Goal: Task Accomplishment & Management: Manage account settings

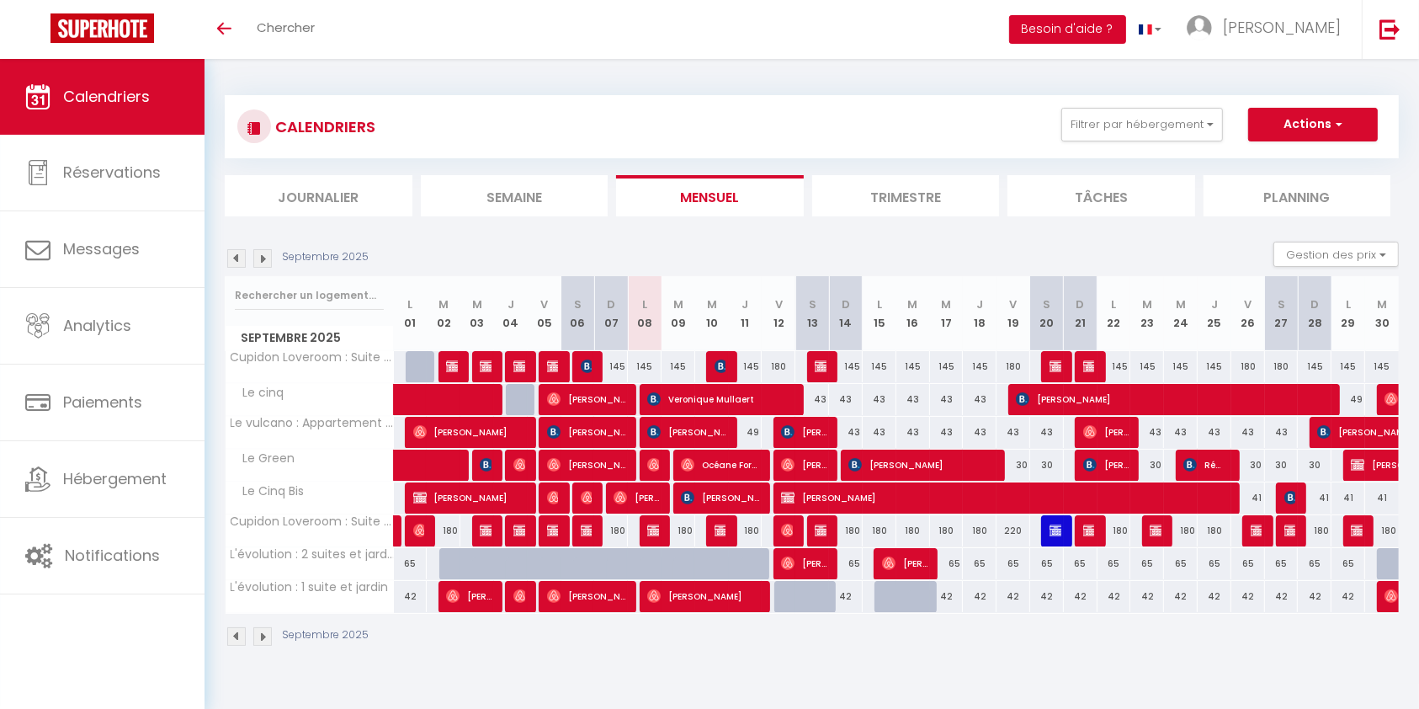
click at [1126, 23] on button "Besoin d'aide ?" at bounding box center [1067, 29] width 117 height 29
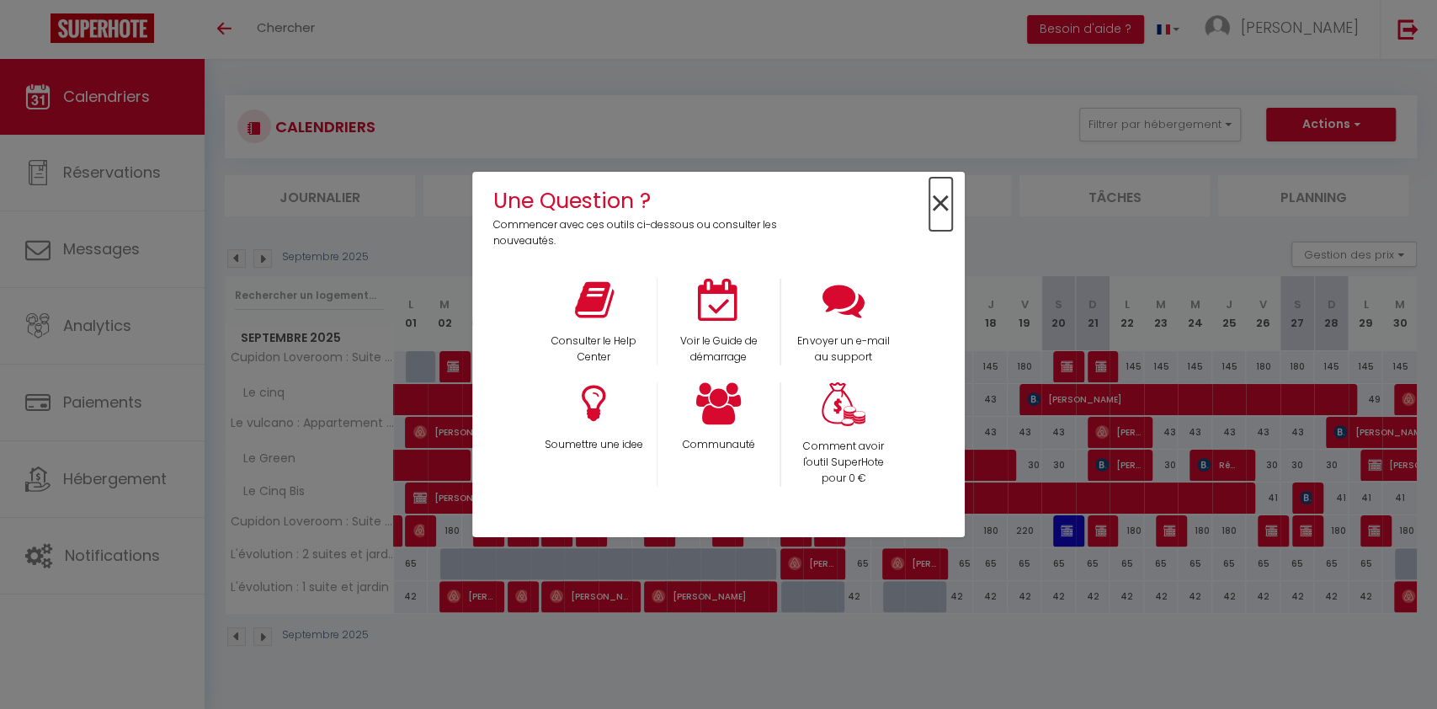
click at [943, 194] on span "×" at bounding box center [940, 204] width 23 height 53
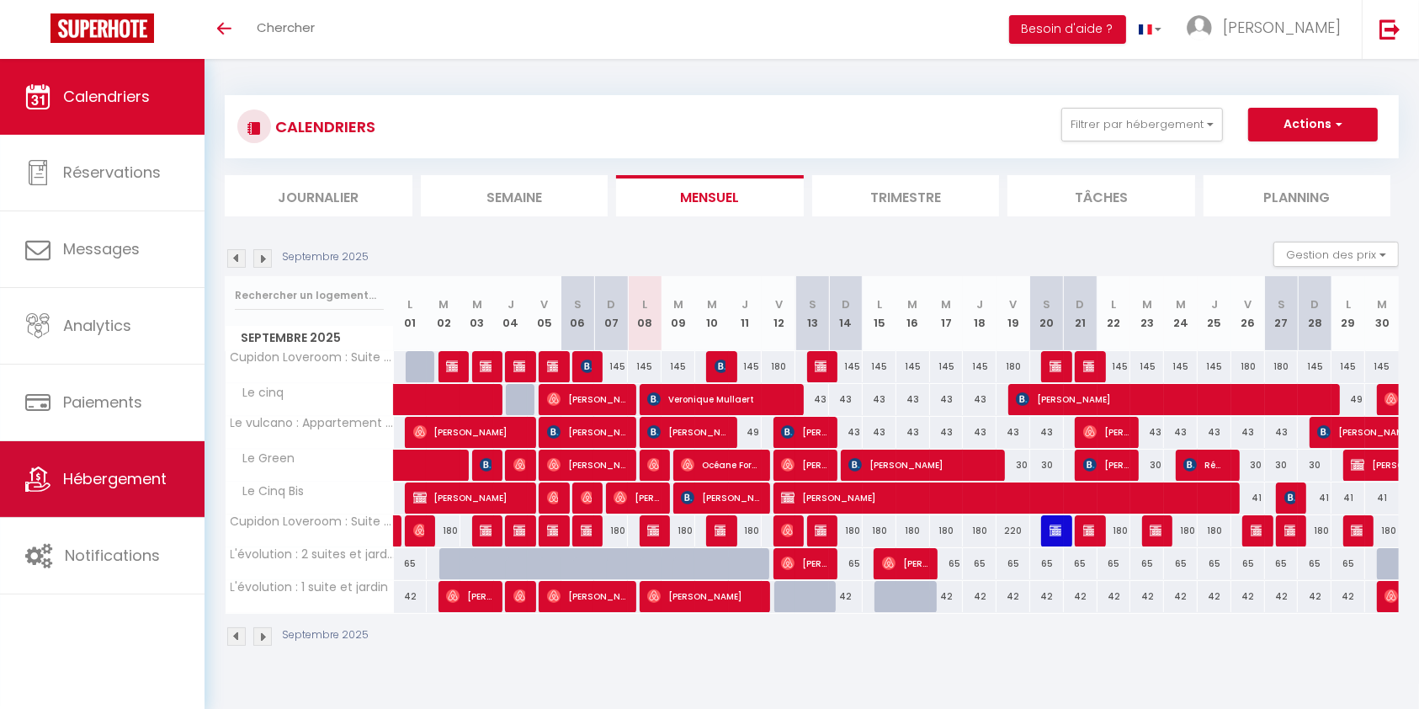
click at [107, 471] on span "Hébergement" at bounding box center [115, 478] width 104 height 21
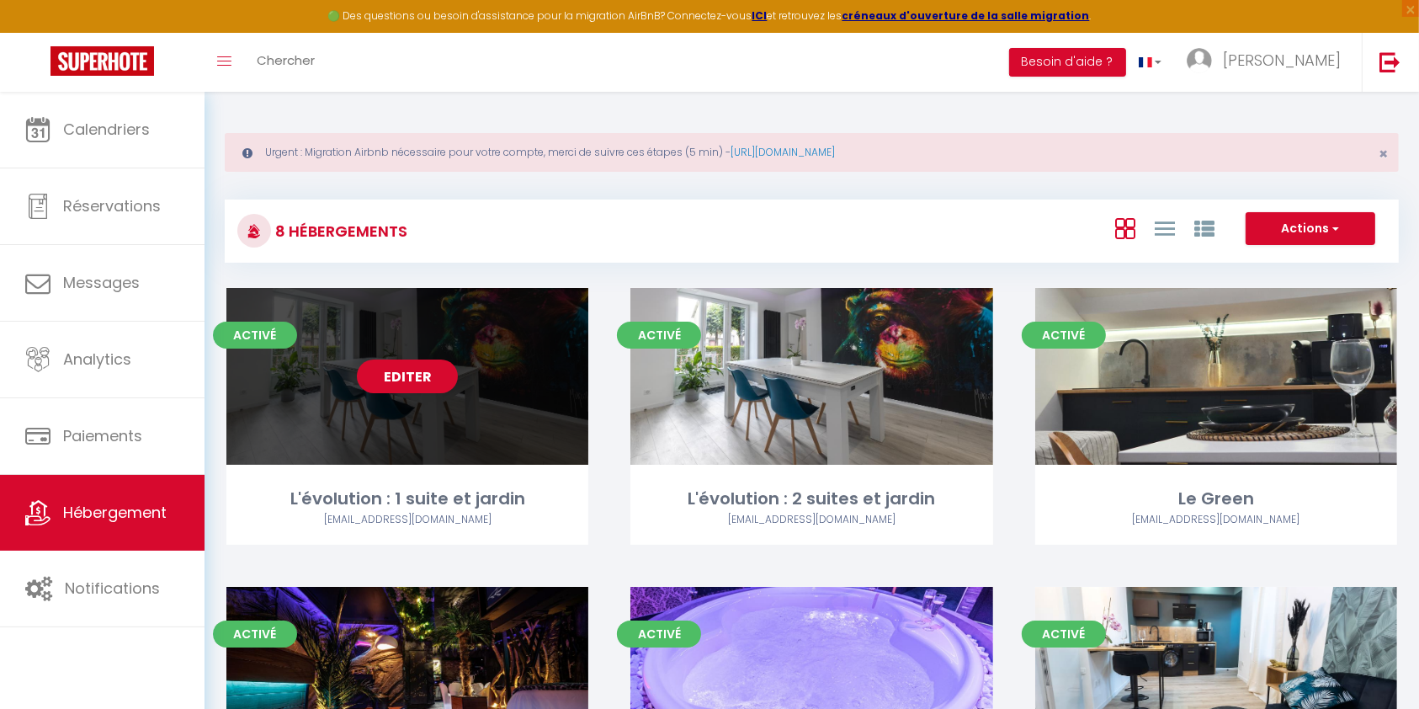
click at [385, 370] on link "Editer" at bounding box center [407, 376] width 101 height 34
select select "3"
select select "2"
select select "1"
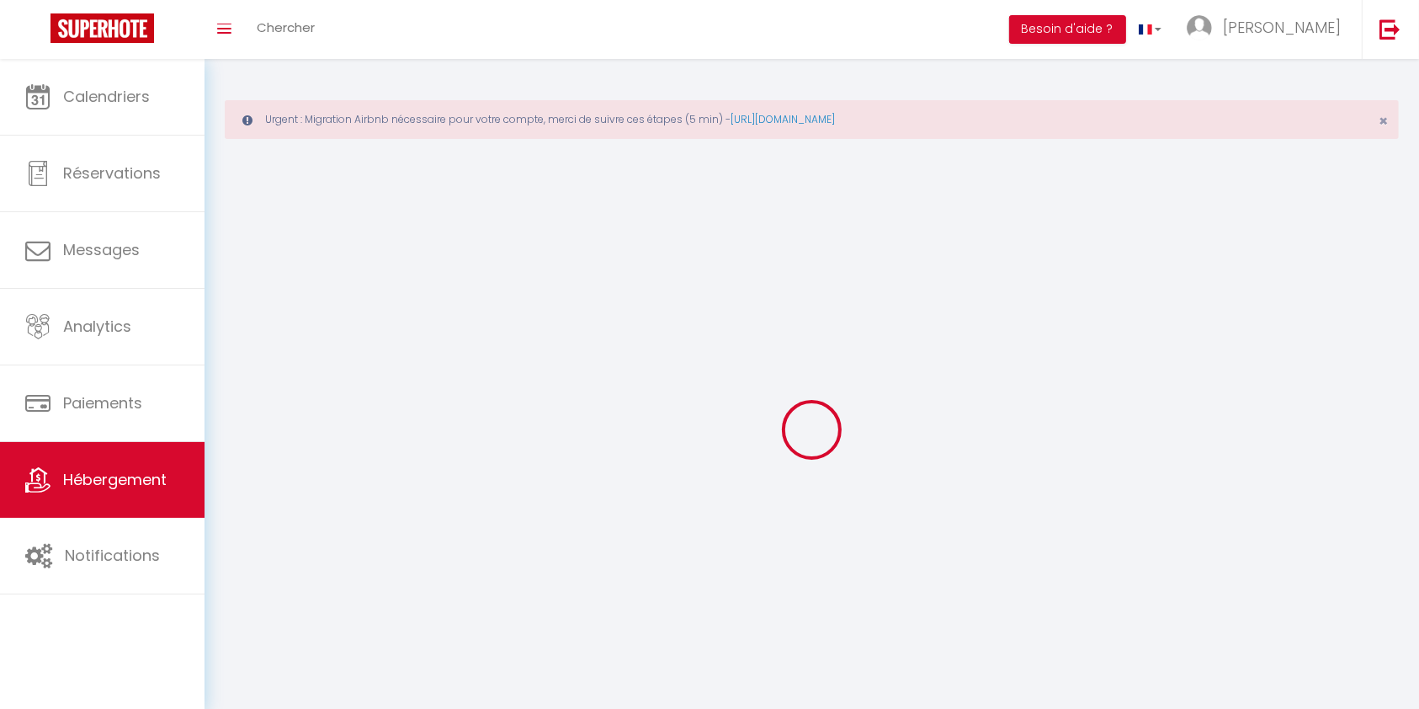
select select
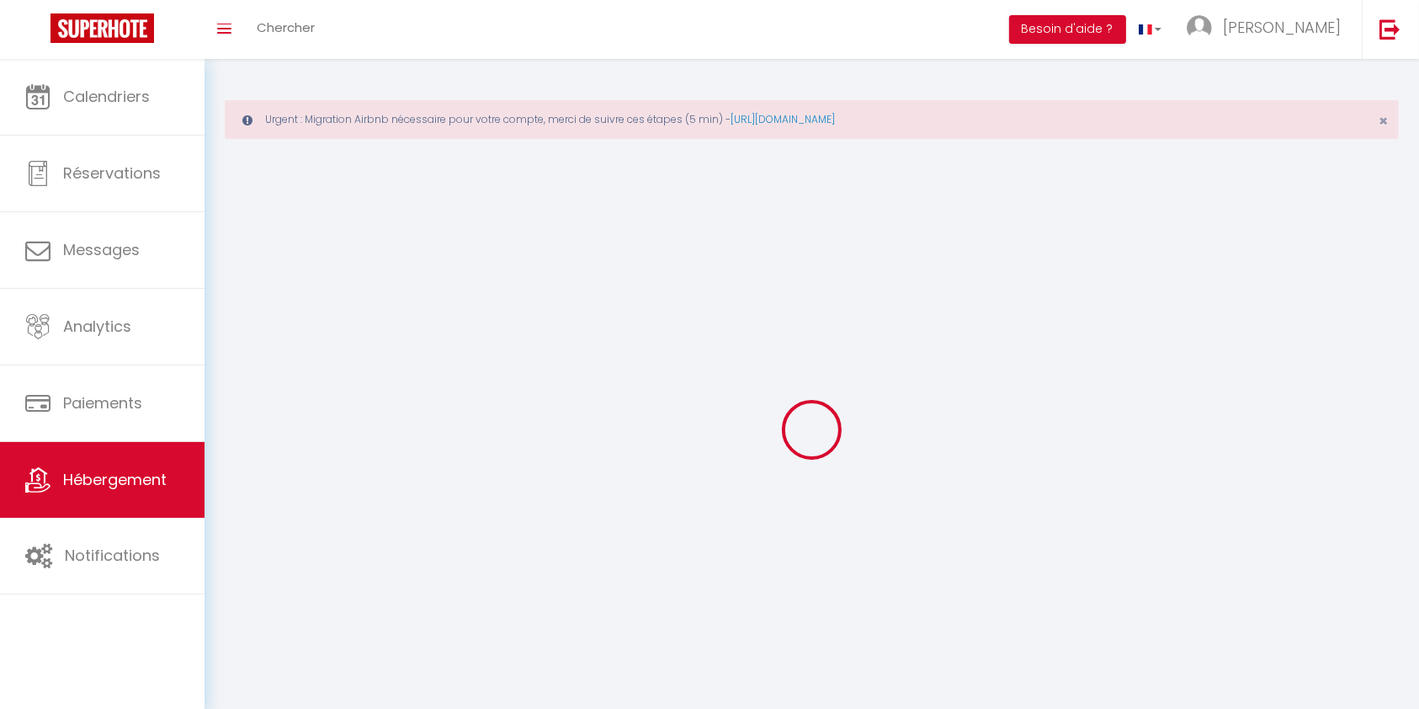
select select
checkbox input "false"
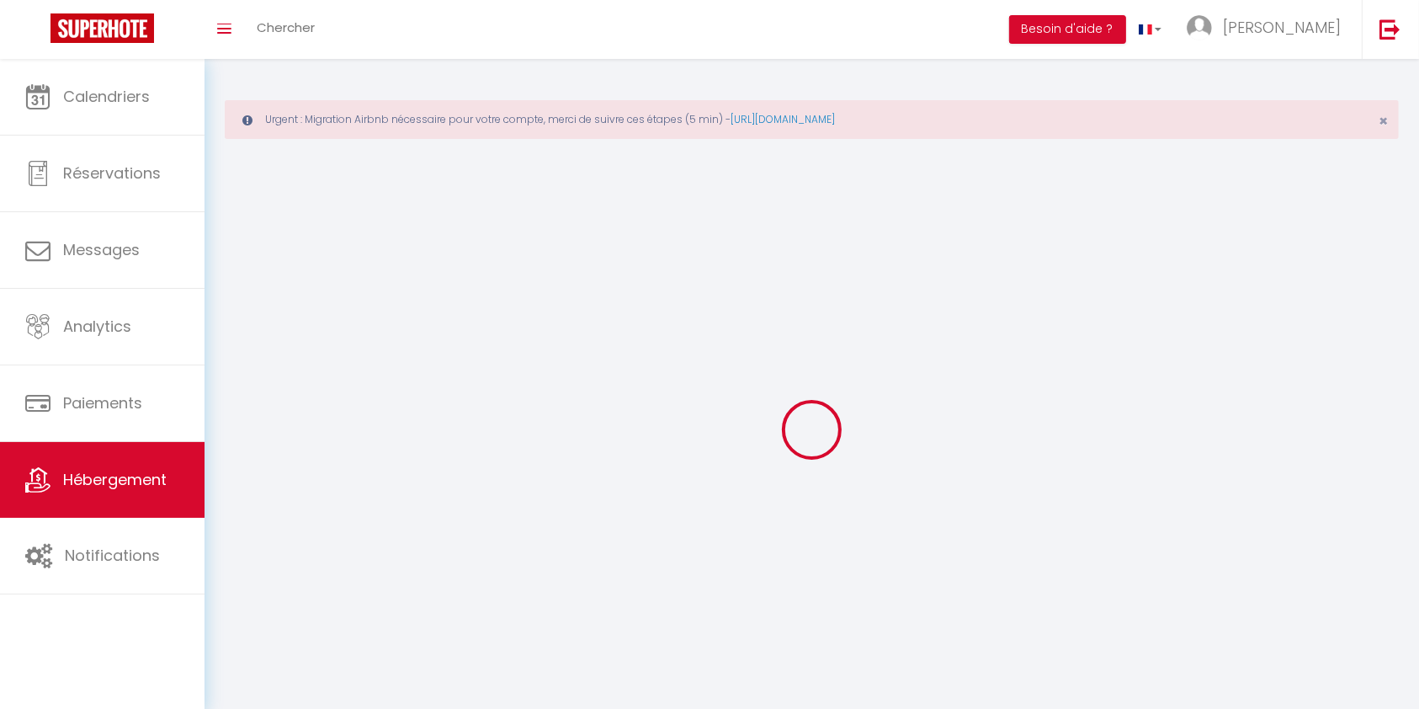
checkbox input "false"
select select
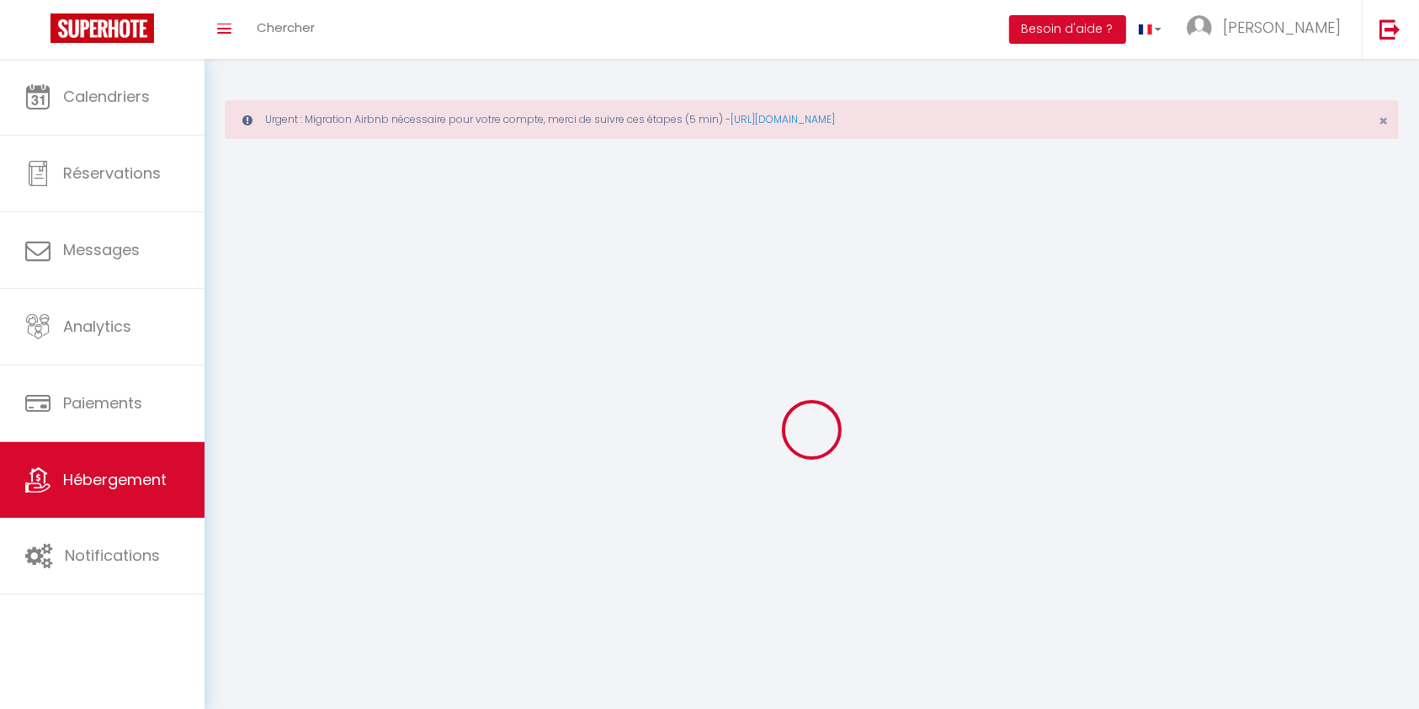
select select
checkbox input "false"
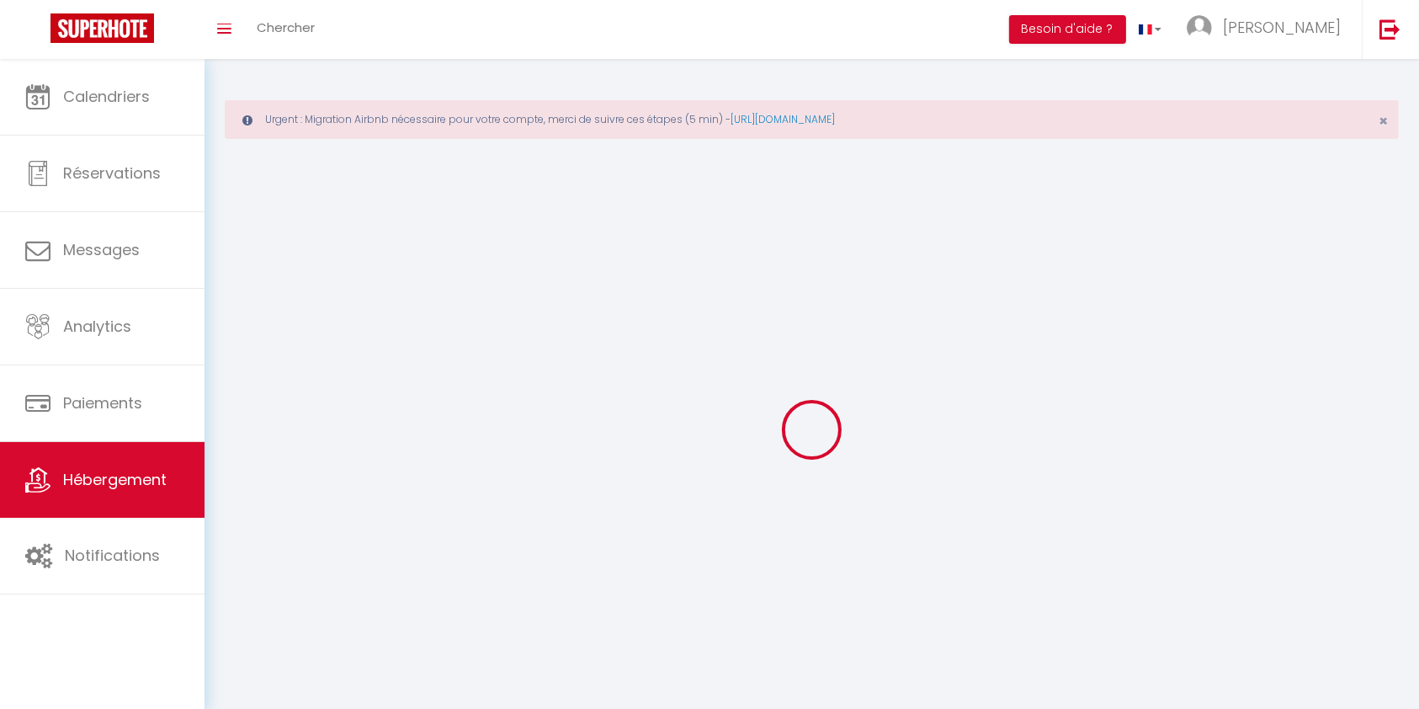
checkbox input "false"
select select
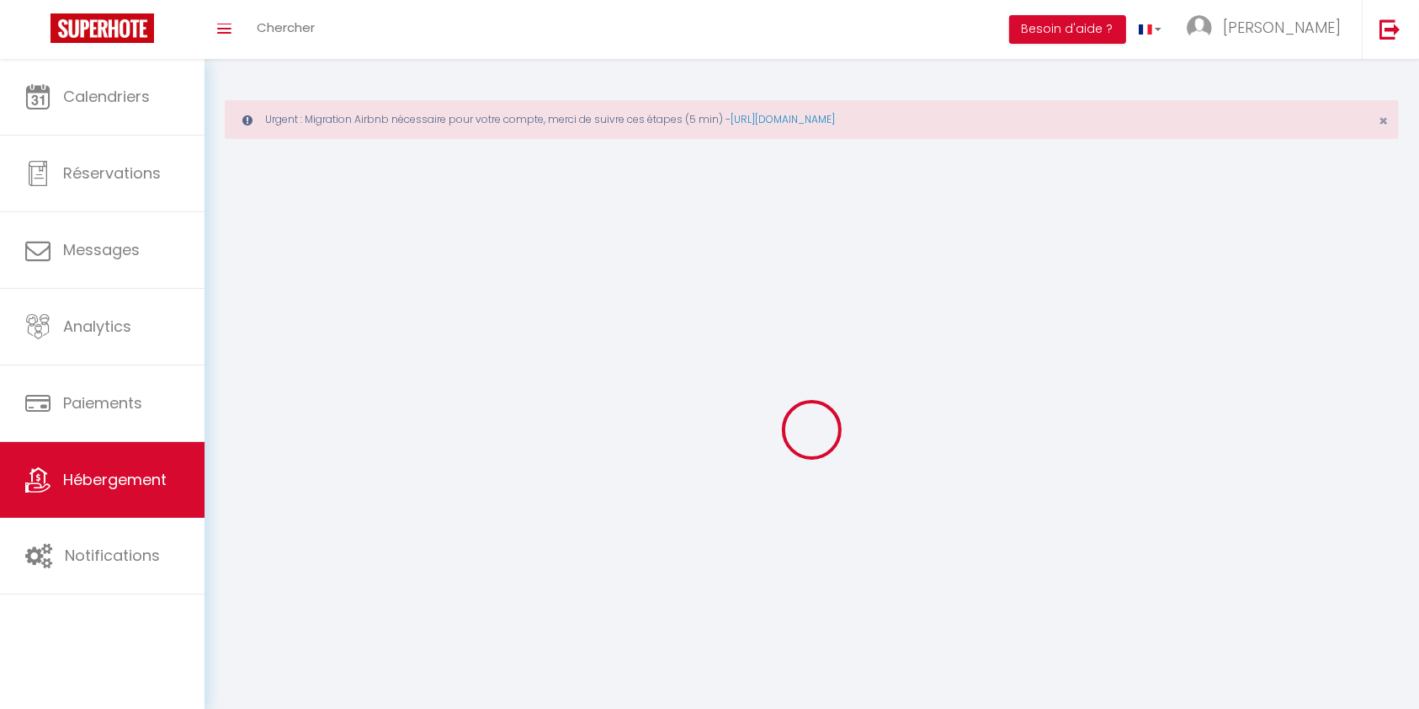
select select
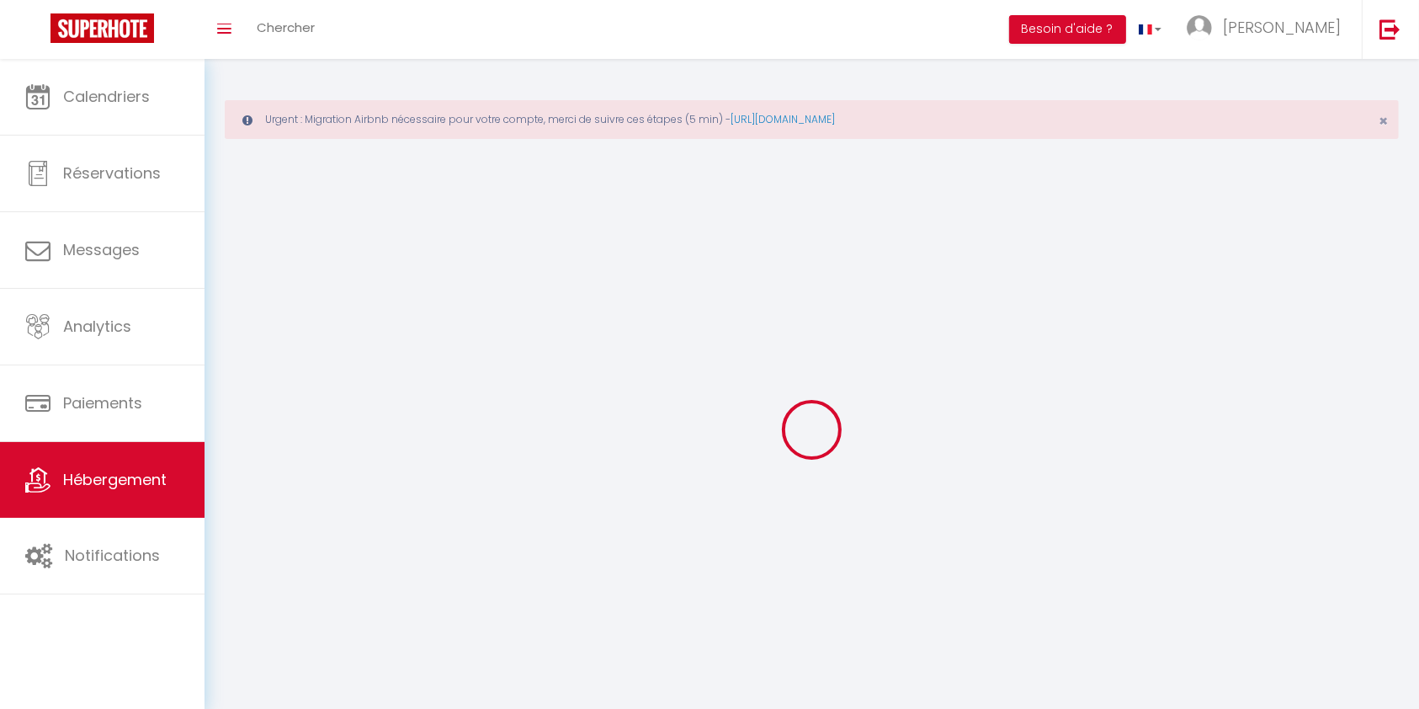
checkbox input "false"
select select
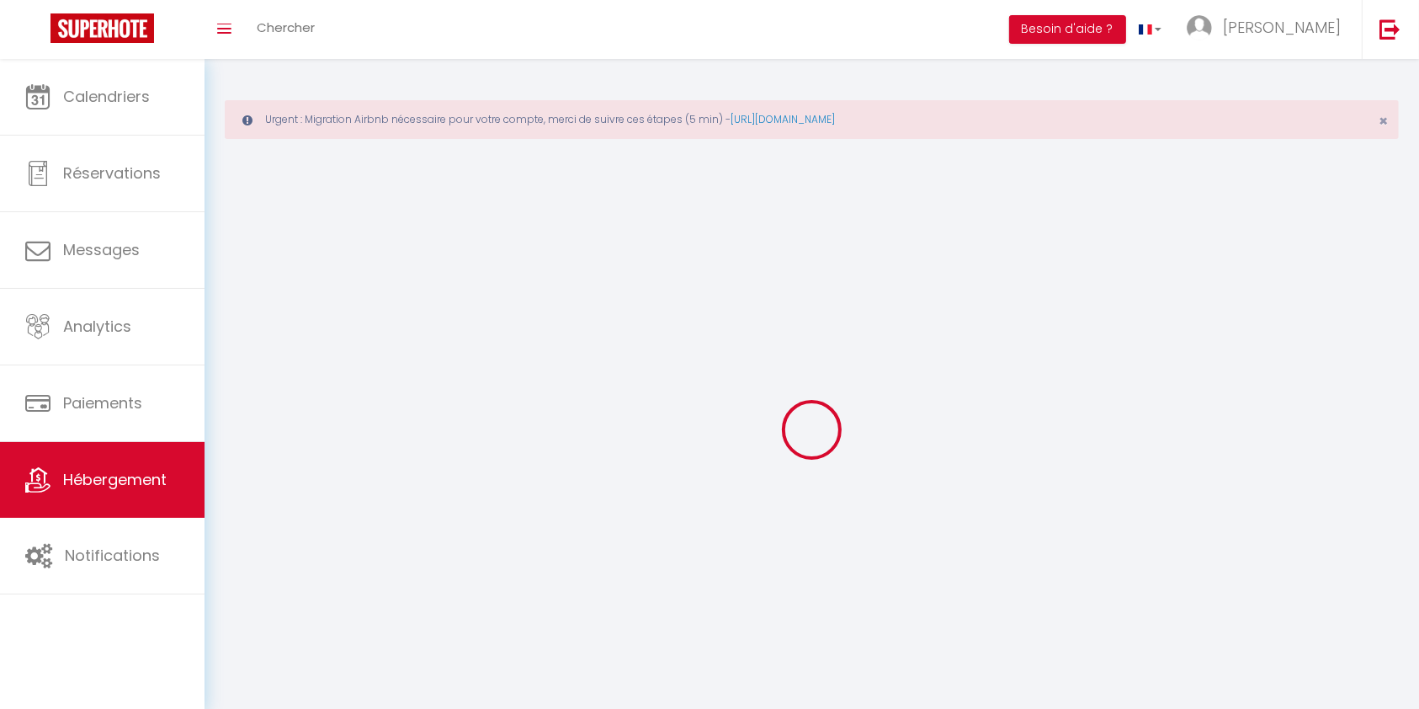
select select
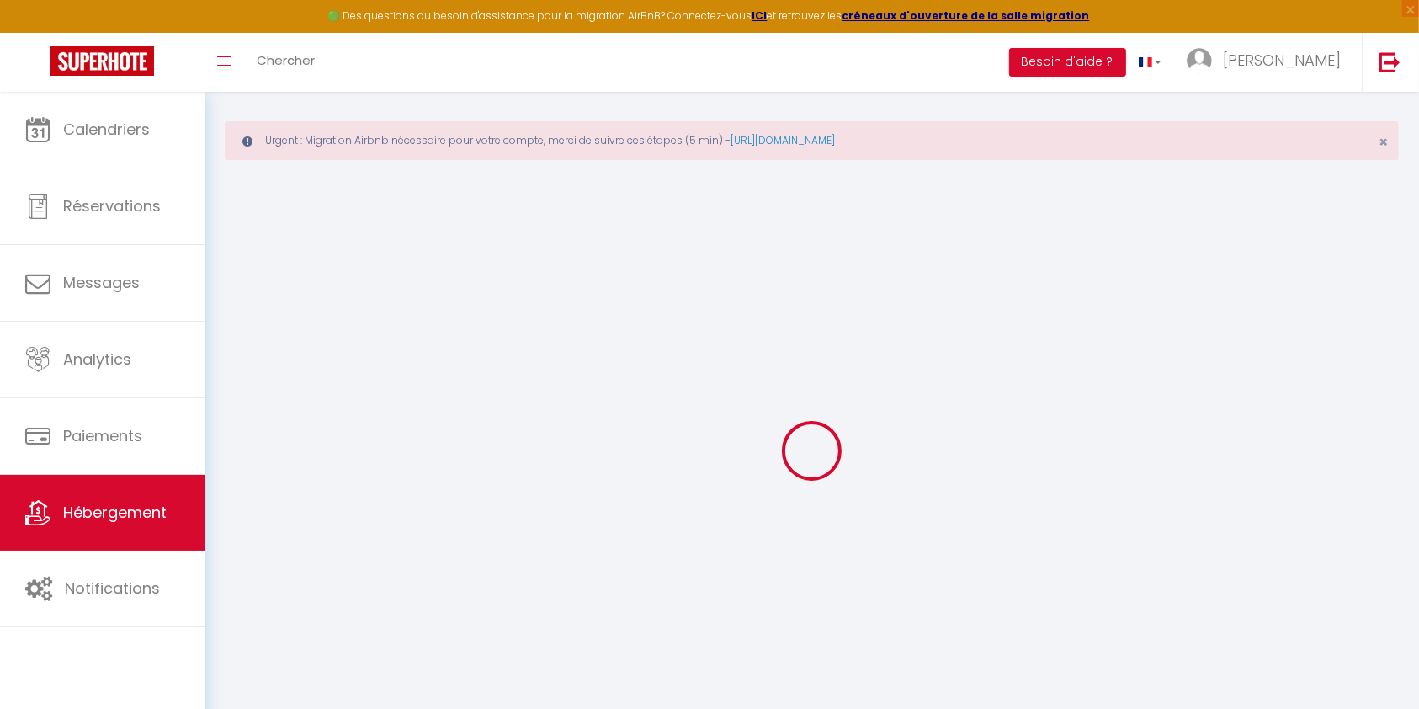
scroll to position [92, 0]
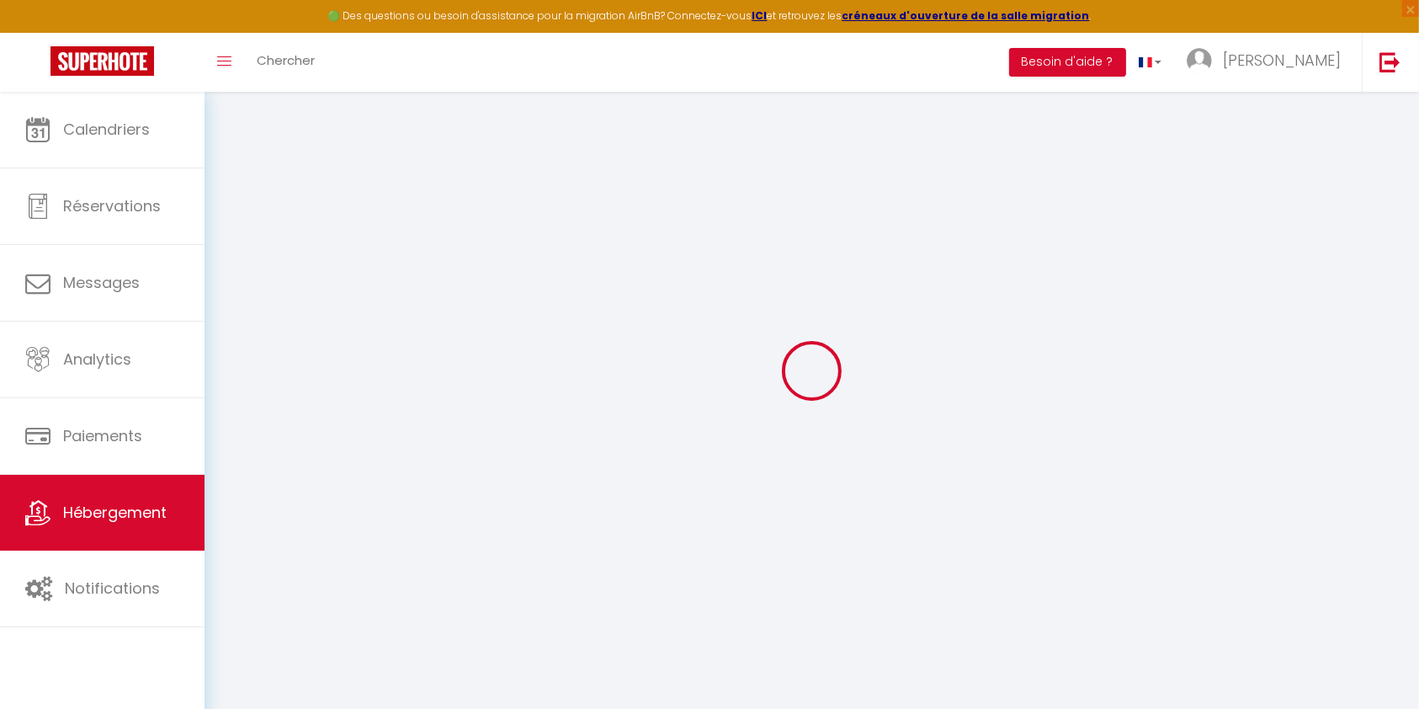
select select "17:00"
select select "23:45"
select select "11:00"
select select "15"
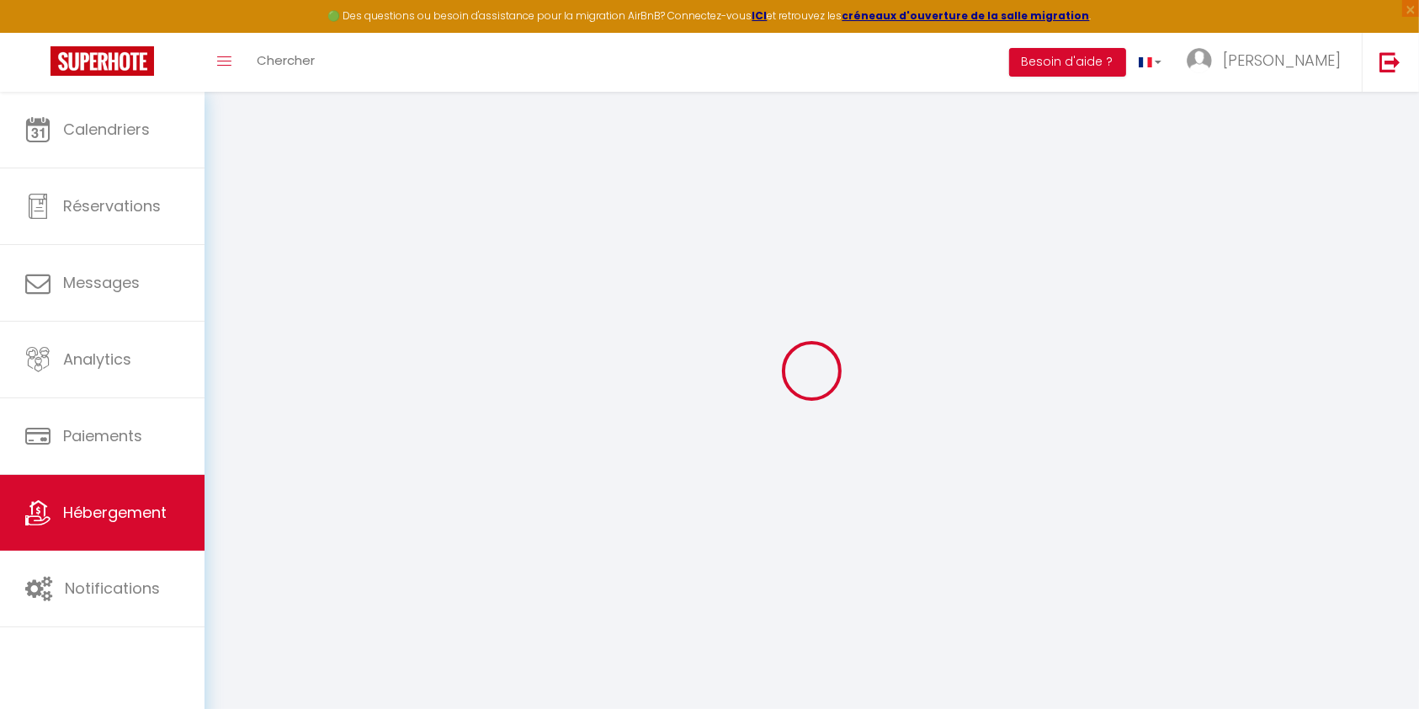
select select
checkbox input "false"
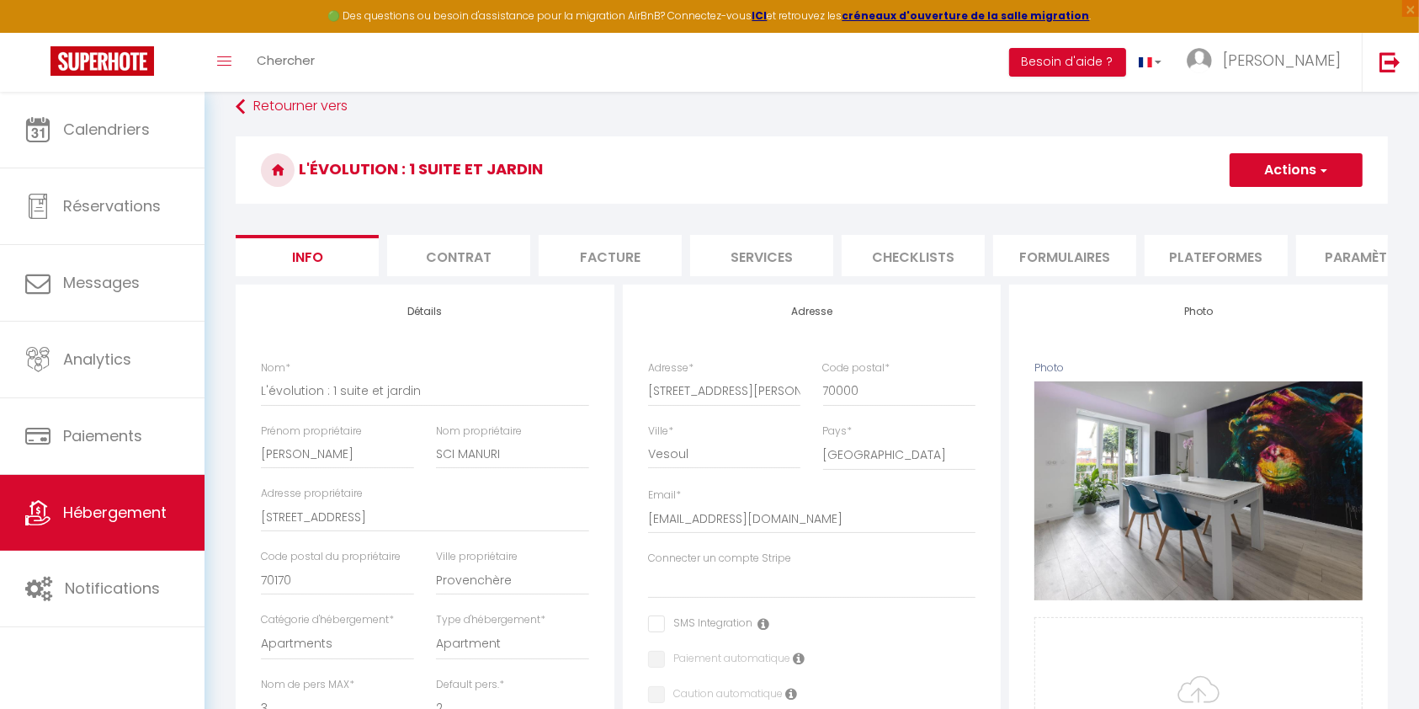
select select
checkbox input "false"
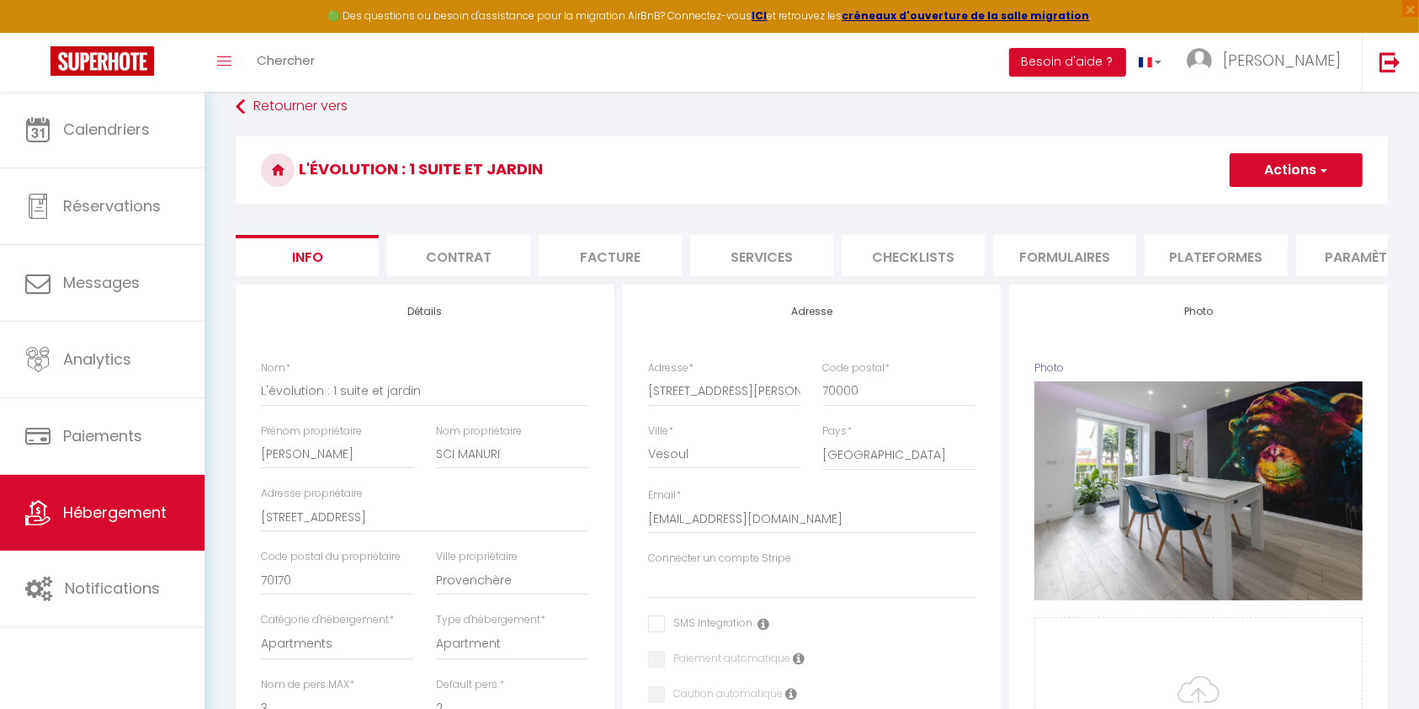
select select "2562-1456490228562765366"
click at [1259, 259] on li "Plateformes" at bounding box center [1216, 255] width 143 height 41
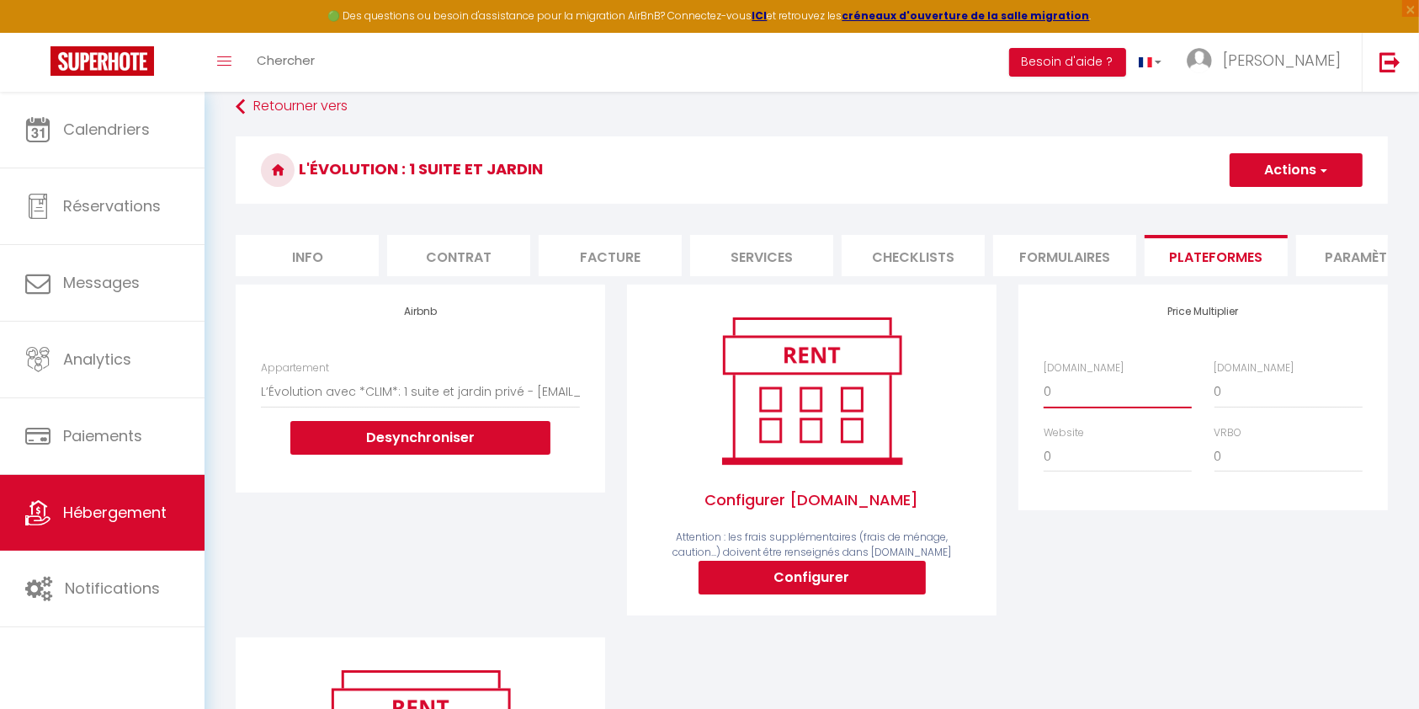
drag, startPoint x: 1080, startPoint y: 405, endPoint x: 950, endPoint y: 400, distance: 130.6
click at [951, 401] on div "Airbnb Appartement L’Évolution avec *CLIM*: 1 suite et jardin privé - [EMAIL_AD…" at bounding box center [812, 622] width 1174 height 674
select select "+ 22 %"
click at [1044, 391] on select "0 + 1 % + 2 % + 3 % + 4 % + 5 % + 6 % + 7 % + 8 % + 9 %" at bounding box center [1118, 391] width 148 height 32
click at [1277, 171] on button "Actions" at bounding box center [1296, 170] width 133 height 34
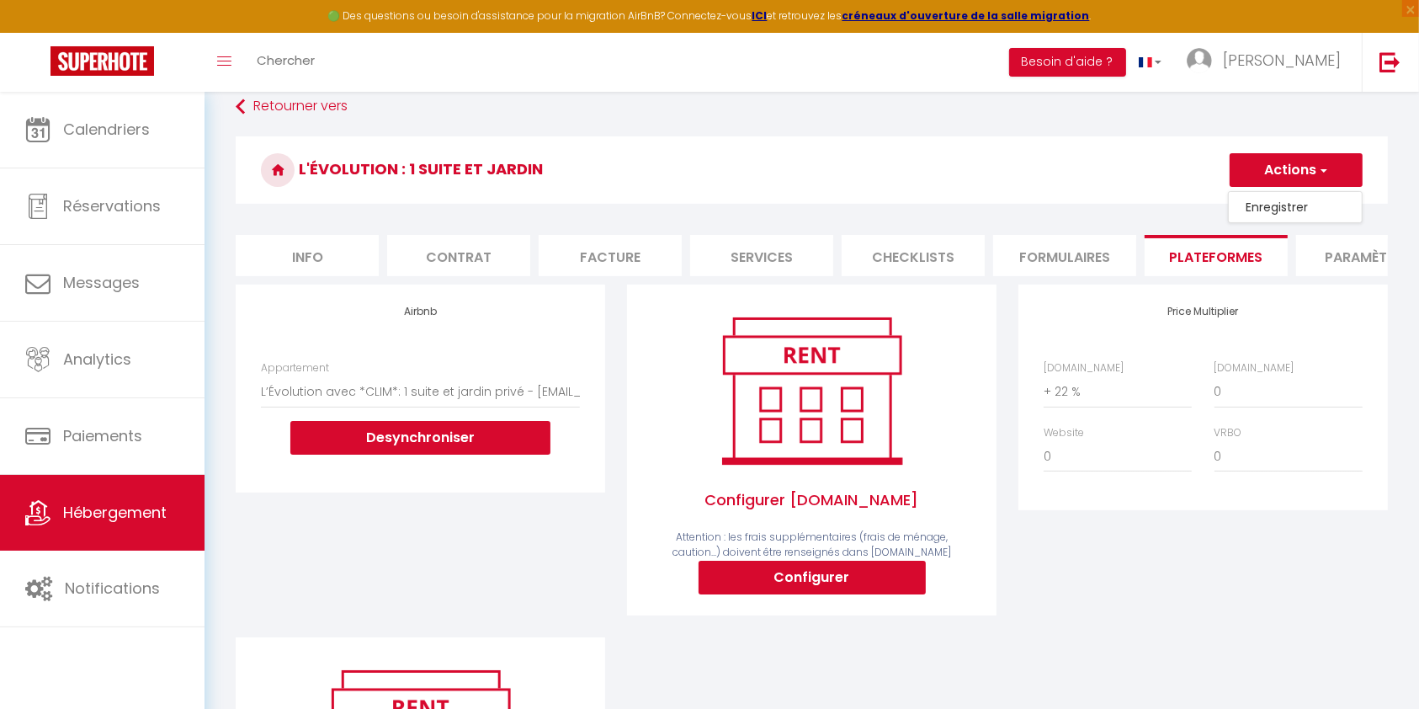
click at [1278, 199] on link "Enregistrer" at bounding box center [1295, 207] width 133 height 22
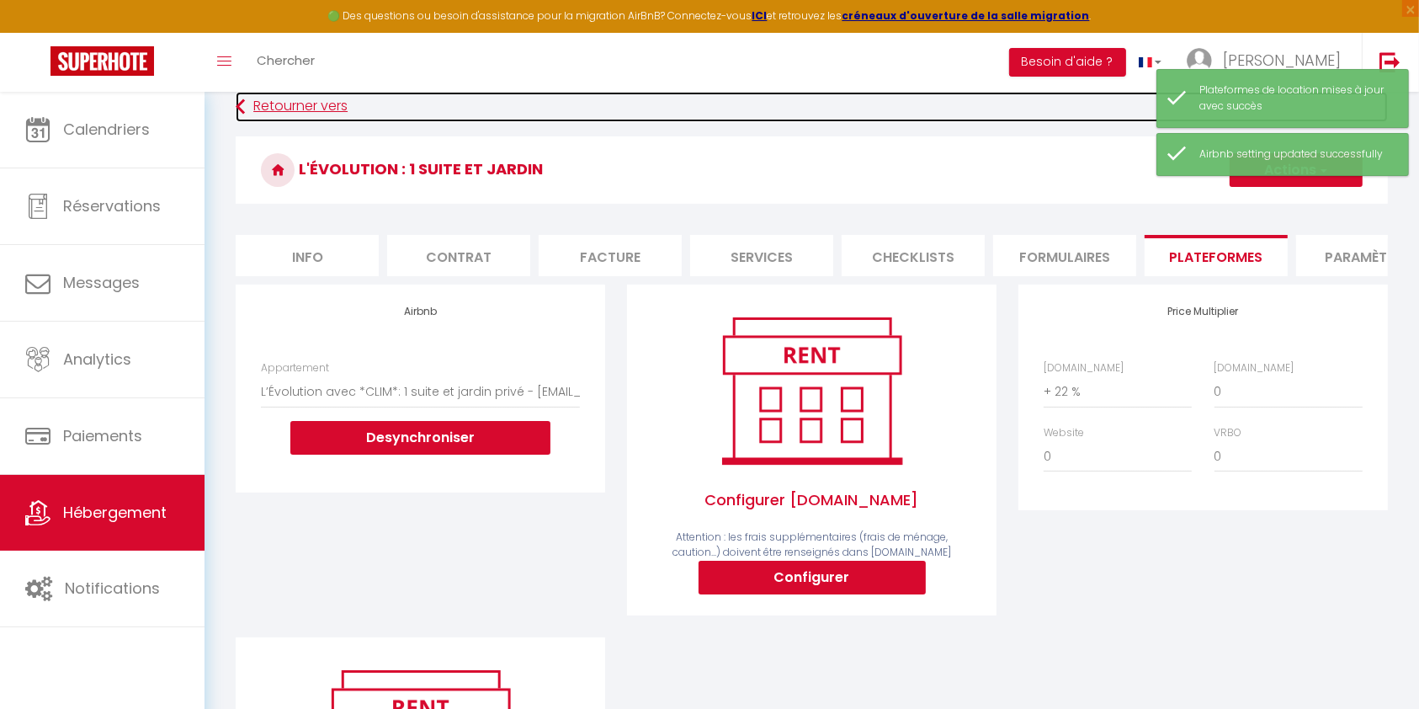
click at [263, 101] on link "Retourner vers" at bounding box center [812, 107] width 1152 height 30
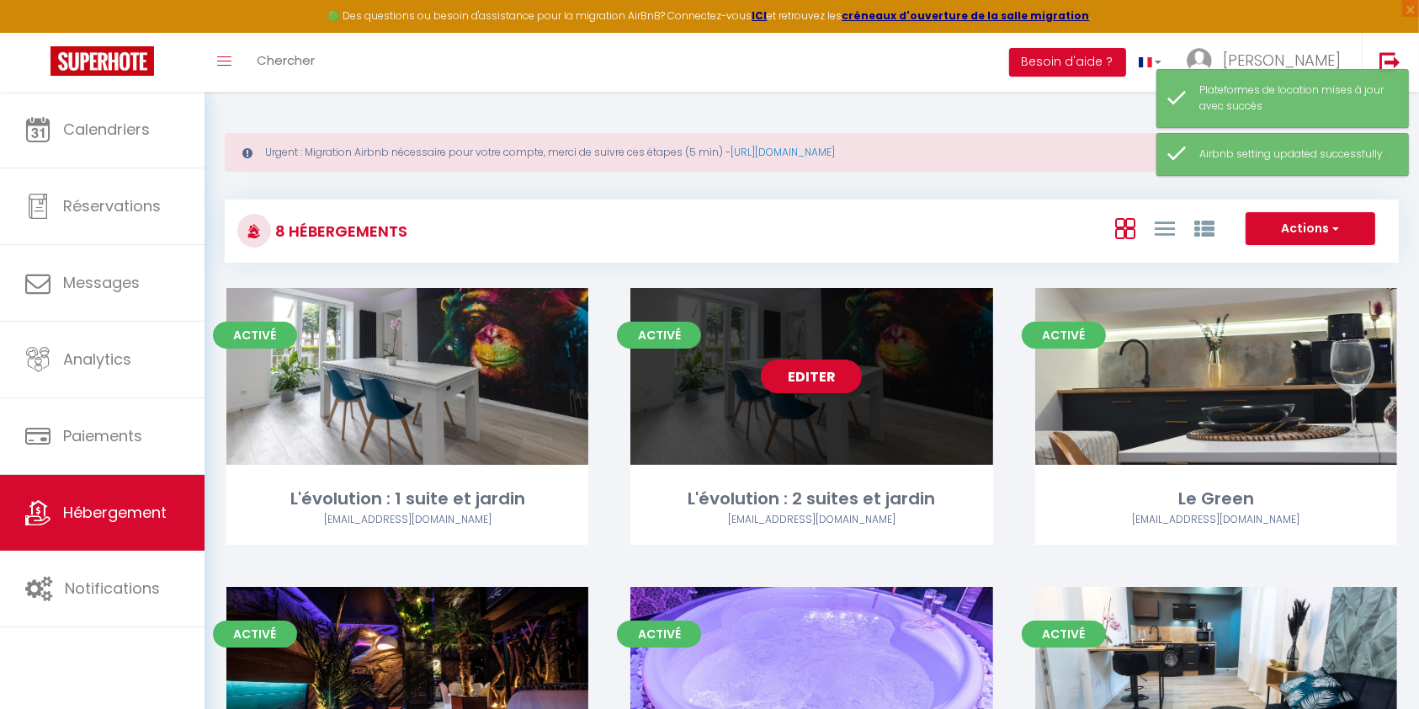
click at [832, 386] on link "Editer" at bounding box center [811, 376] width 101 height 34
select select "3"
select select "2"
select select "1"
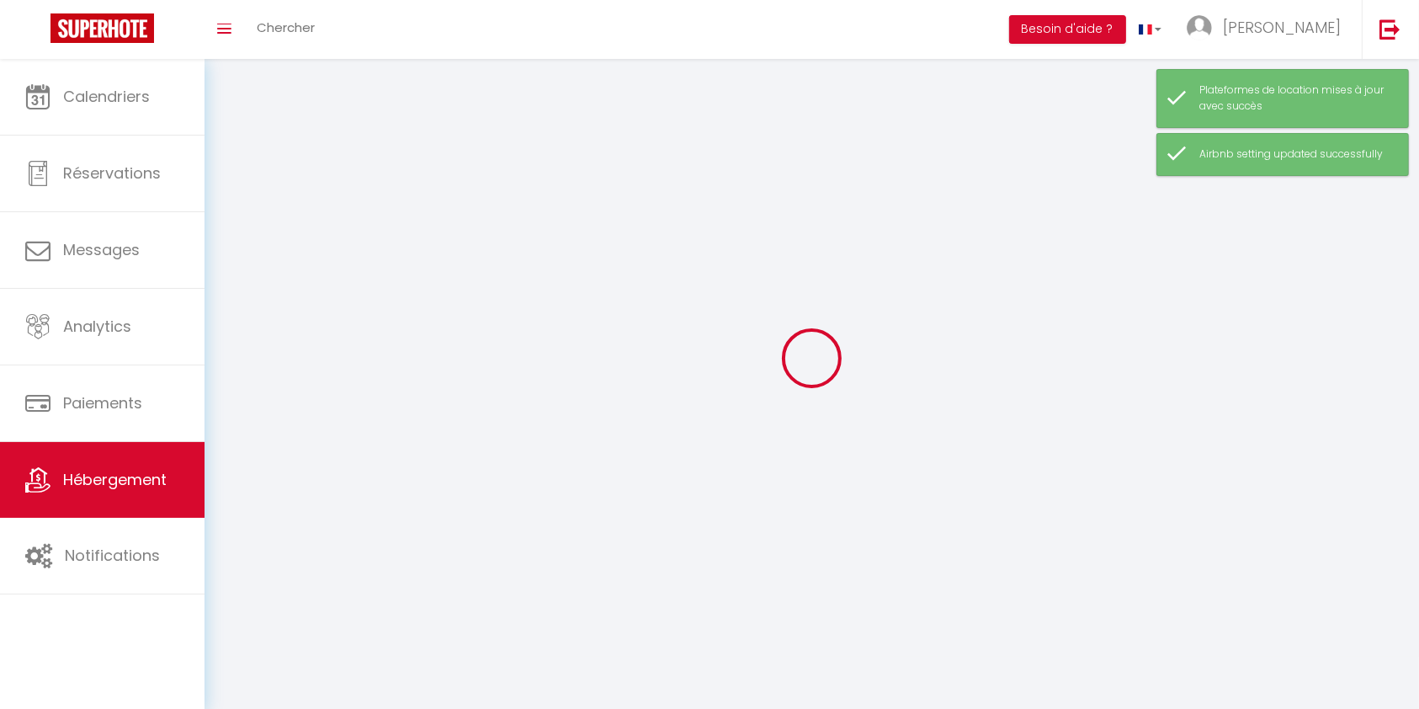
select select
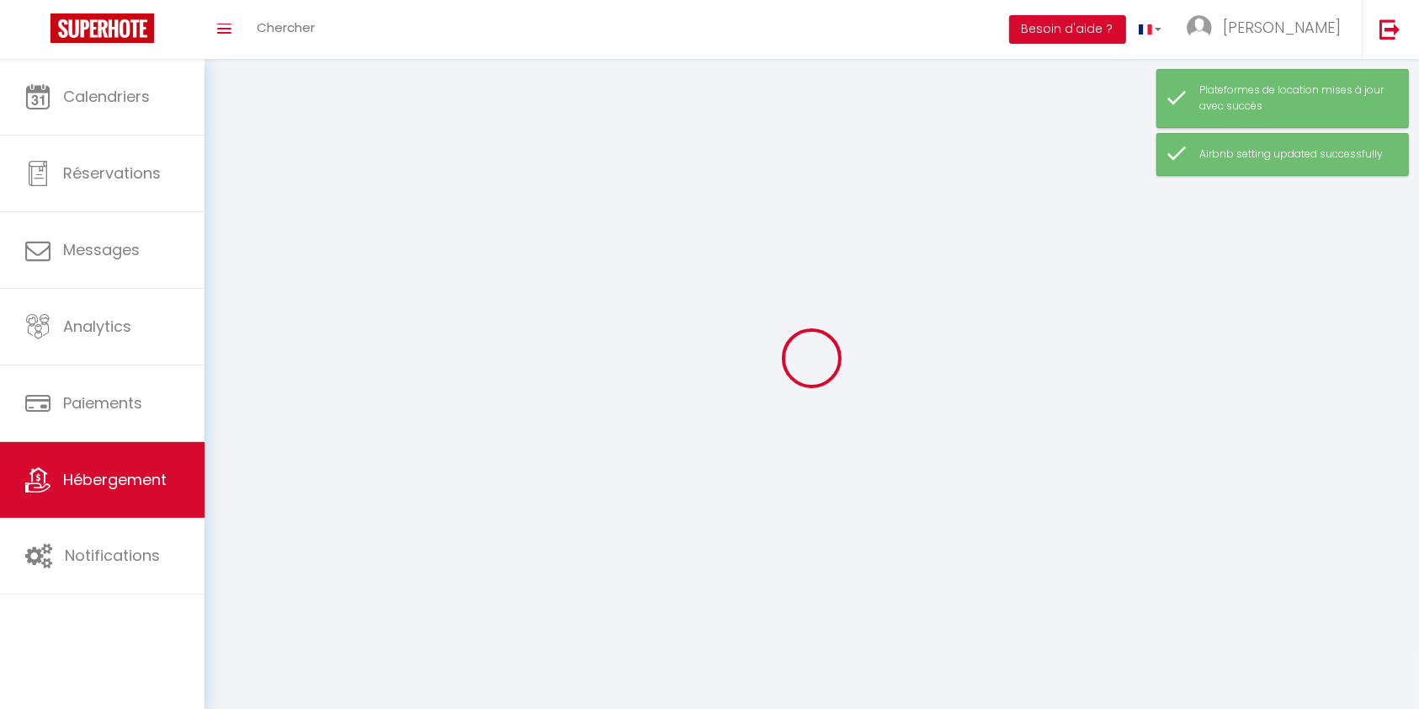
checkbox input "false"
select select
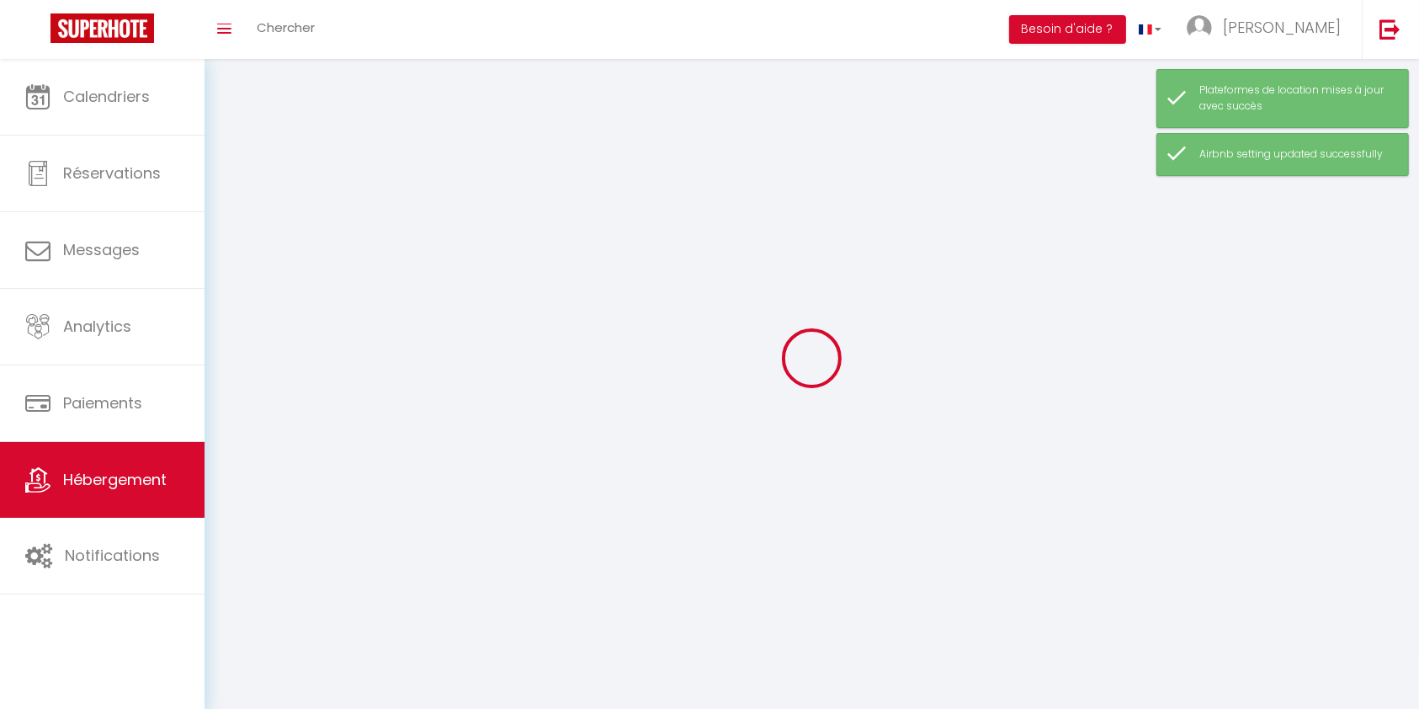
select select
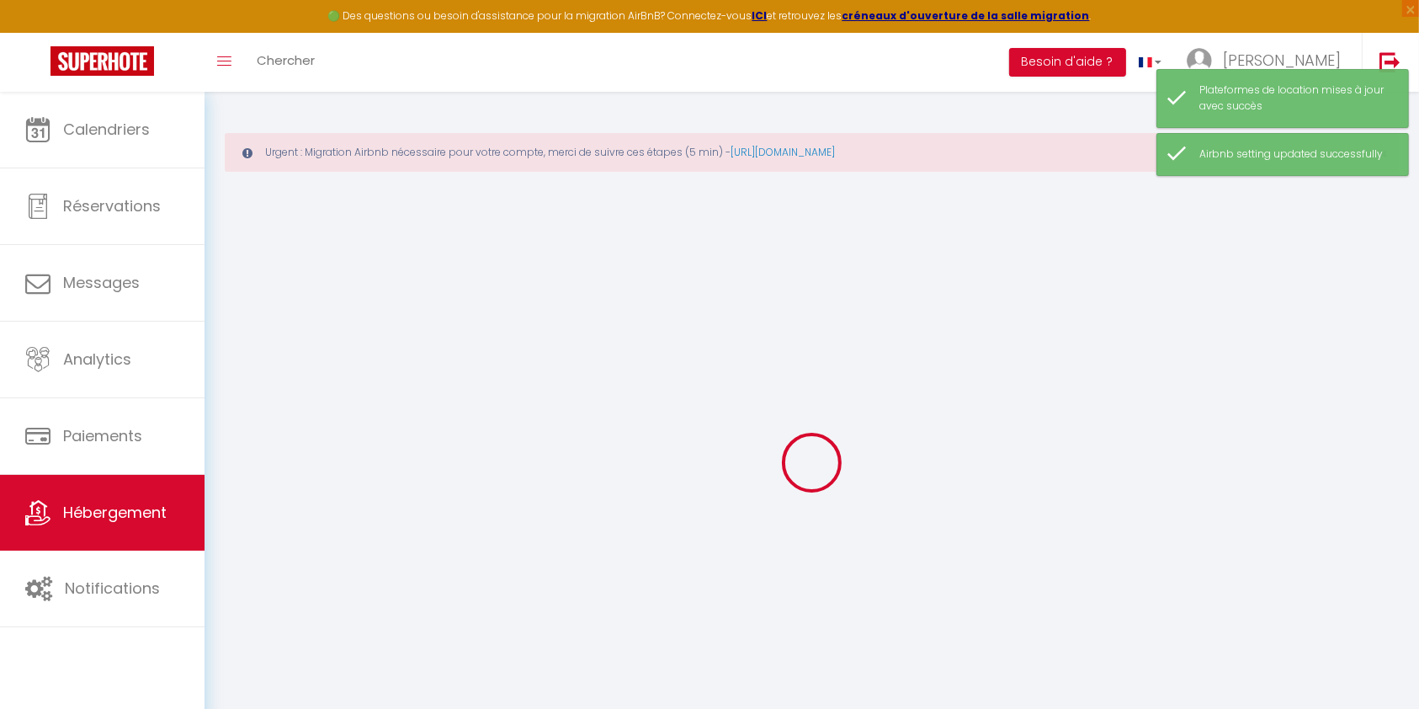
checkbox input "false"
checkbox input "true"
checkbox input "false"
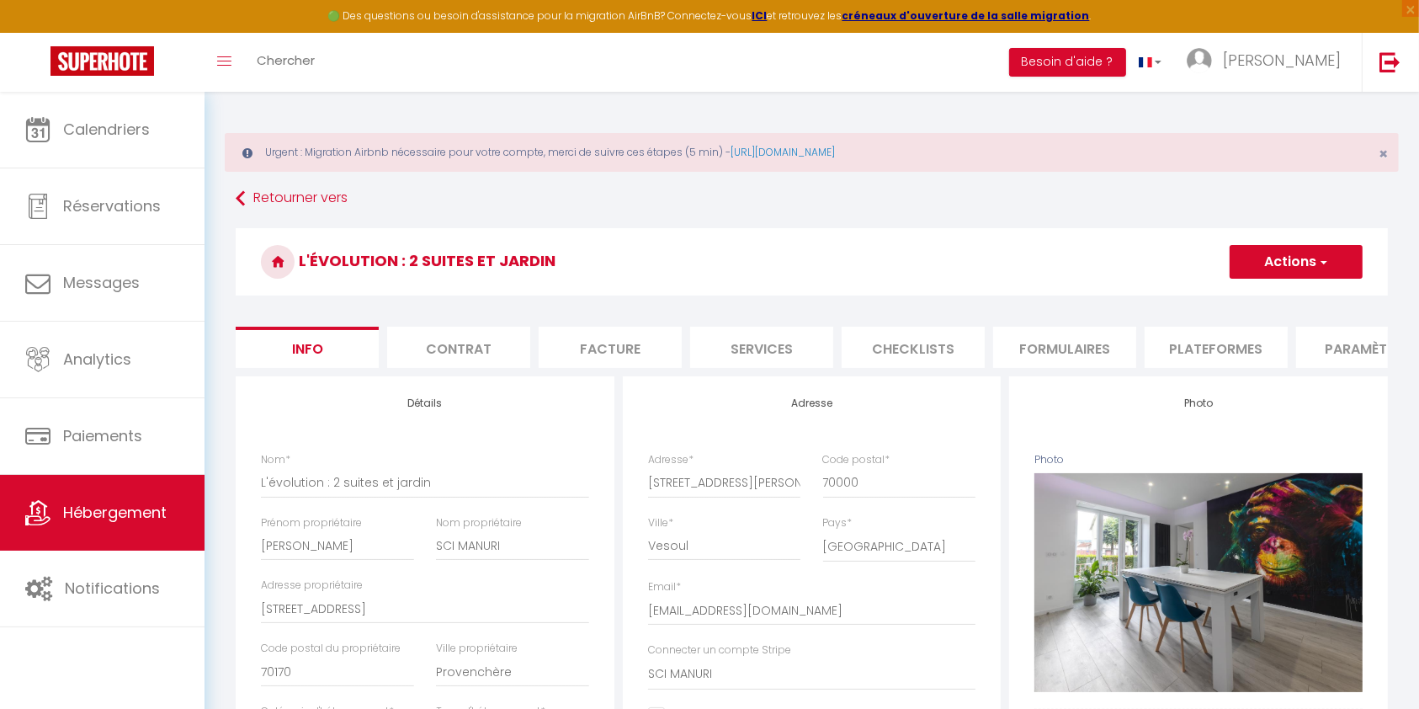
click at [1231, 344] on li "Plateformes" at bounding box center [1216, 347] width 143 height 41
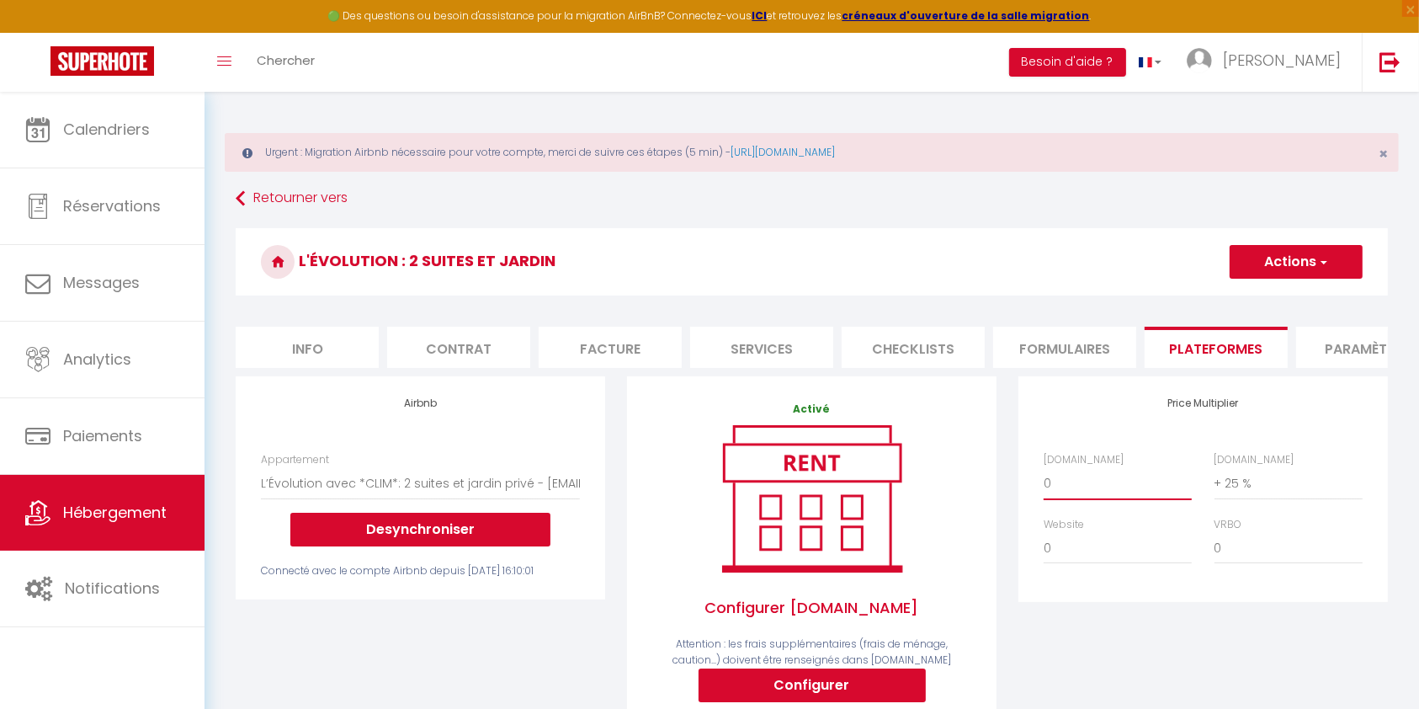
click at [1084, 495] on select "0 + 1 % + 2 % + 3 % + 4 % + 5 % + 6 % + 7 % + 8 % + 9 %" at bounding box center [1118, 483] width 148 height 32
select select "+ 22 %"
click at [1044, 484] on select "0 + 1 % + 2 % + 3 % + 4 % + 5 % + 6 % + 7 % + 8 % + 9 %" at bounding box center [1118, 483] width 148 height 32
click at [1315, 262] on button "Actions" at bounding box center [1296, 262] width 133 height 34
click at [1303, 293] on link "Enregistrer" at bounding box center [1295, 299] width 133 height 22
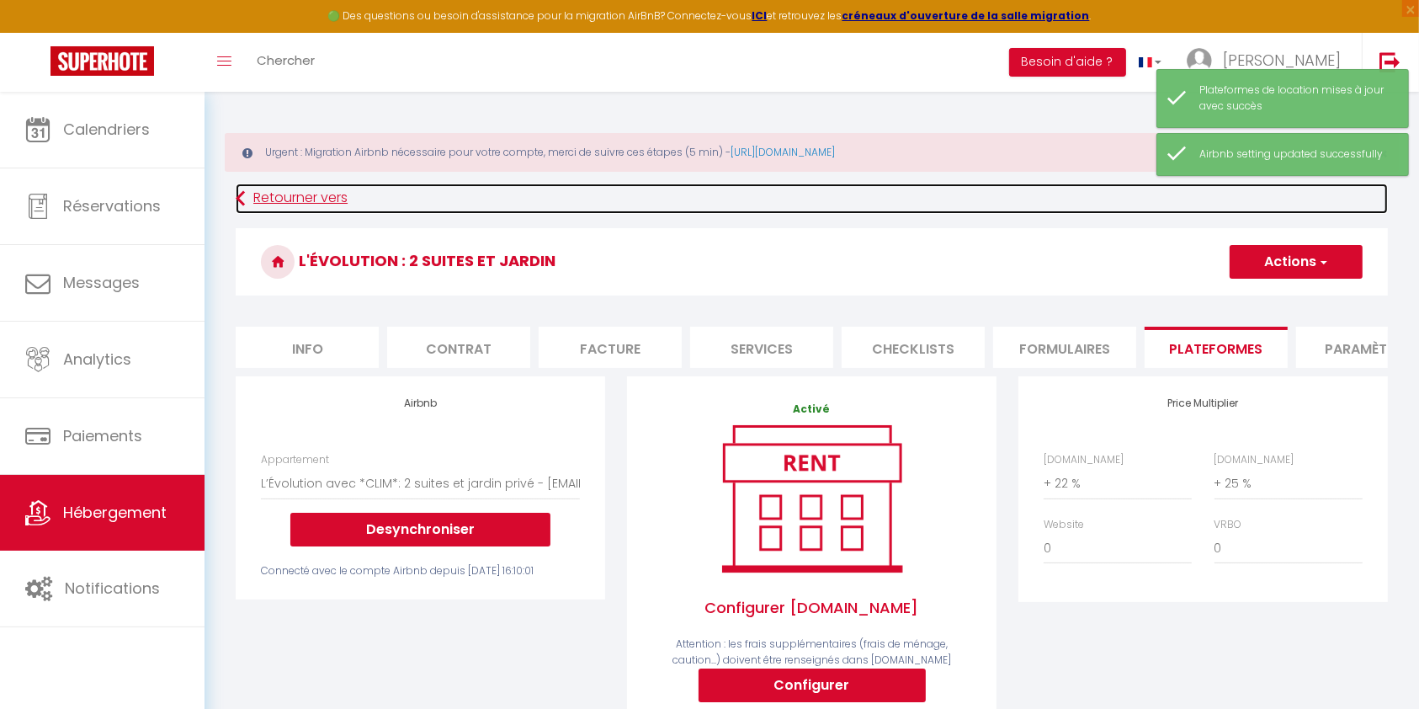
click at [237, 199] on icon at bounding box center [240, 199] width 9 height 30
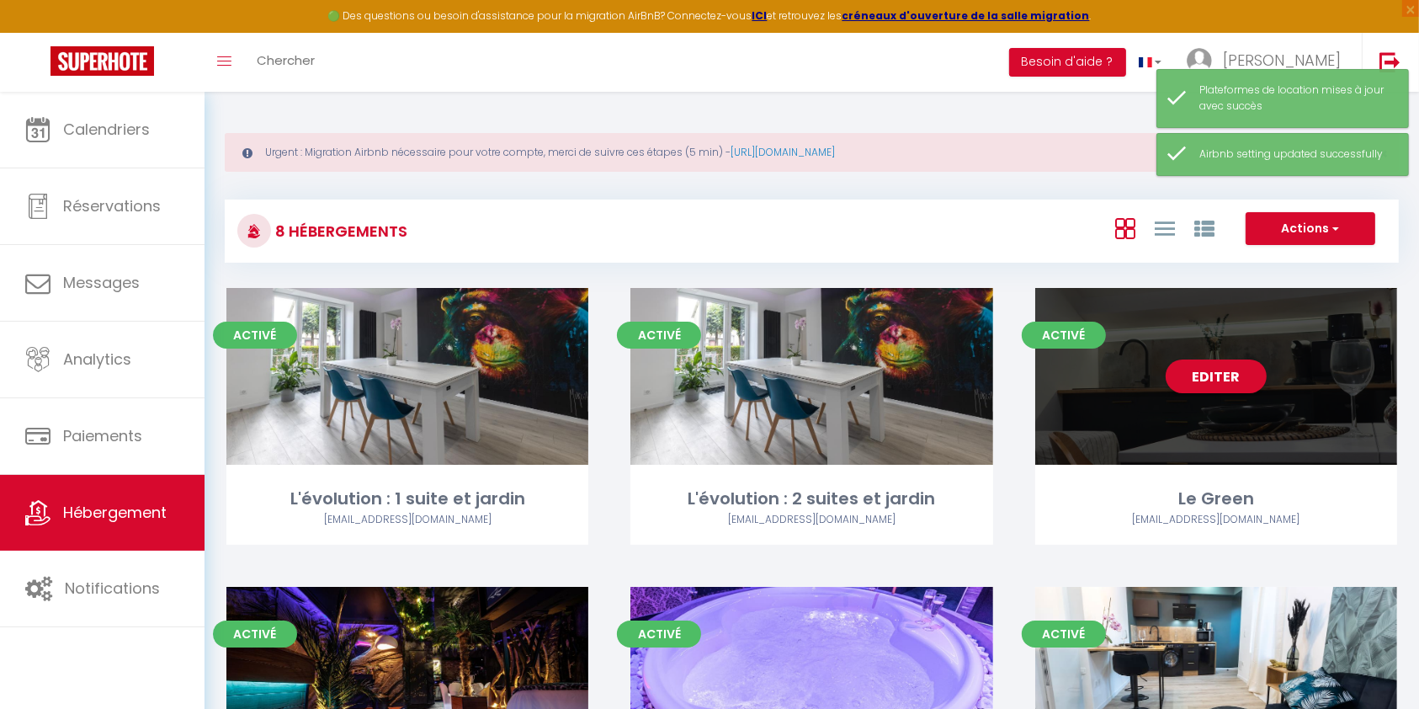
click at [1280, 401] on div "Editer" at bounding box center [1216, 376] width 362 height 177
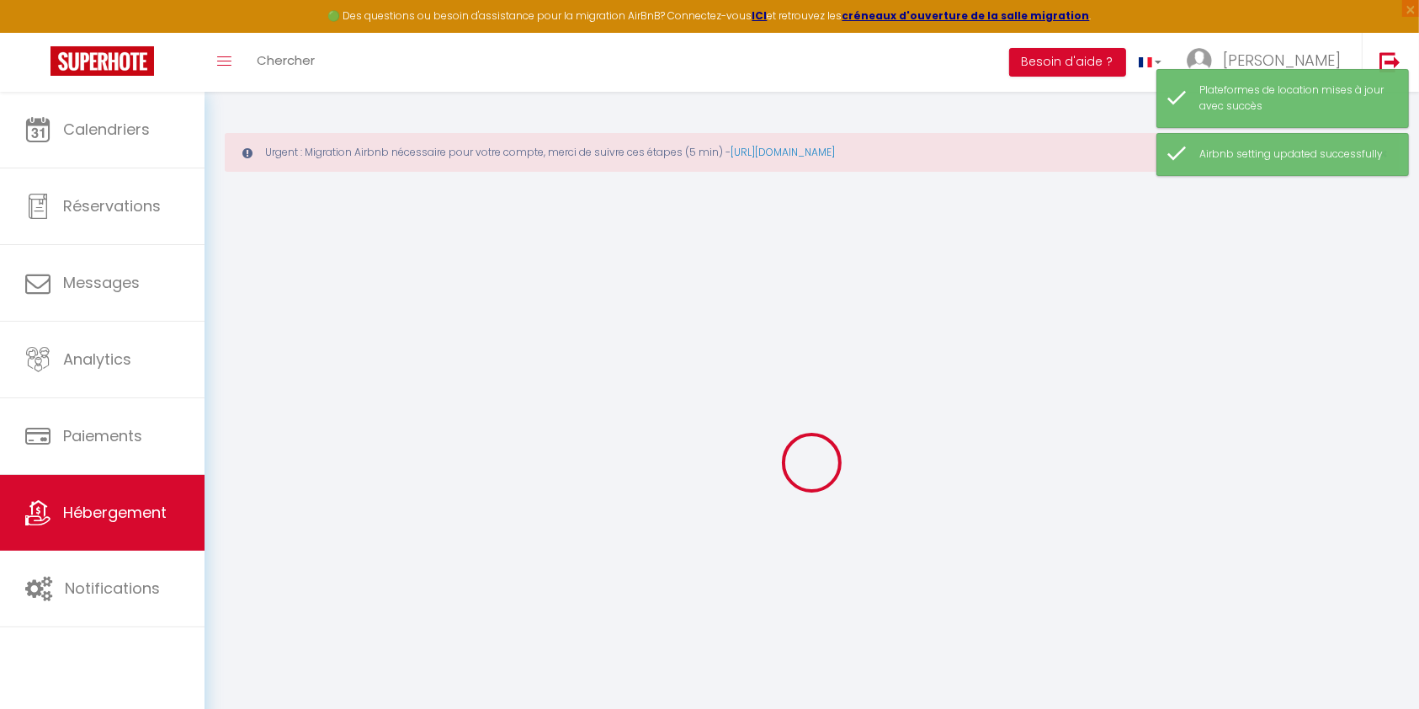
select select
checkbox input "false"
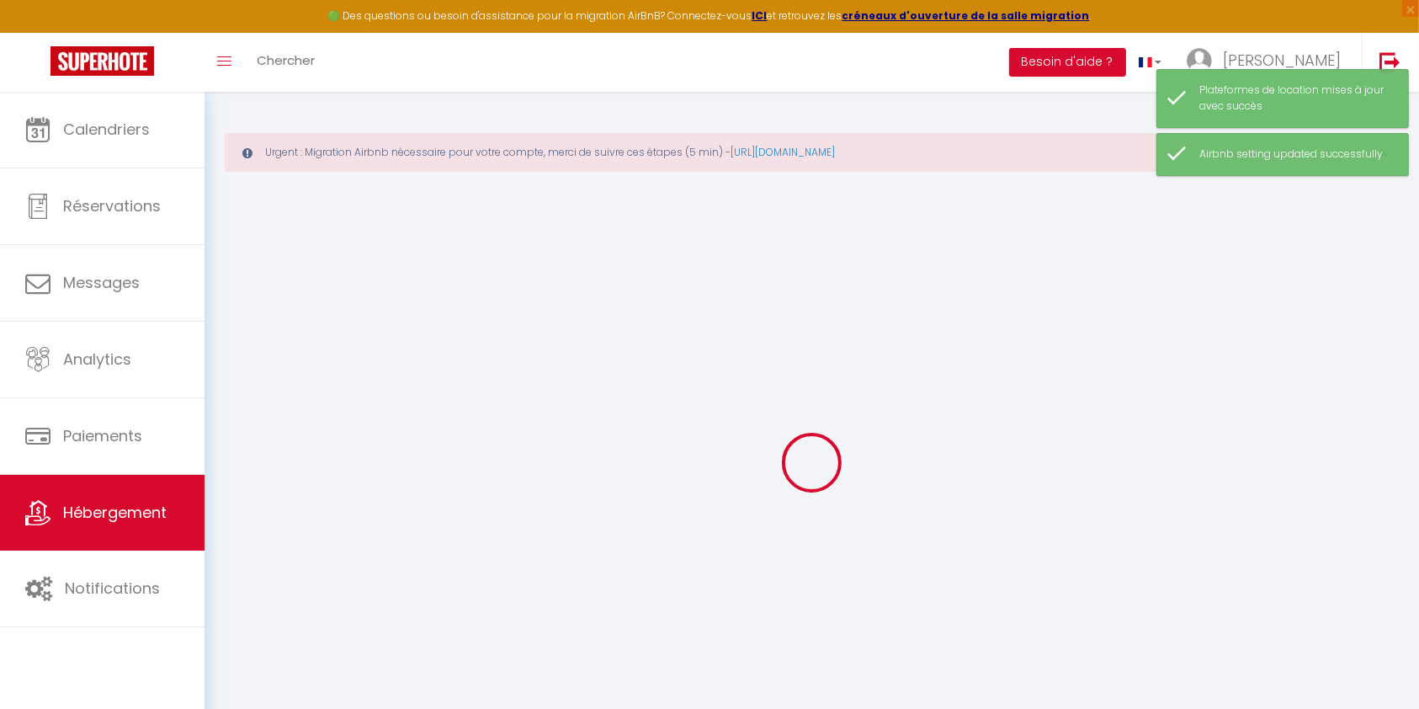
select select "17:00"
select select "00:00"
select select "11:00"
select select "30"
select select "120"
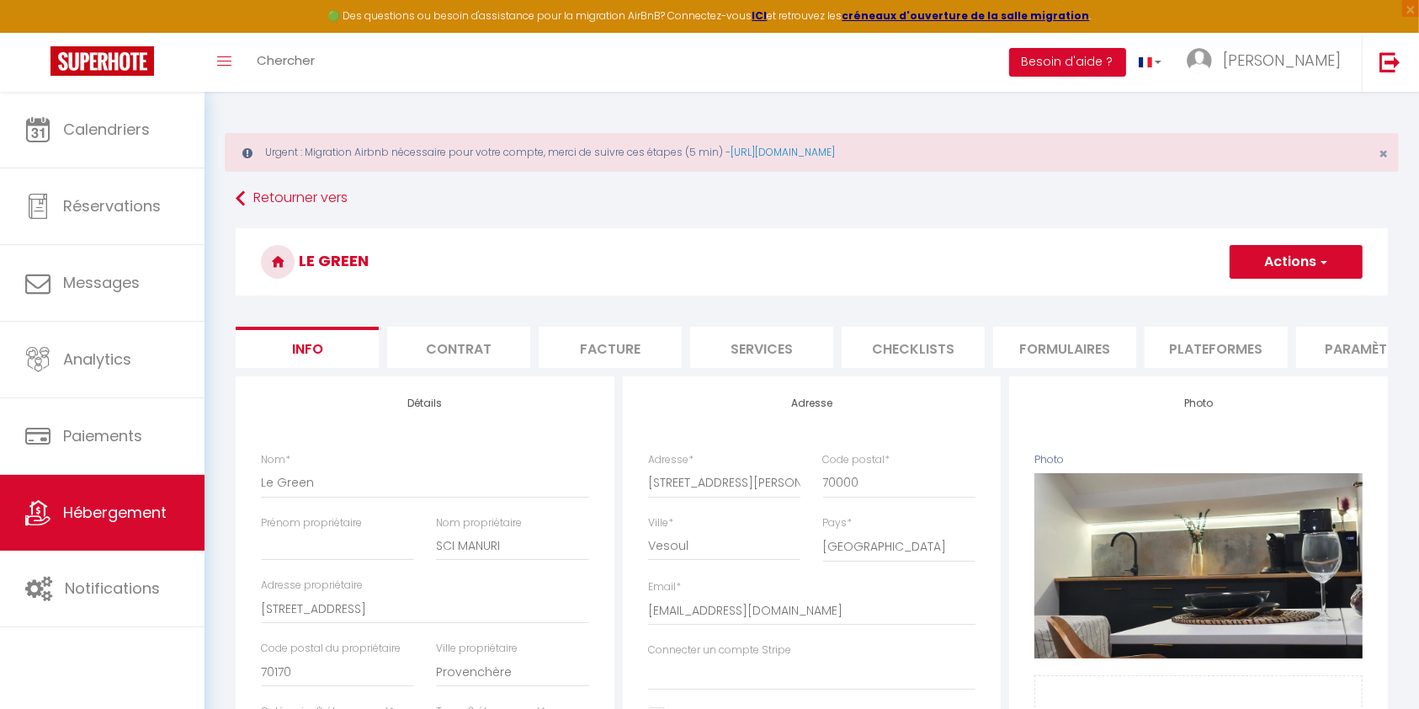
click at [1219, 342] on li "Plateformes" at bounding box center [1216, 347] width 143 height 41
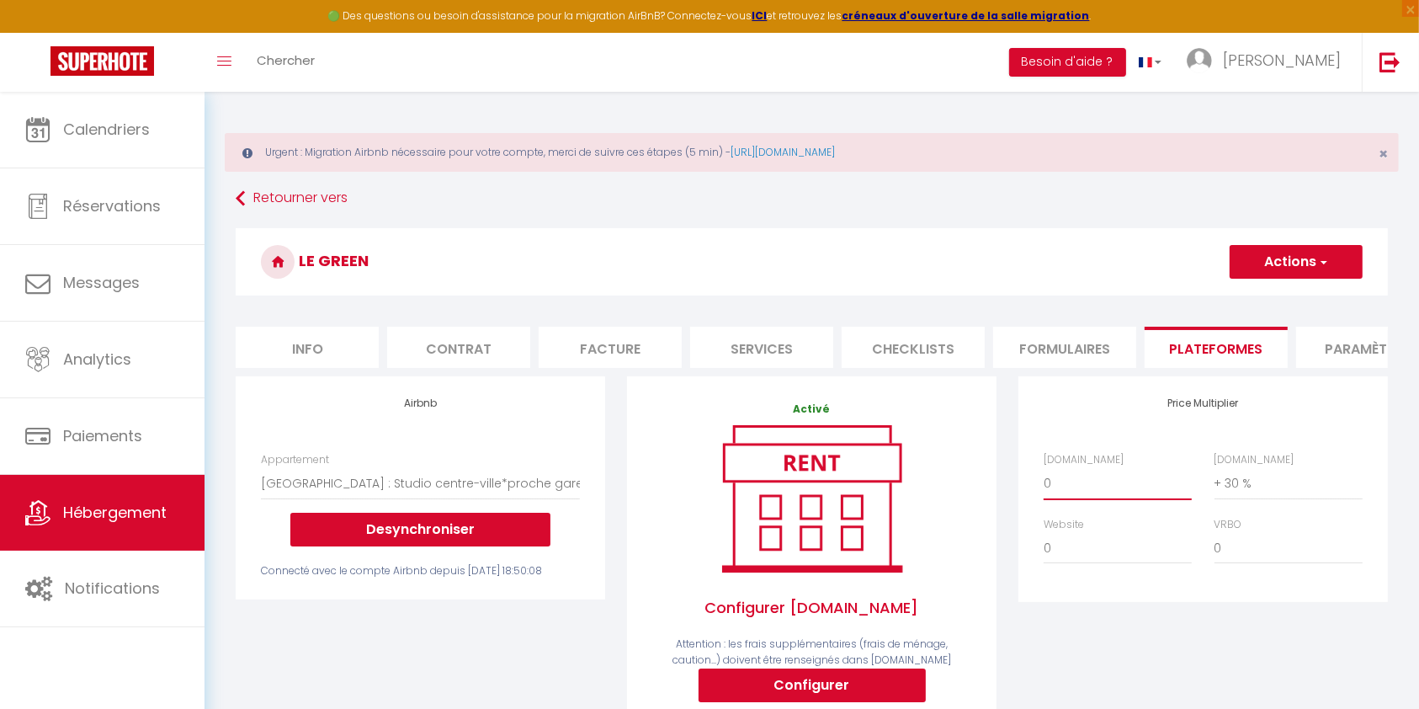
click at [1073, 499] on select "0 + 1 % + 2 % + 3 % + 4 % + 5 % + 6 % + 7 % + 8 % + 9 %" at bounding box center [1118, 483] width 148 height 32
select select "+ 22 %"
click at [1044, 484] on select "0 + 1 % + 2 % + 3 % + 4 % + 5 % + 6 % + 7 % + 8 % + 9 %" at bounding box center [1118, 483] width 148 height 32
click at [1271, 253] on button "Actions" at bounding box center [1296, 262] width 133 height 34
click at [1274, 296] on link "Enregistrer" at bounding box center [1295, 299] width 133 height 22
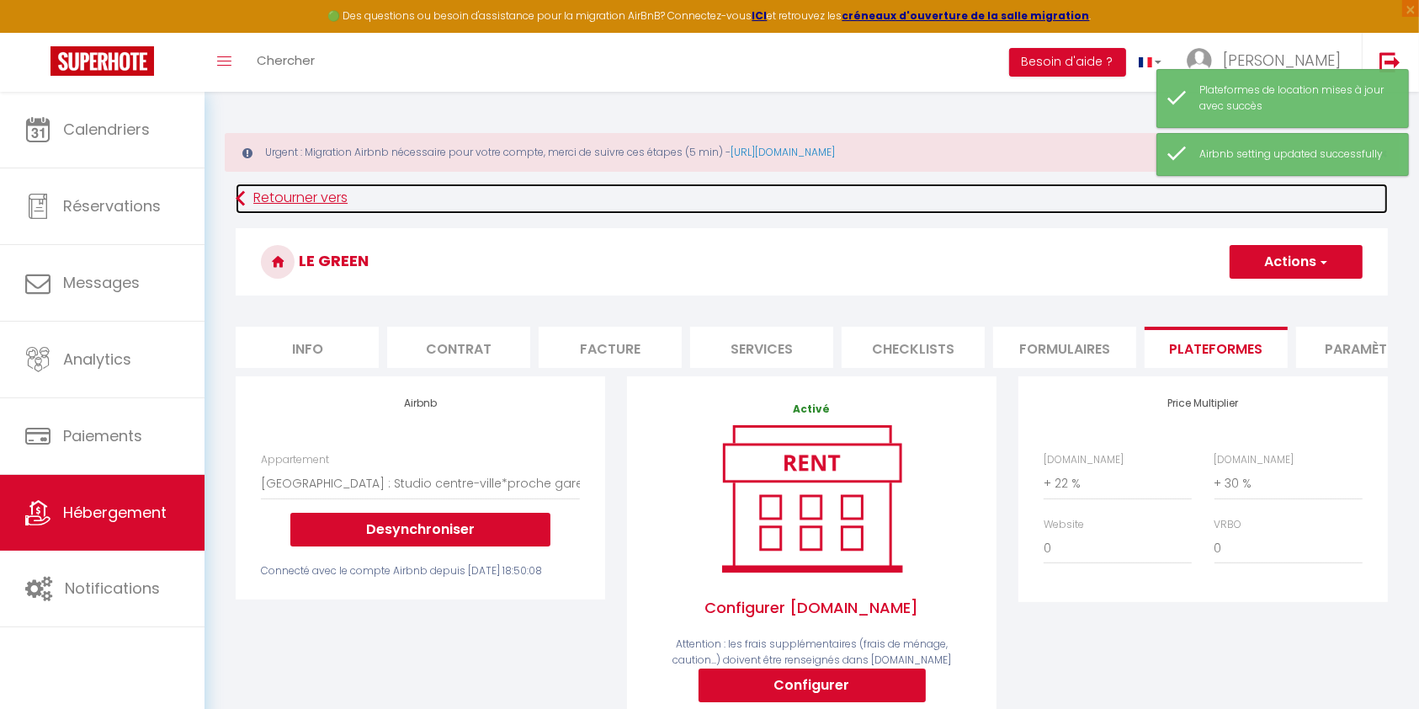
click at [282, 195] on link "Retourner vers" at bounding box center [812, 199] width 1152 height 30
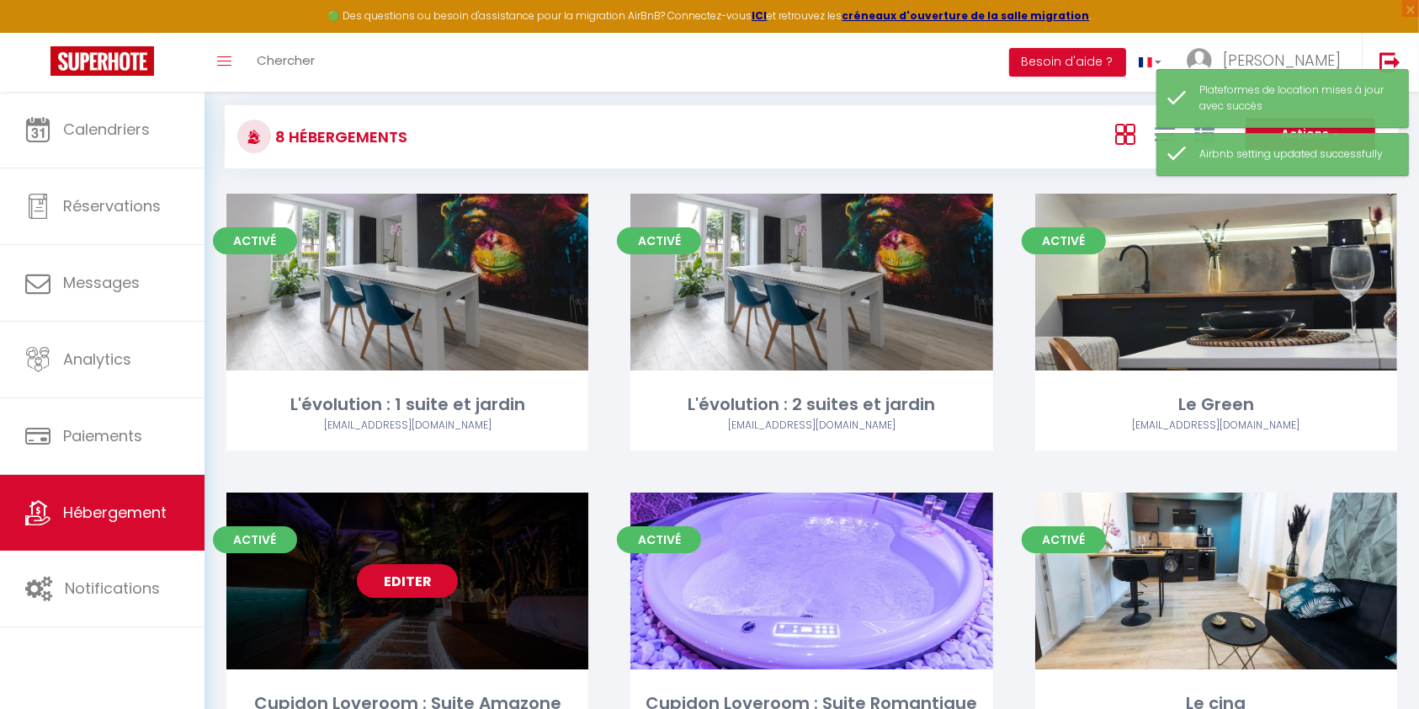
scroll to position [224, 0]
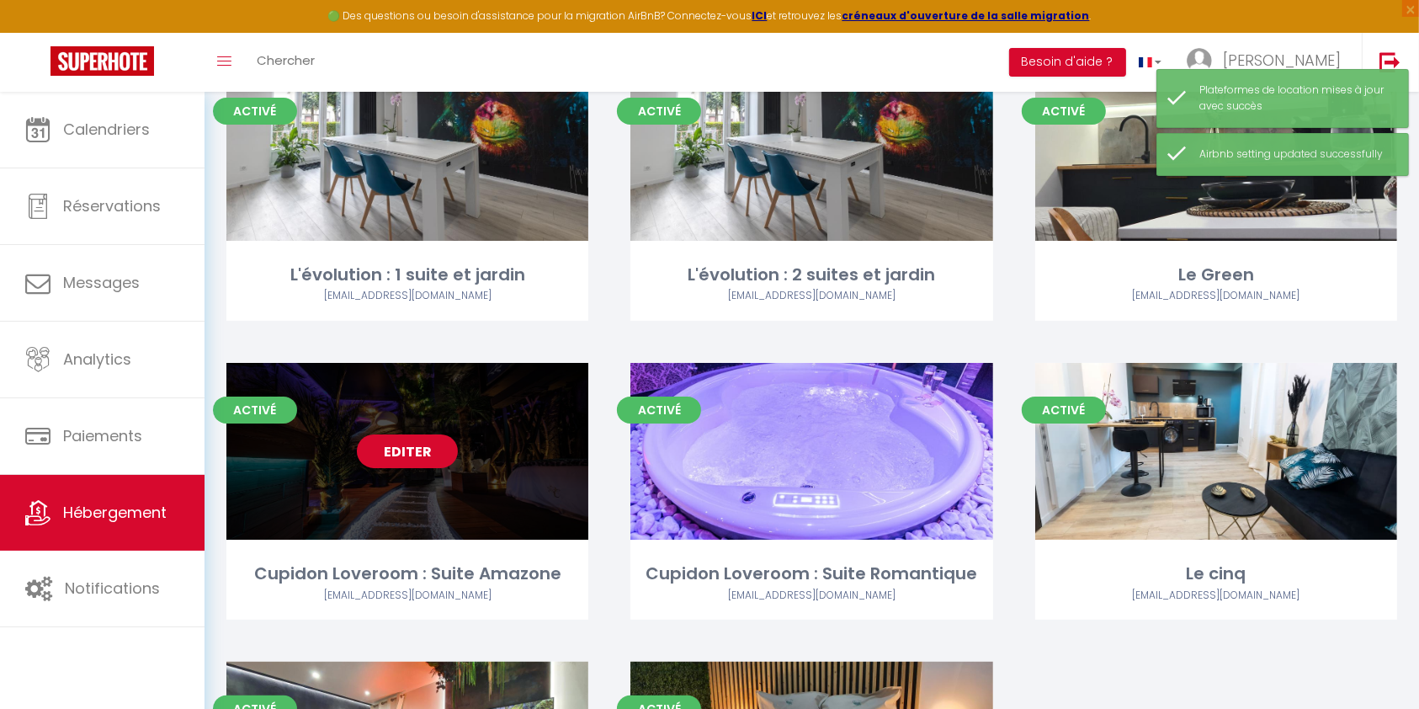
click at [410, 456] on link "Editer" at bounding box center [407, 451] width 101 height 34
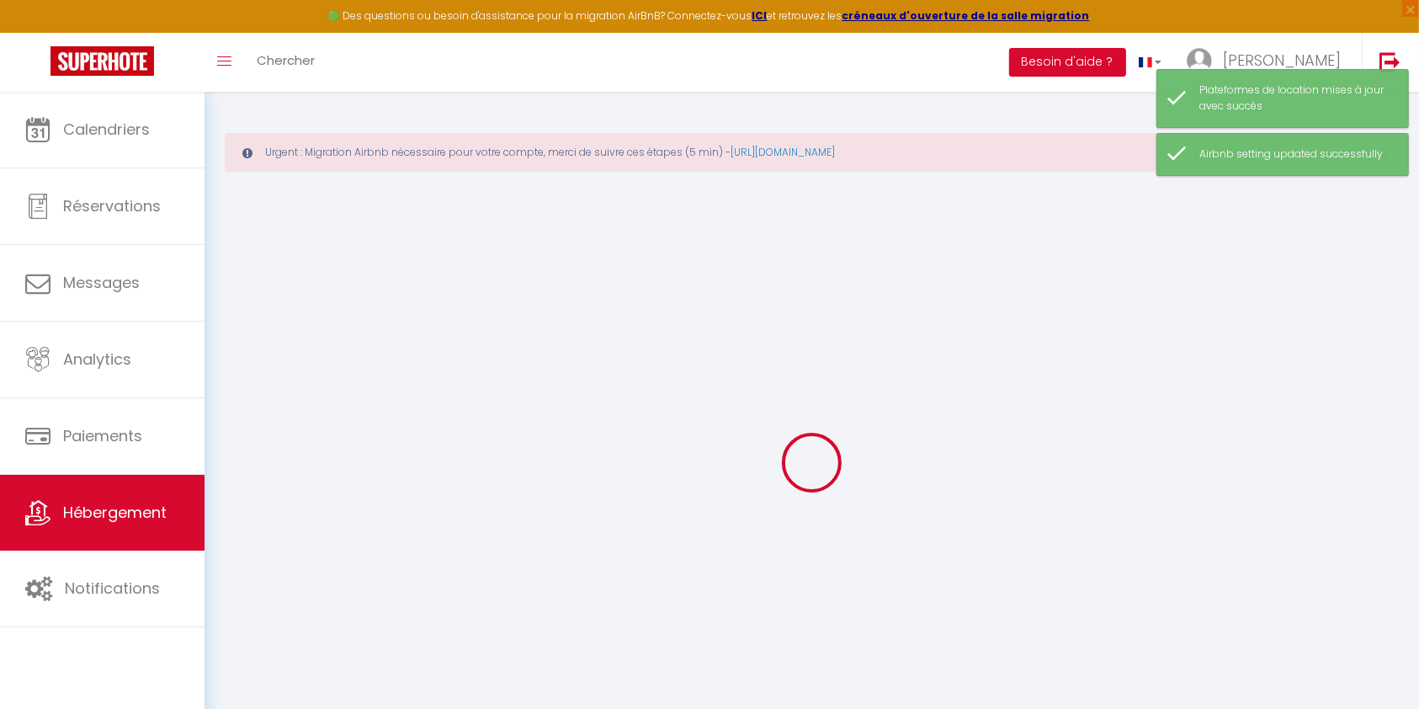
select select "+ 10 %"
select select "+ 30 %"
checkbox input "false"
checkbox input "true"
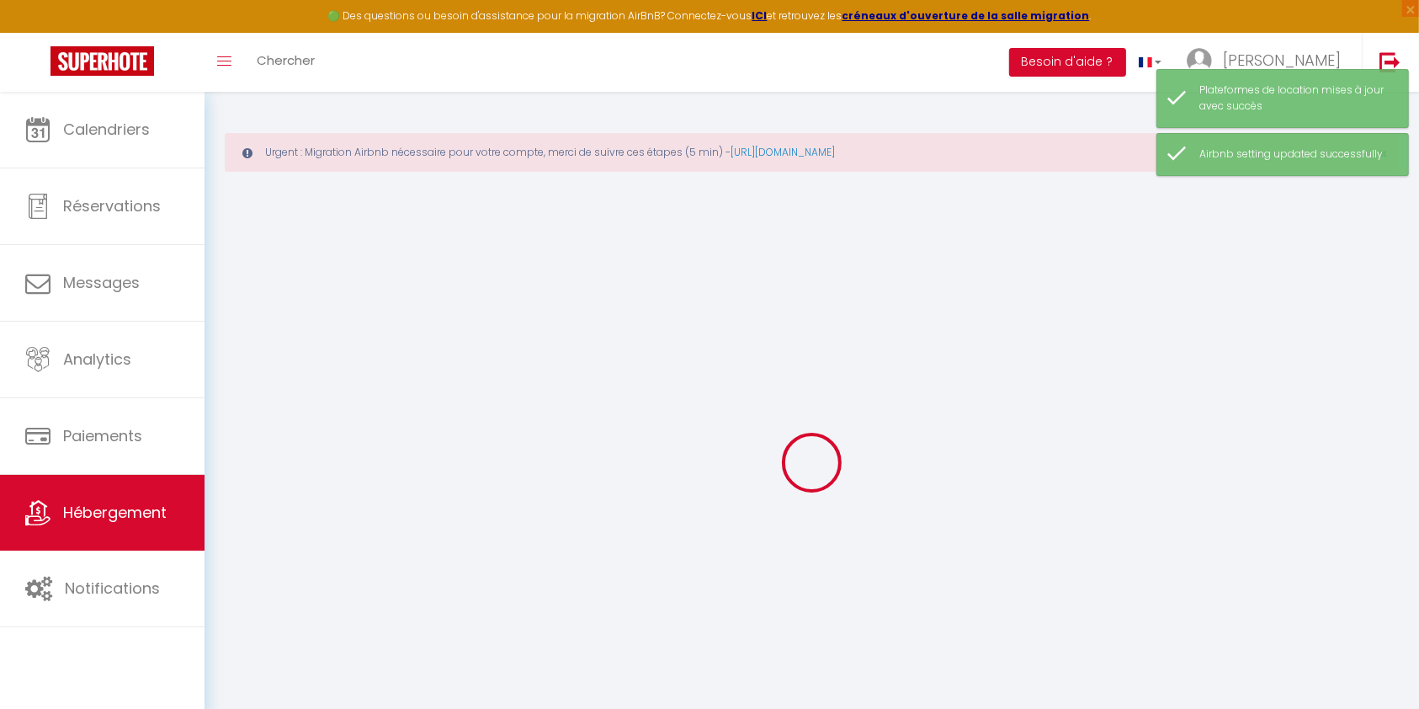
checkbox input "true"
select select "2562-1361684623282572068"
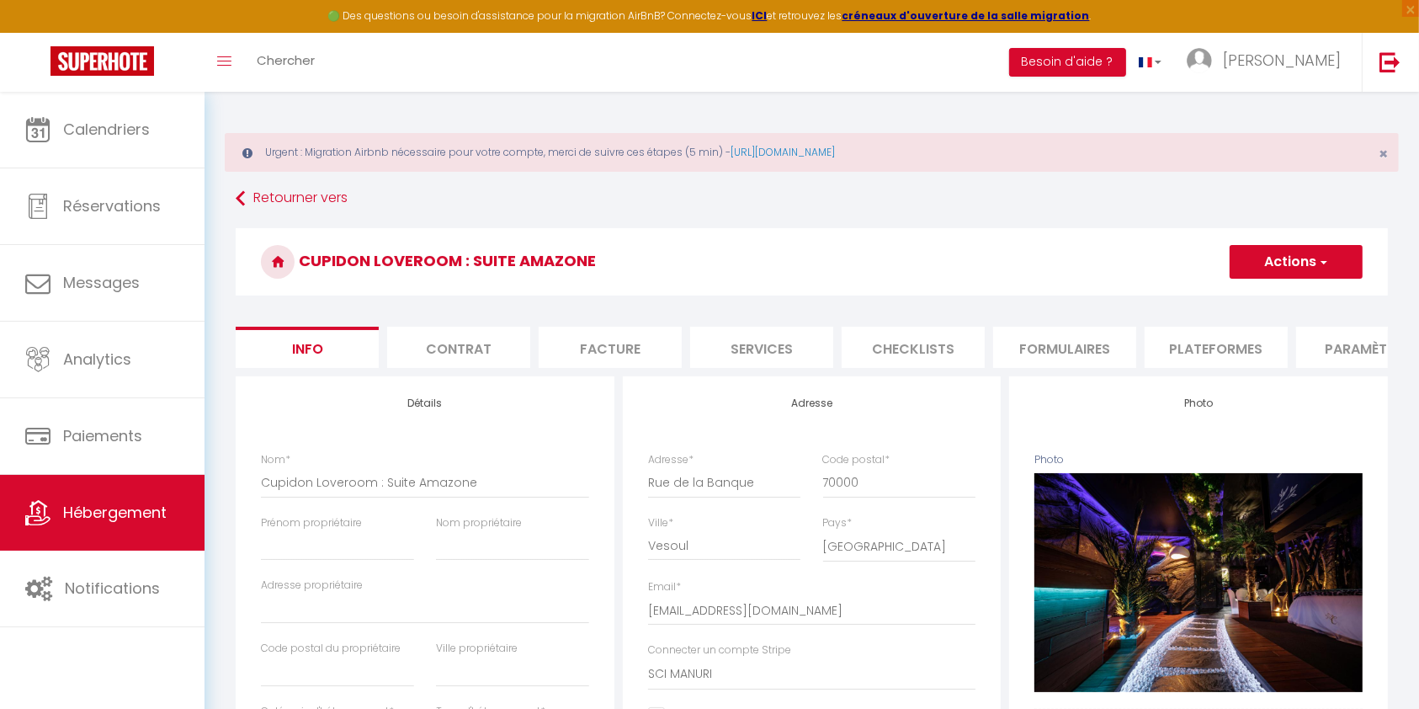
click at [1212, 340] on li "Plateformes" at bounding box center [1216, 347] width 143 height 41
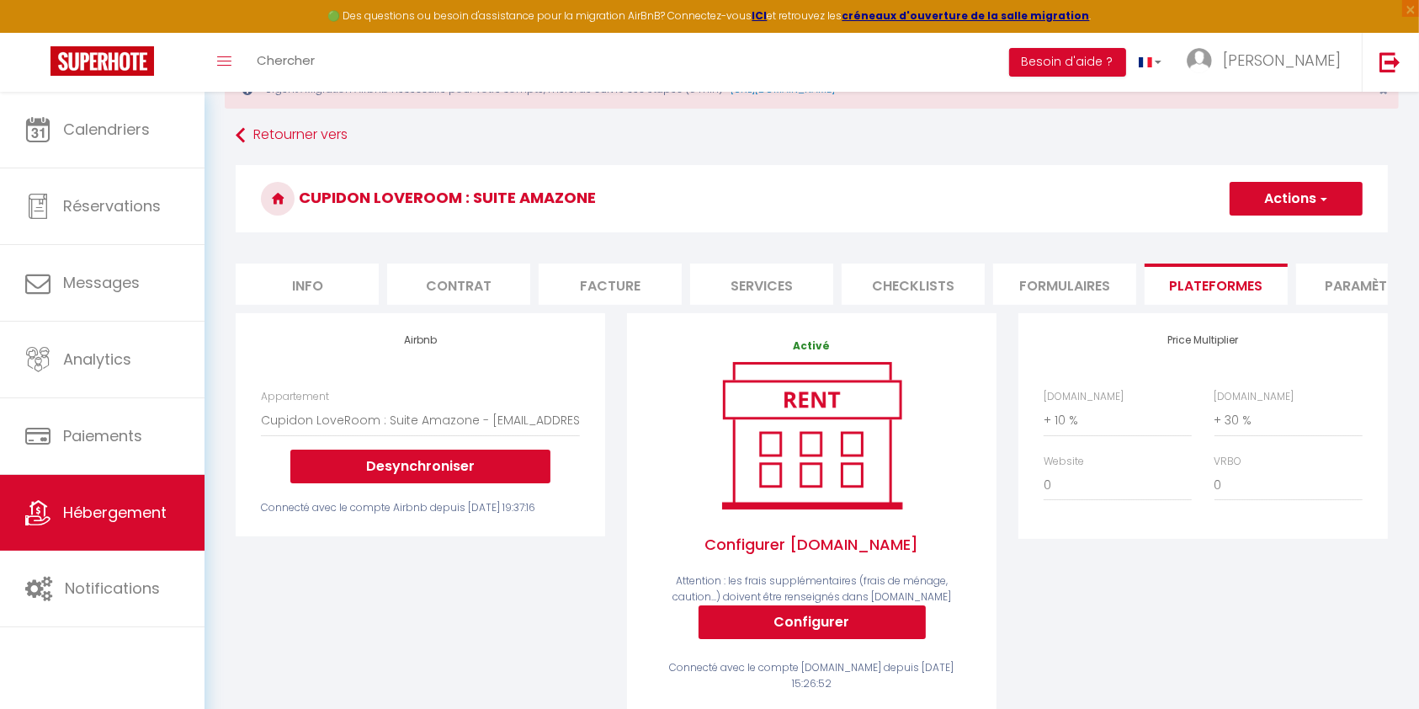
scroll to position [112, 0]
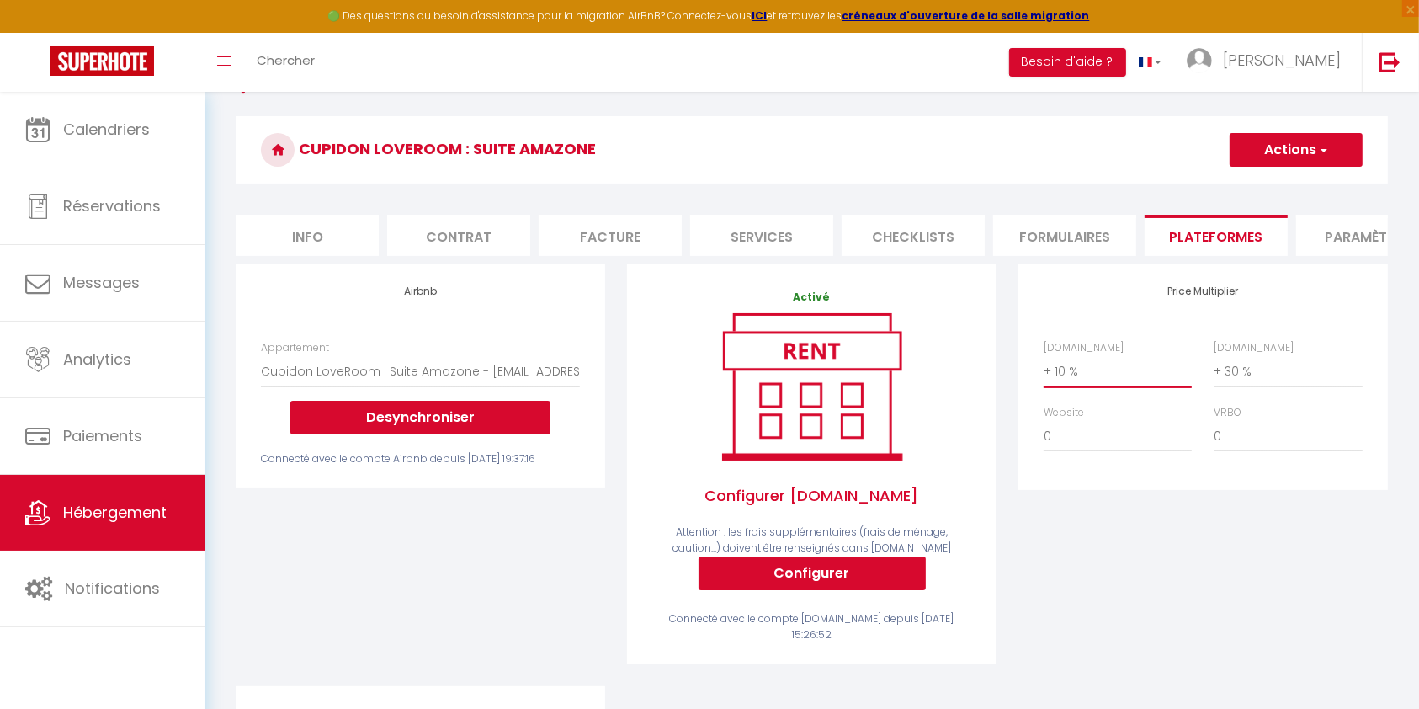
click at [1086, 387] on select "0 + 1 % + 2 % + 3 % + 4 % + 5 % + 6 % + 7 % + 8 % + 9 %" at bounding box center [1118, 371] width 148 height 32
select select "+ 32 %"
click at [1044, 371] on select "0 + 1 % + 2 % + 3 % + 4 % + 5 % + 6 % + 7 % + 8 % + 9 %" at bounding box center [1118, 371] width 148 height 32
click at [1286, 146] on button "Actions" at bounding box center [1296, 150] width 133 height 34
click at [1286, 184] on link "Enregistrer" at bounding box center [1295, 187] width 133 height 22
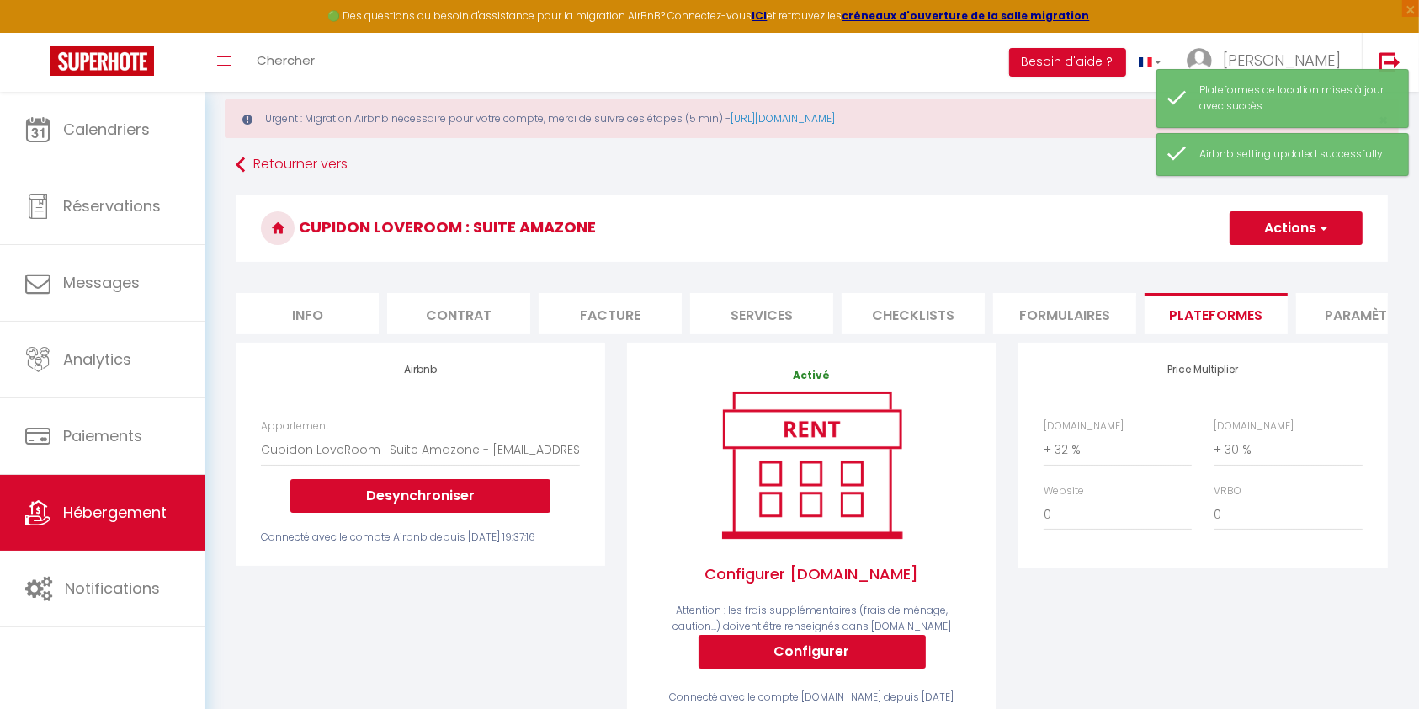
scroll to position [0, 0]
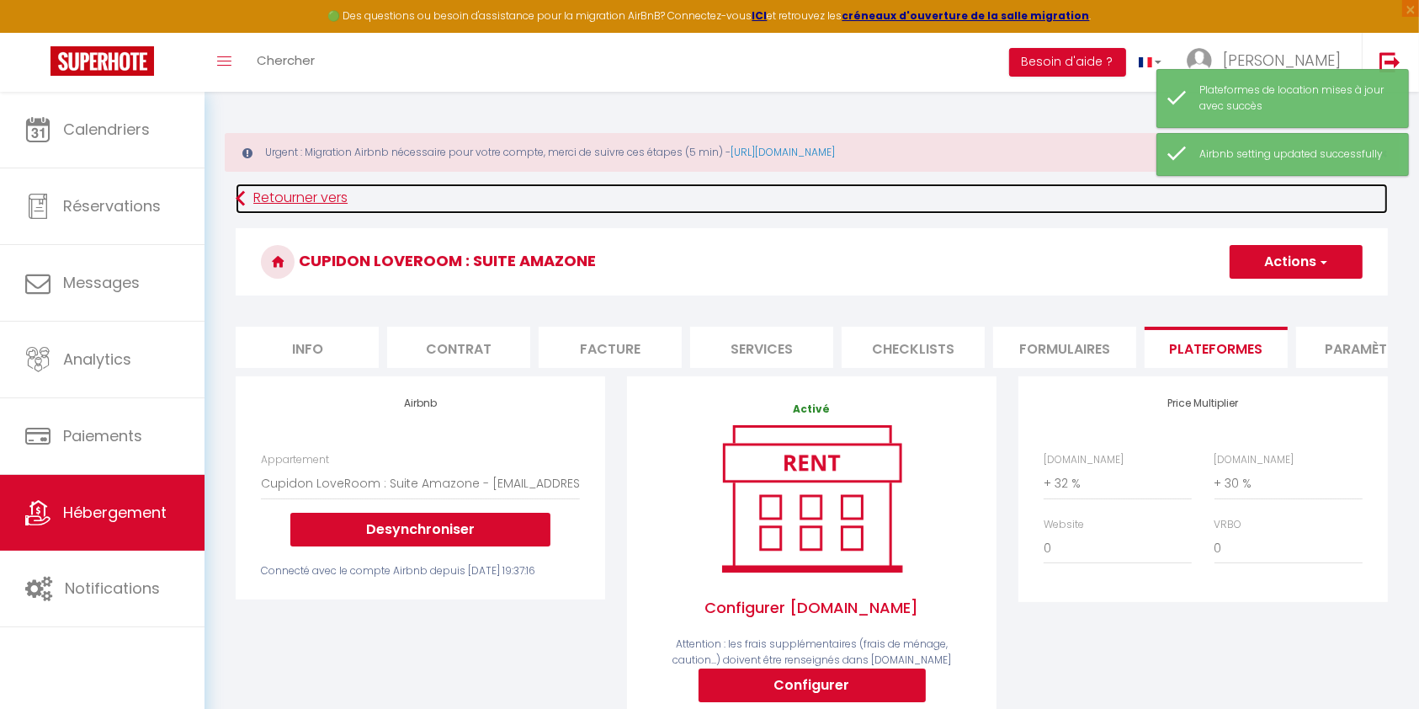
click at [253, 194] on link "Retourner vers" at bounding box center [812, 199] width 1152 height 30
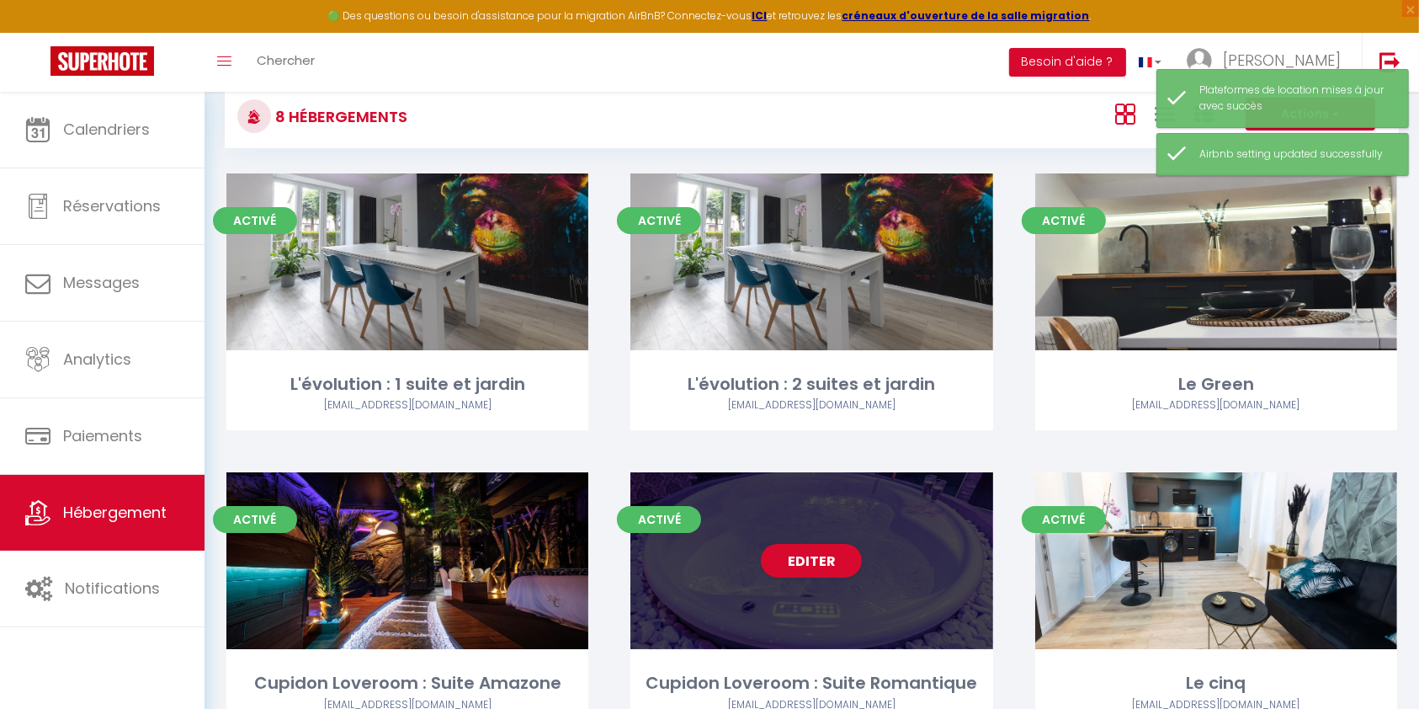
scroll to position [224, 0]
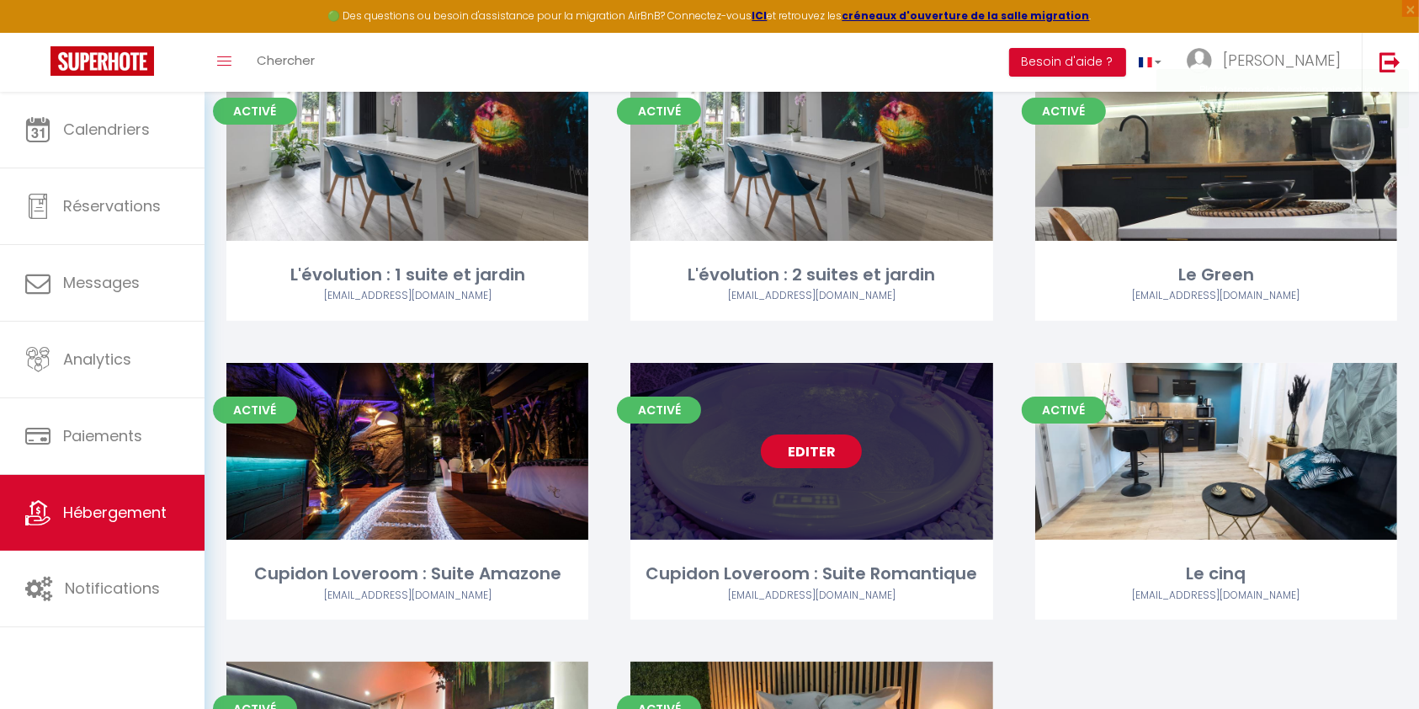
click at [795, 458] on link "Editer" at bounding box center [811, 451] width 101 height 34
select select "3"
select select "2"
select select "1"
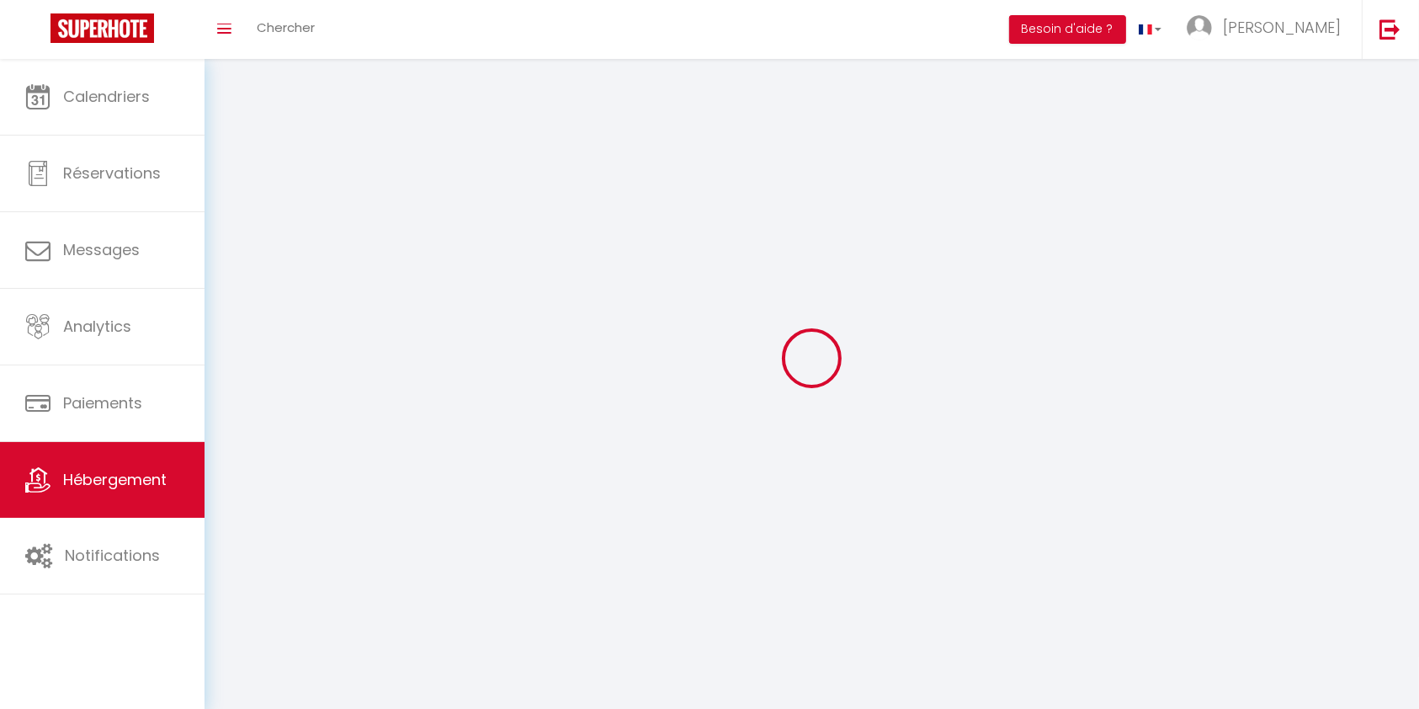
select select
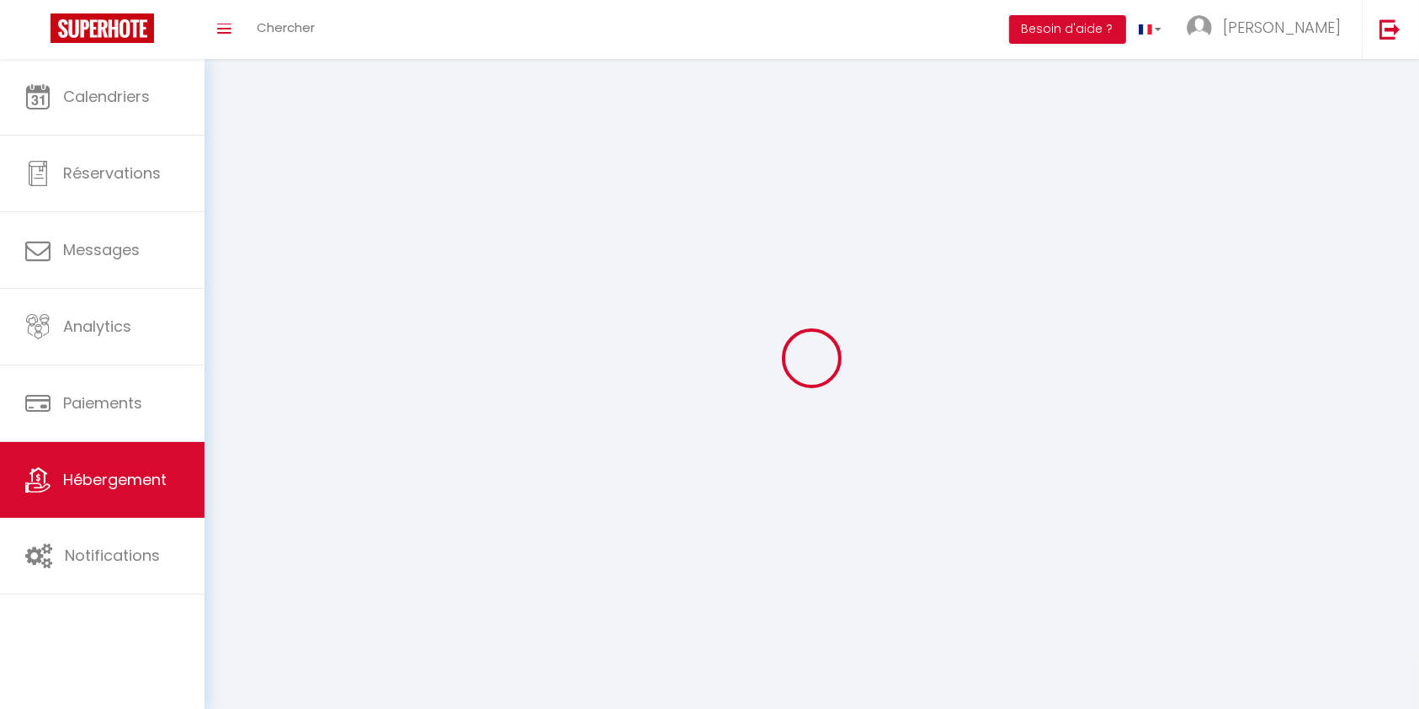
select select
checkbox input "false"
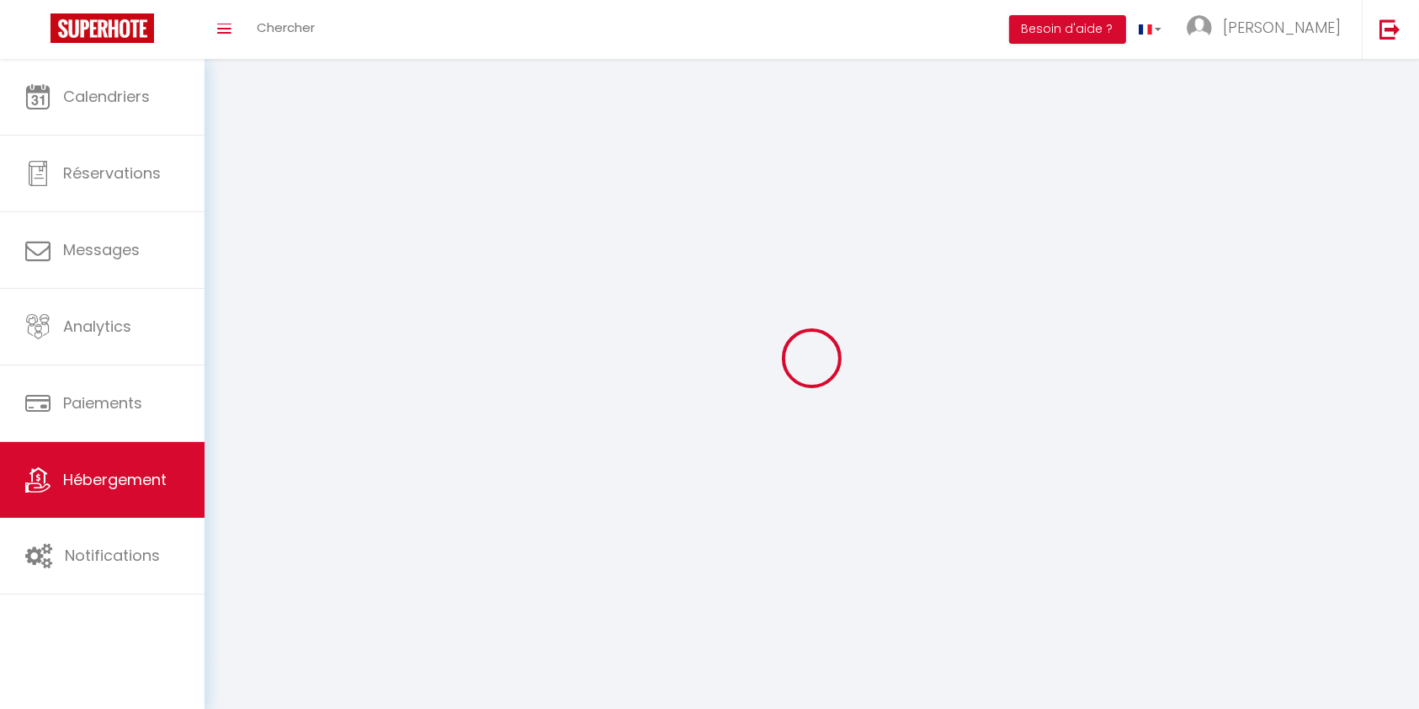
checkbox input "false"
select select
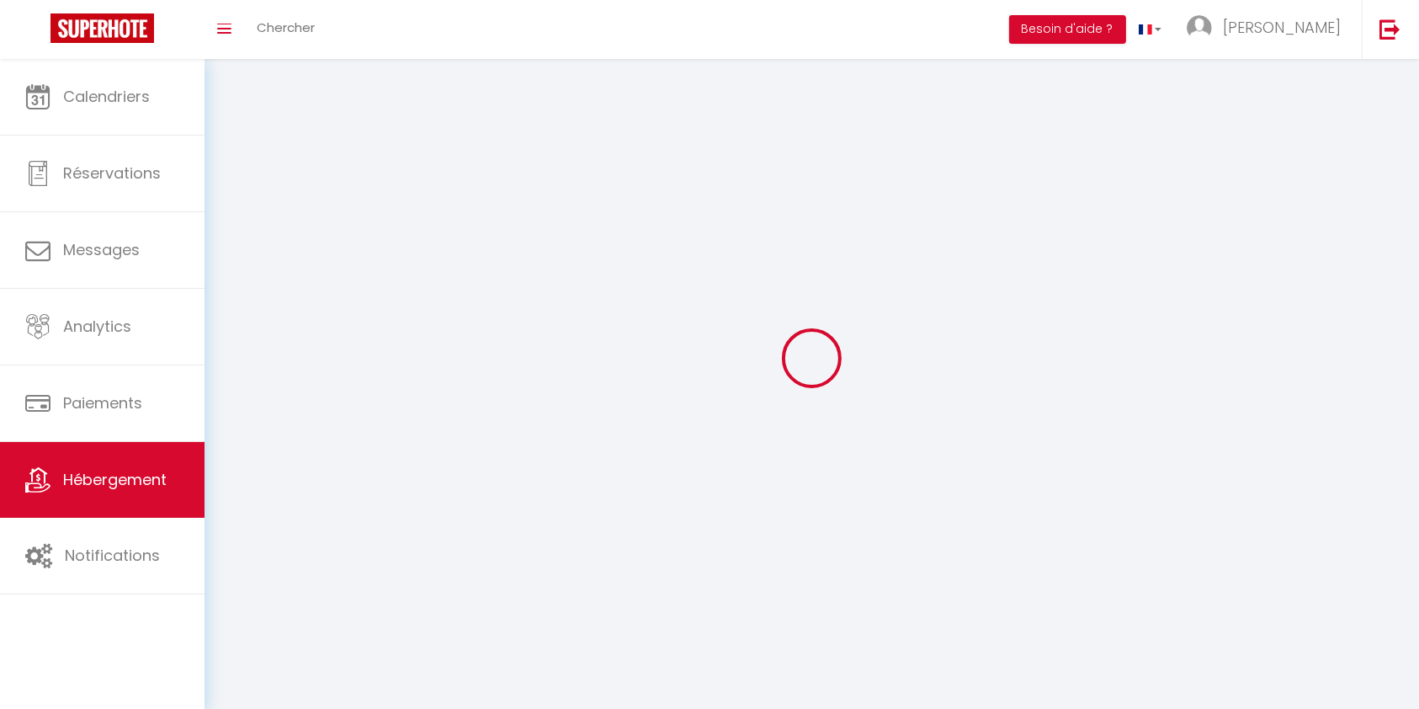
select select
checkbox input "false"
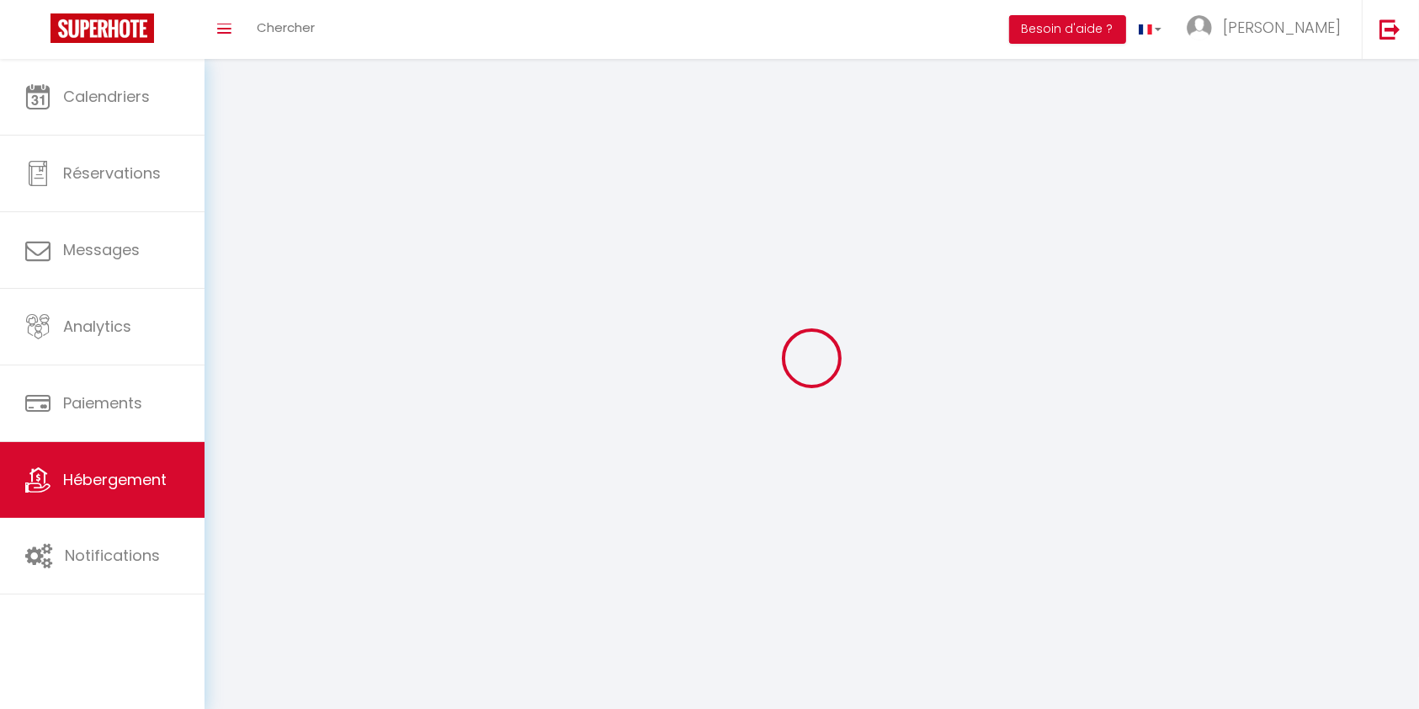
checkbox input "false"
select select
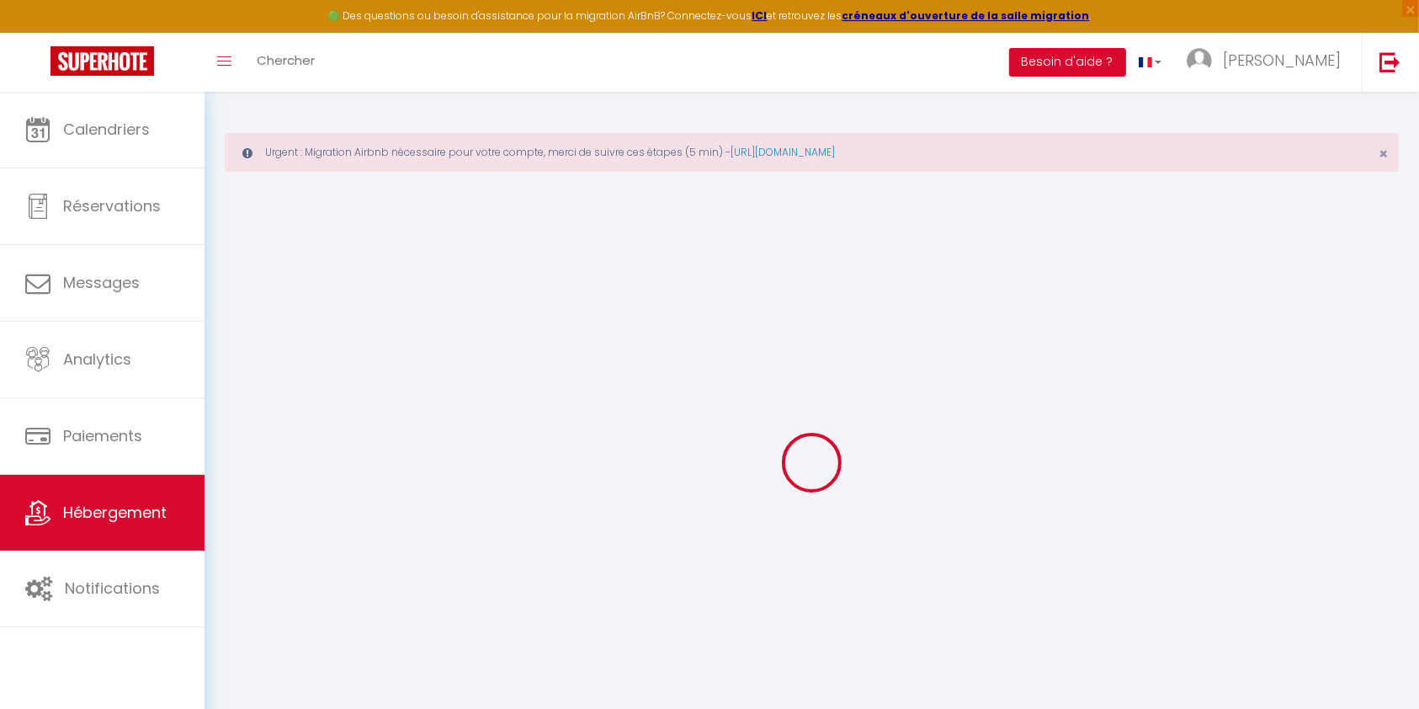
select select "17:00"
select select
select select "11:00"
select select "30"
select select "120"
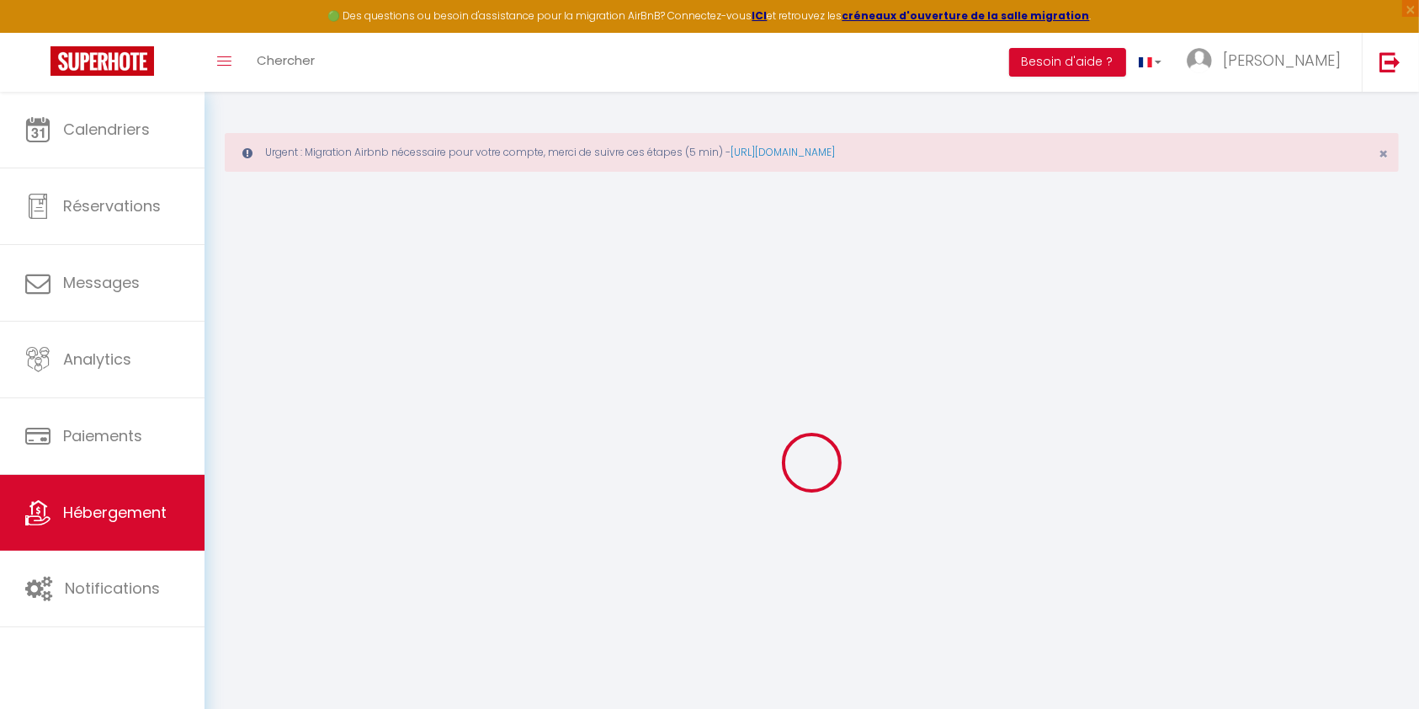
select select
checkbox input "false"
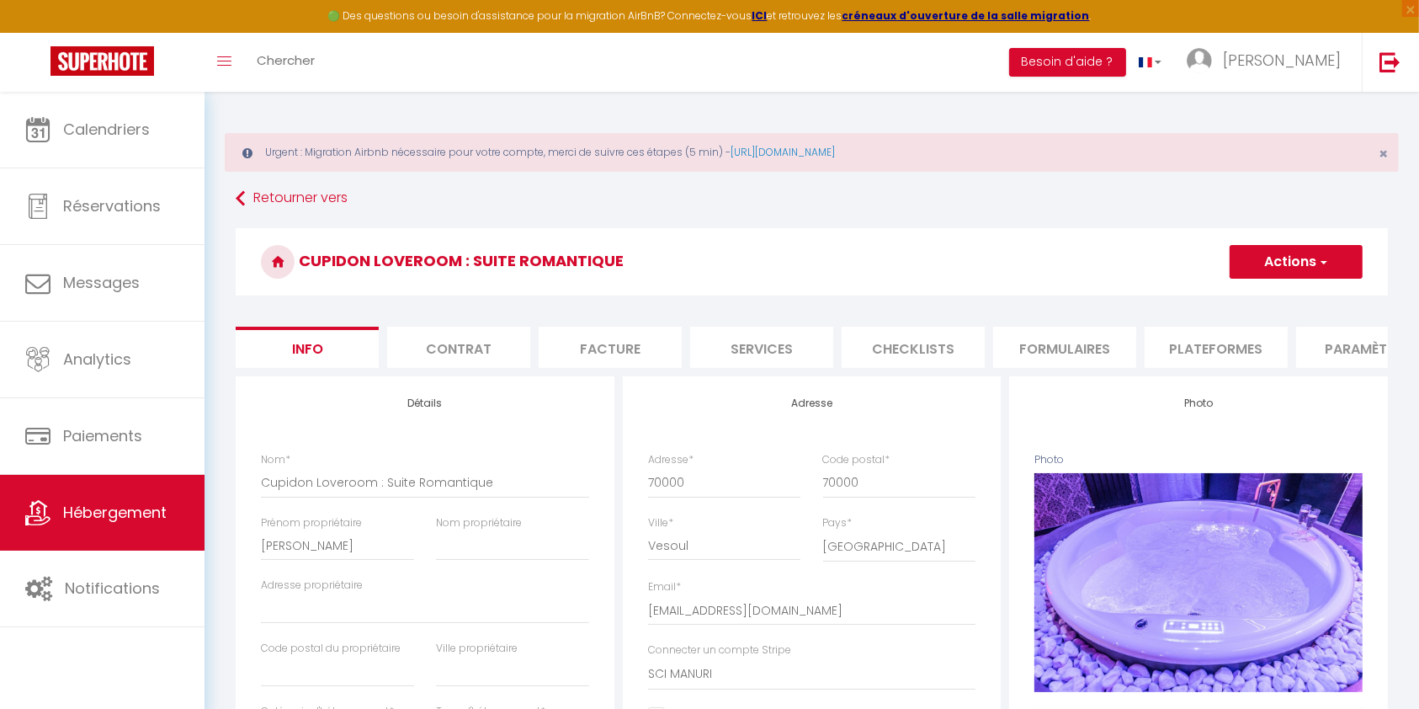
click at [1194, 350] on li "Plateformes" at bounding box center [1216, 347] width 143 height 41
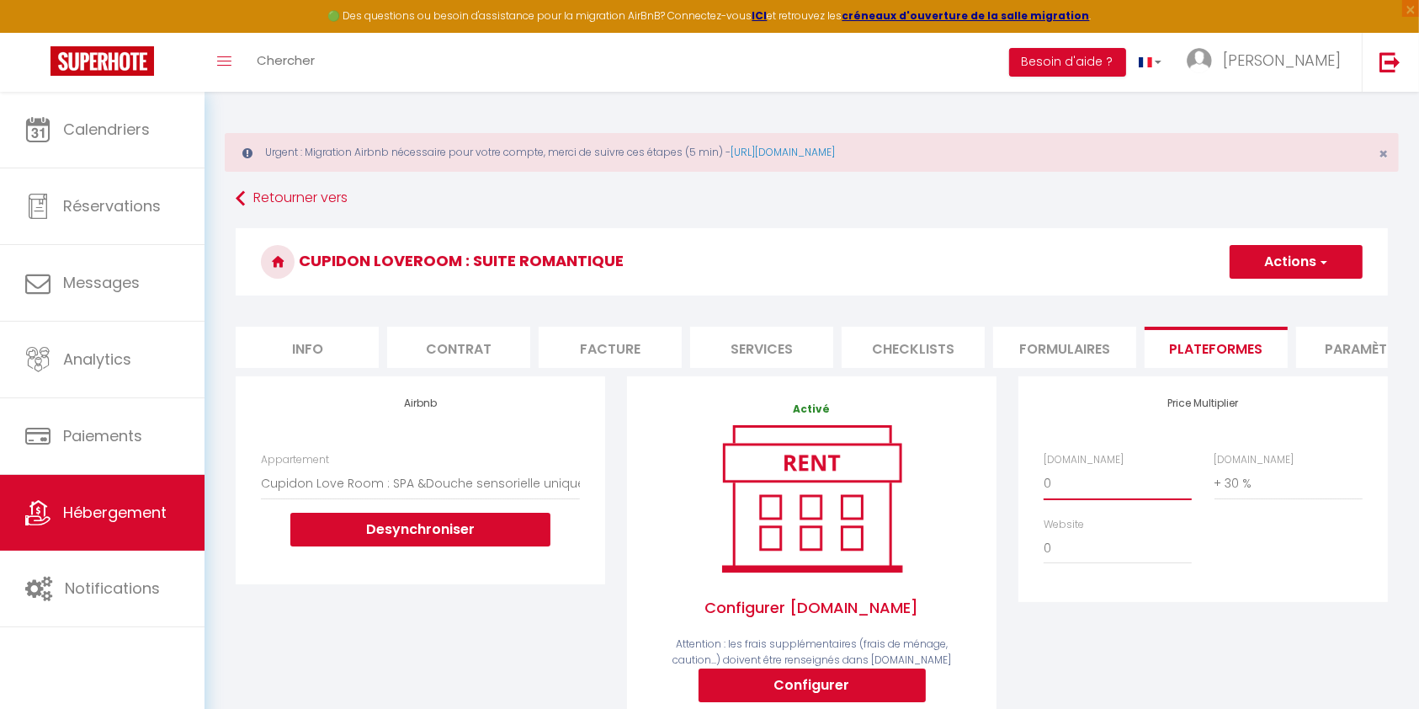
click at [1097, 498] on select "0 + 1 % + 2 % + 3 % + 4 % + 5 % + 6 % + 7 % + 8 % + 9 %" at bounding box center [1118, 483] width 148 height 32
select select "+ 22 %"
click at [1044, 484] on select "0 + 1 % + 2 % + 3 % + 4 % + 5 % + 6 % + 7 % + 8 % + 9 %" at bounding box center [1118, 483] width 148 height 32
click at [1312, 269] on button "Actions" at bounding box center [1296, 262] width 133 height 34
click at [1307, 307] on link "Enregistrer" at bounding box center [1295, 299] width 133 height 22
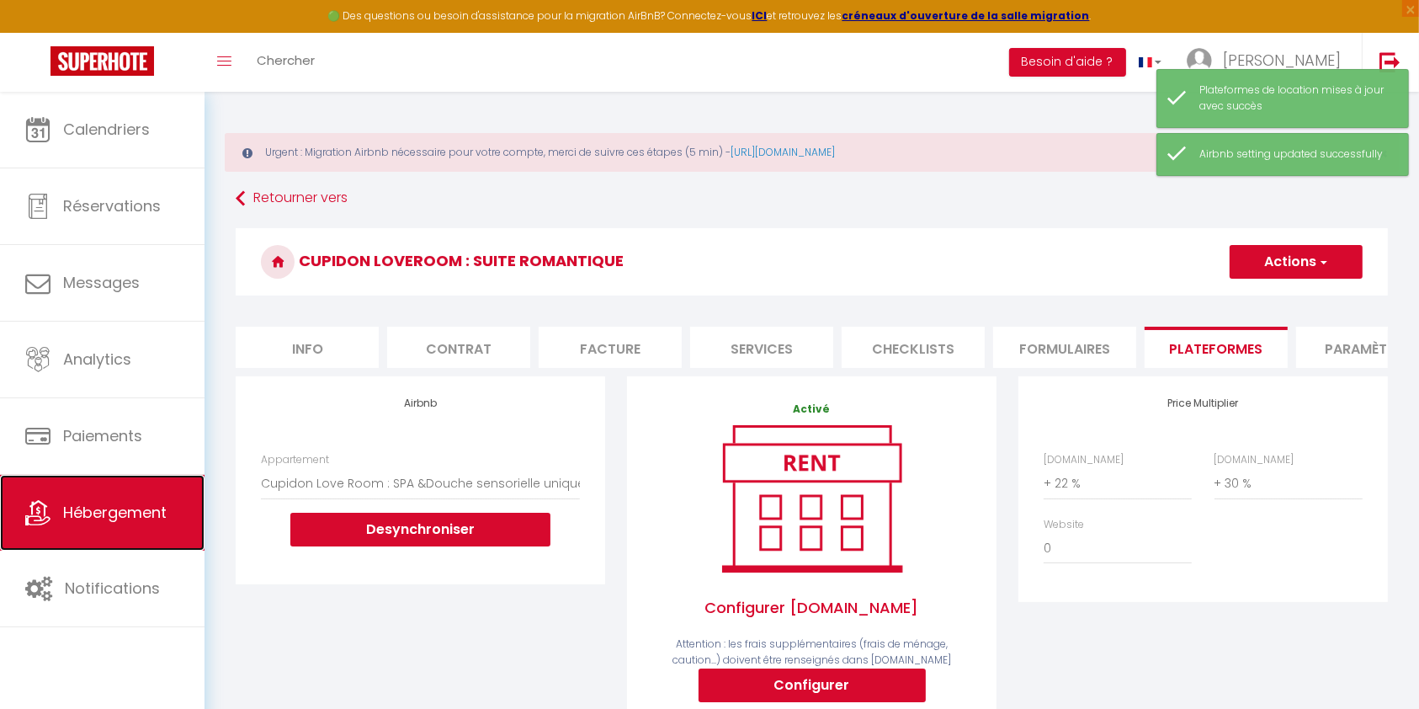
click at [132, 500] on link "Hébergement" at bounding box center [102, 513] width 205 height 76
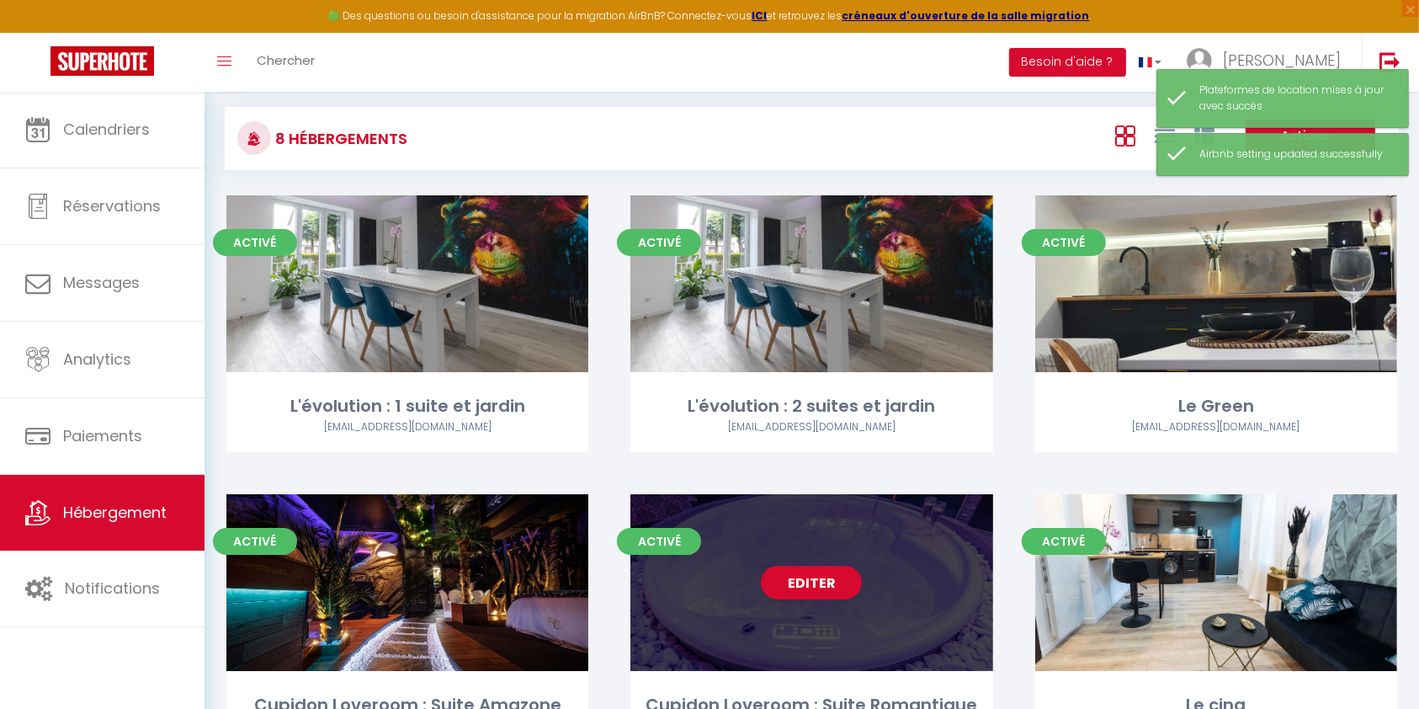
scroll to position [224, 0]
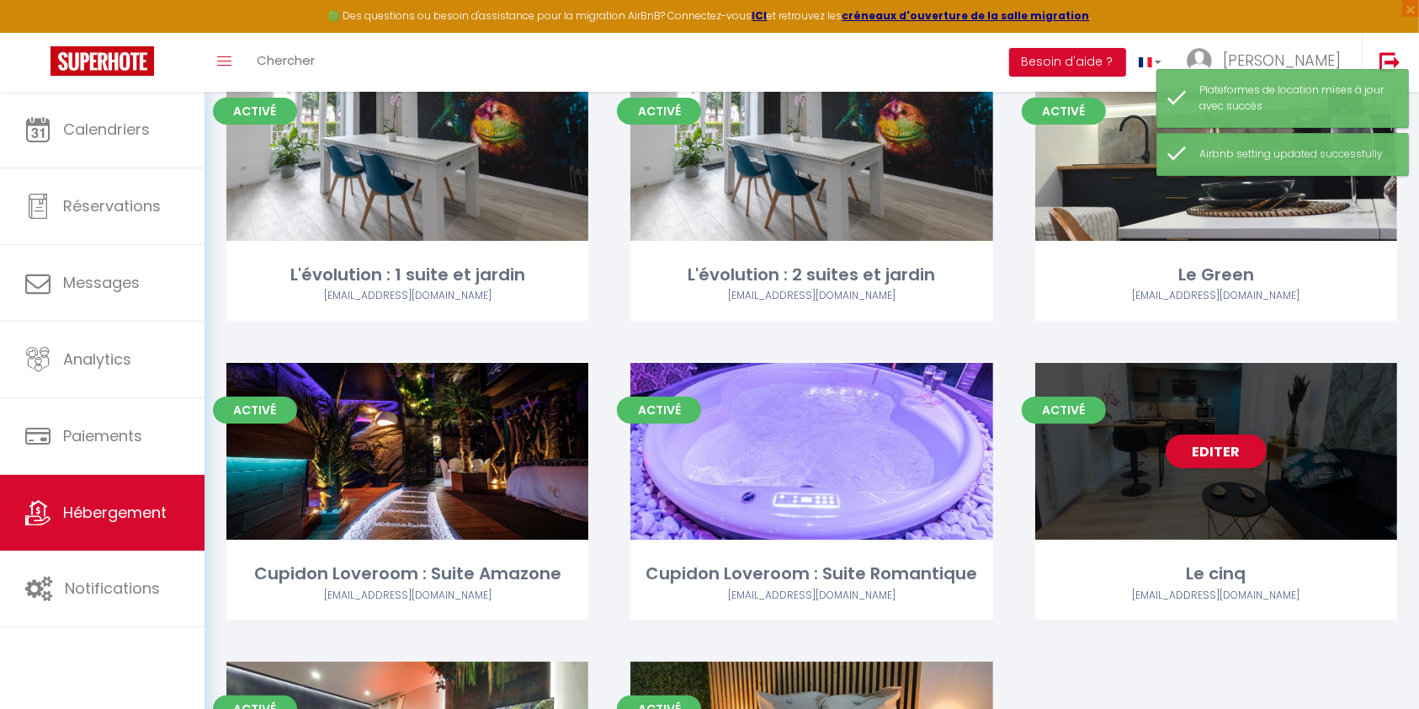
click at [1183, 497] on div "Editer" at bounding box center [1216, 451] width 362 height 177
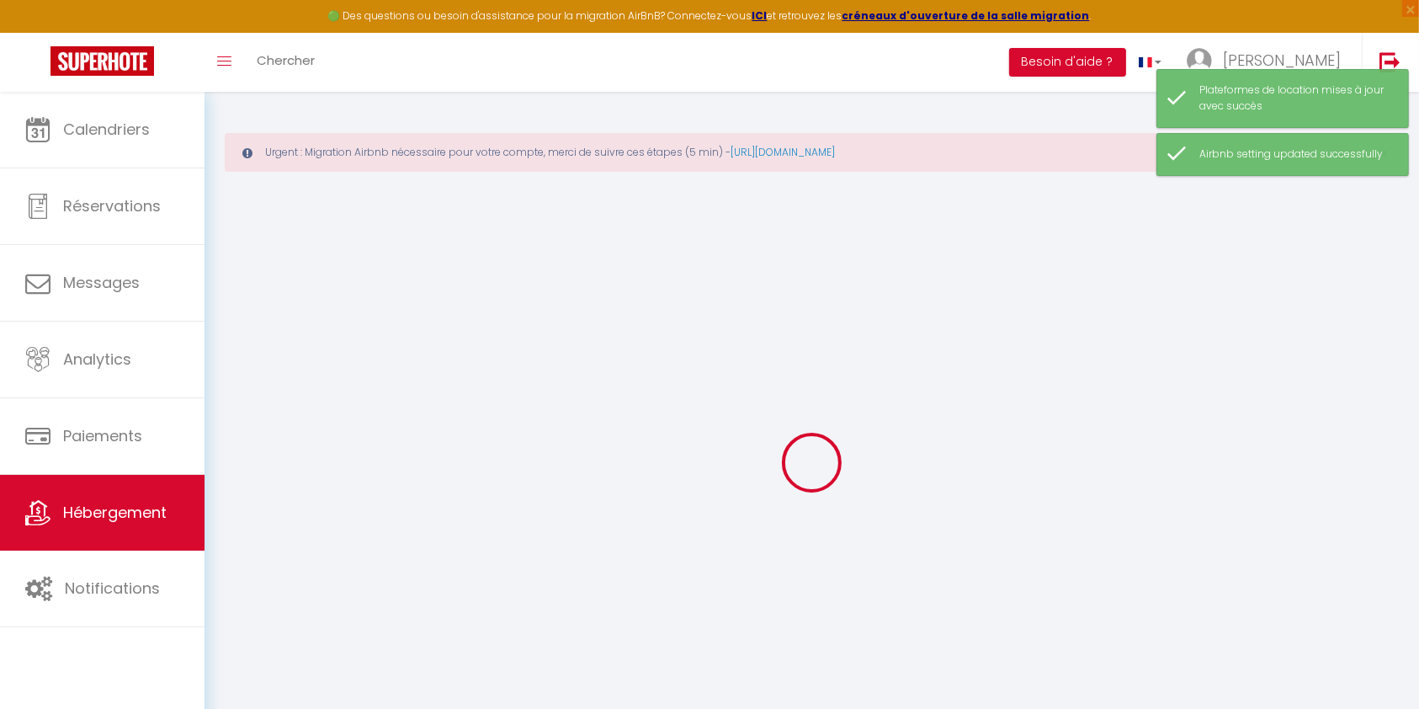
select select
checkbox input "false"
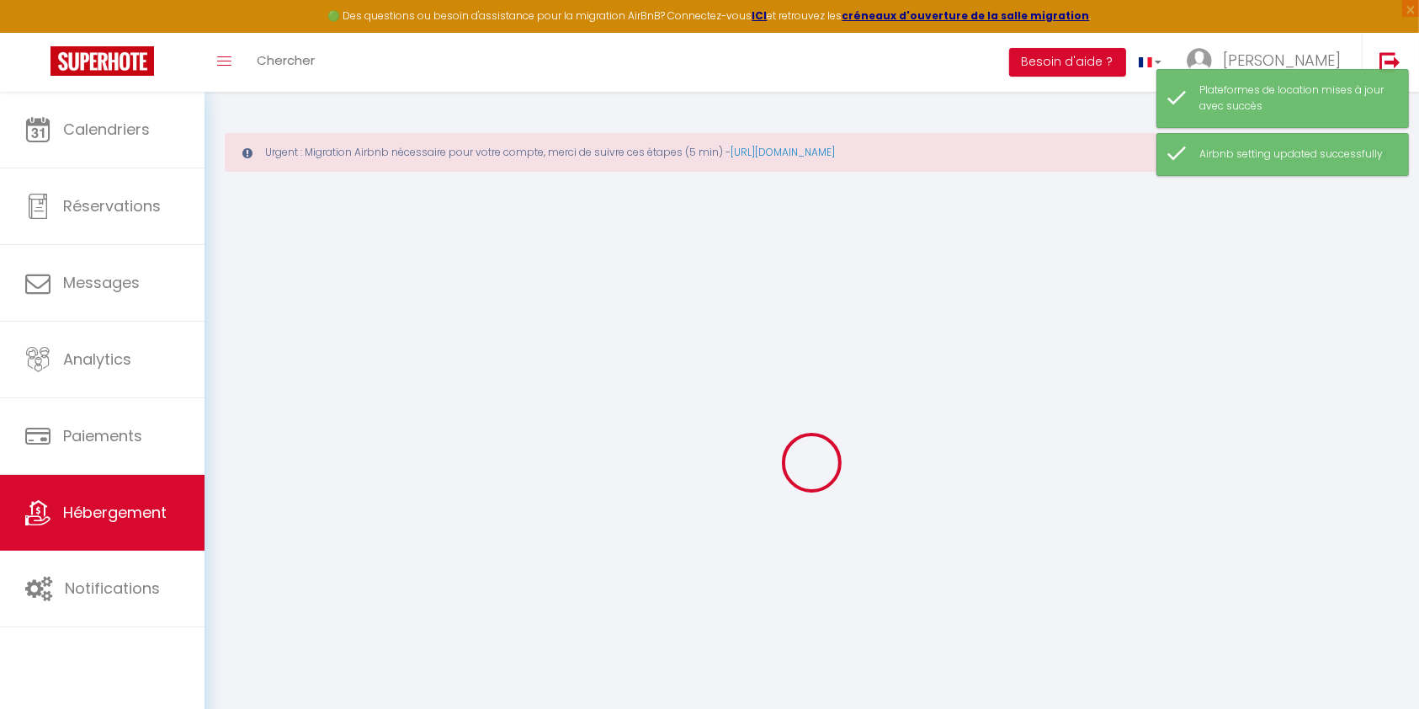
checkbox input "false"
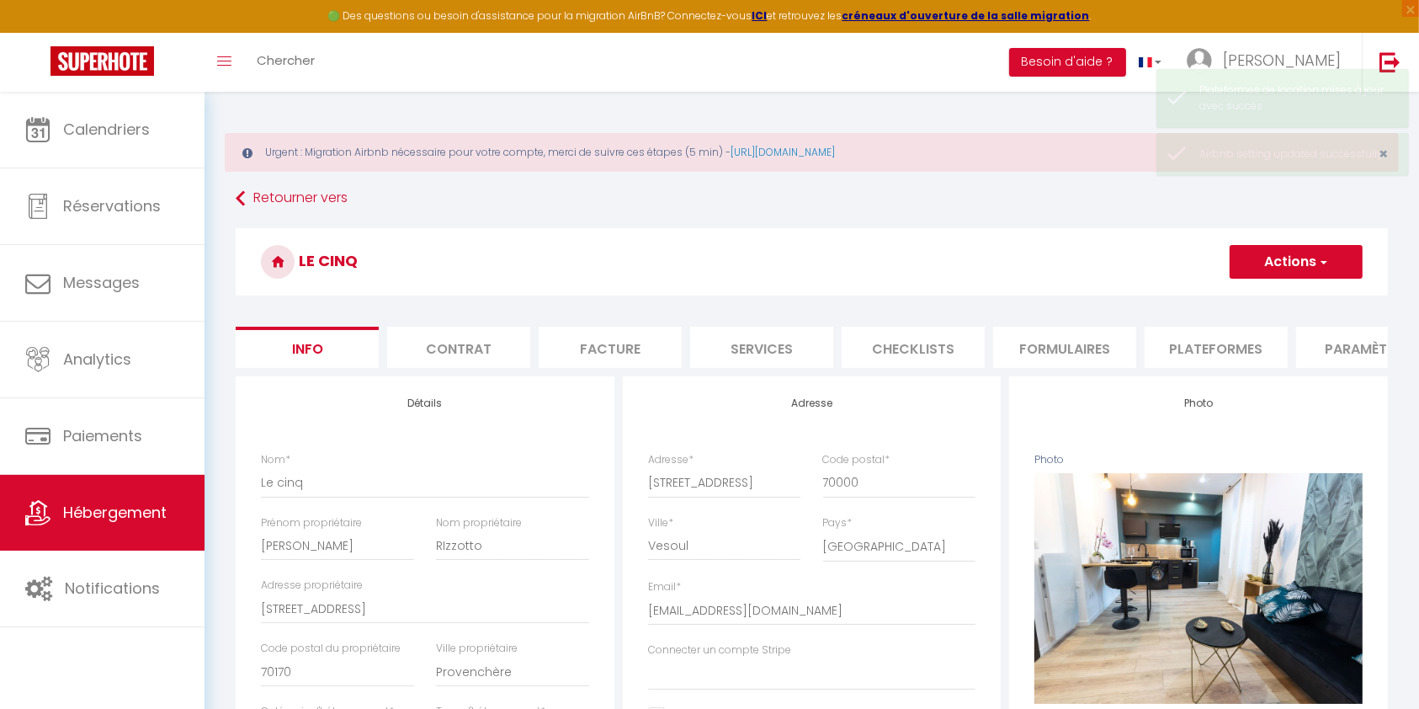
click at [1263, 262] on button "Actions" at bounding box center [1296, 262] width 133 height 34
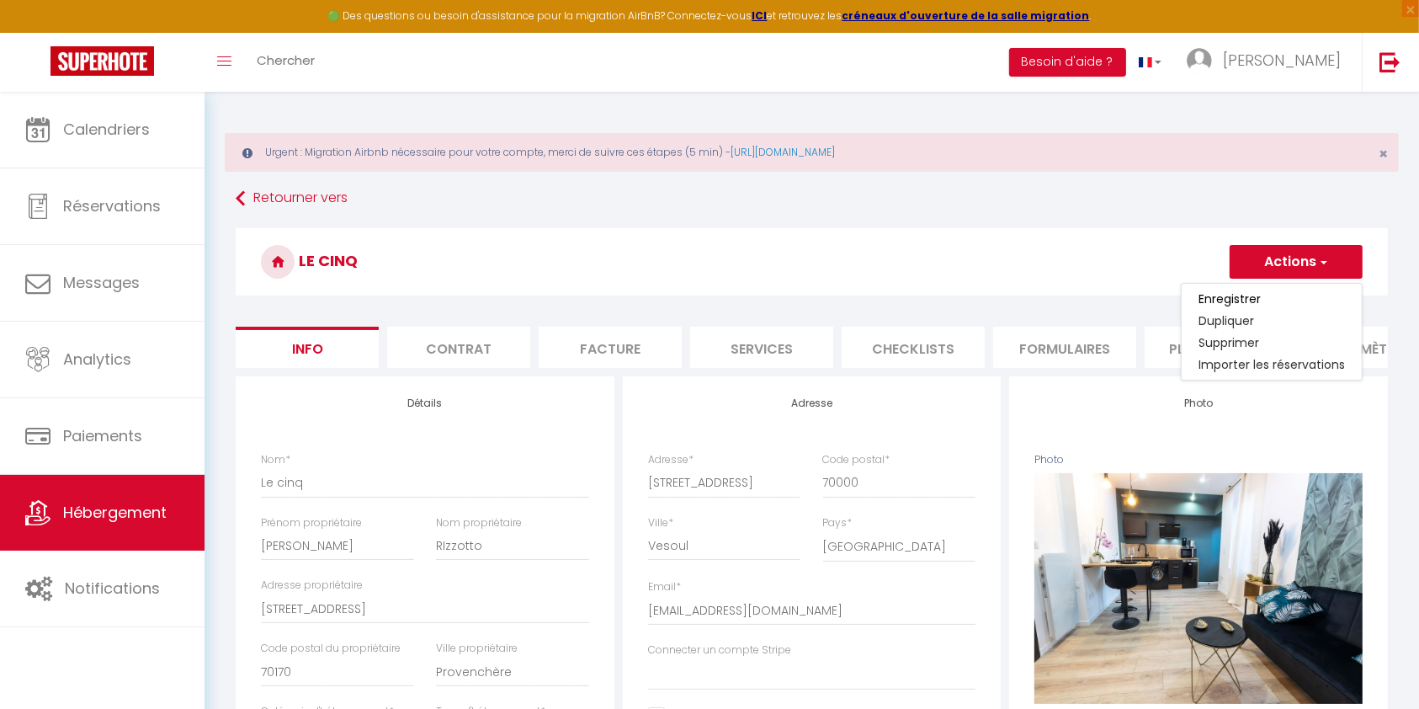
click at [1135, 236] on h3 "Le cinq" at bounding box center [812, 261] width 1152 height 67
click at [1193, 347] on li "Plateformes" at bounding box center [1216, 347] width 143 height 41
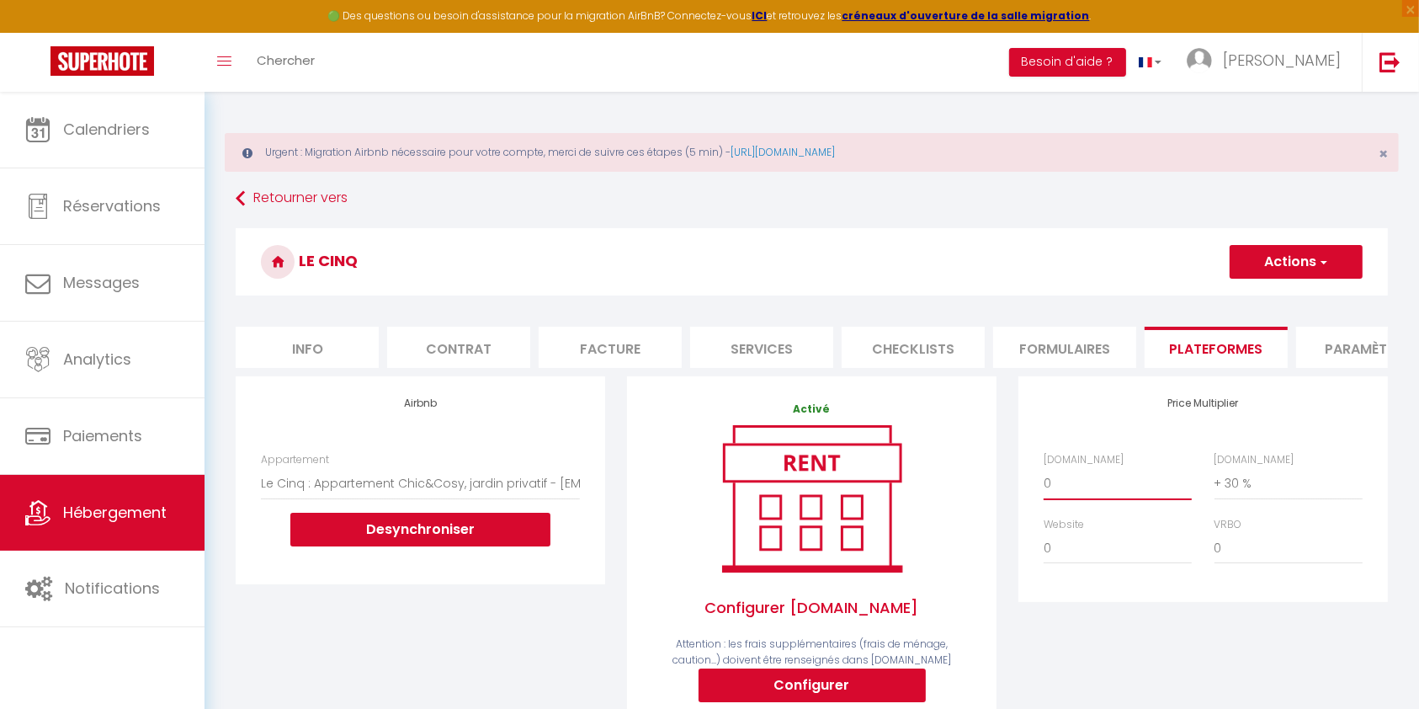
click at [1108, 498] on select "0 + 1 % + 2 % + 3 % + 4 % + 5 % + 6 % + 7 % + 8 % + 9 %" at bounding box center [1118, 483] width 148 height 32
select select "+ 22 %"
click at [1044, 484] on select "0 + 1 % + 2 % + 3 % + 4 % + 5 % + 6 % + 7 % + 8 % + 9 %" at bounding box center [1118, 483] width 148 height 32
drag, startPoint x: 1353, startPoint y: 255, endPoint x: 1348, endPoint y: 263, distance: 9.1
click at [1354, 258] on button "Actions" at bounding box center [1296, 262] width 133 height 34
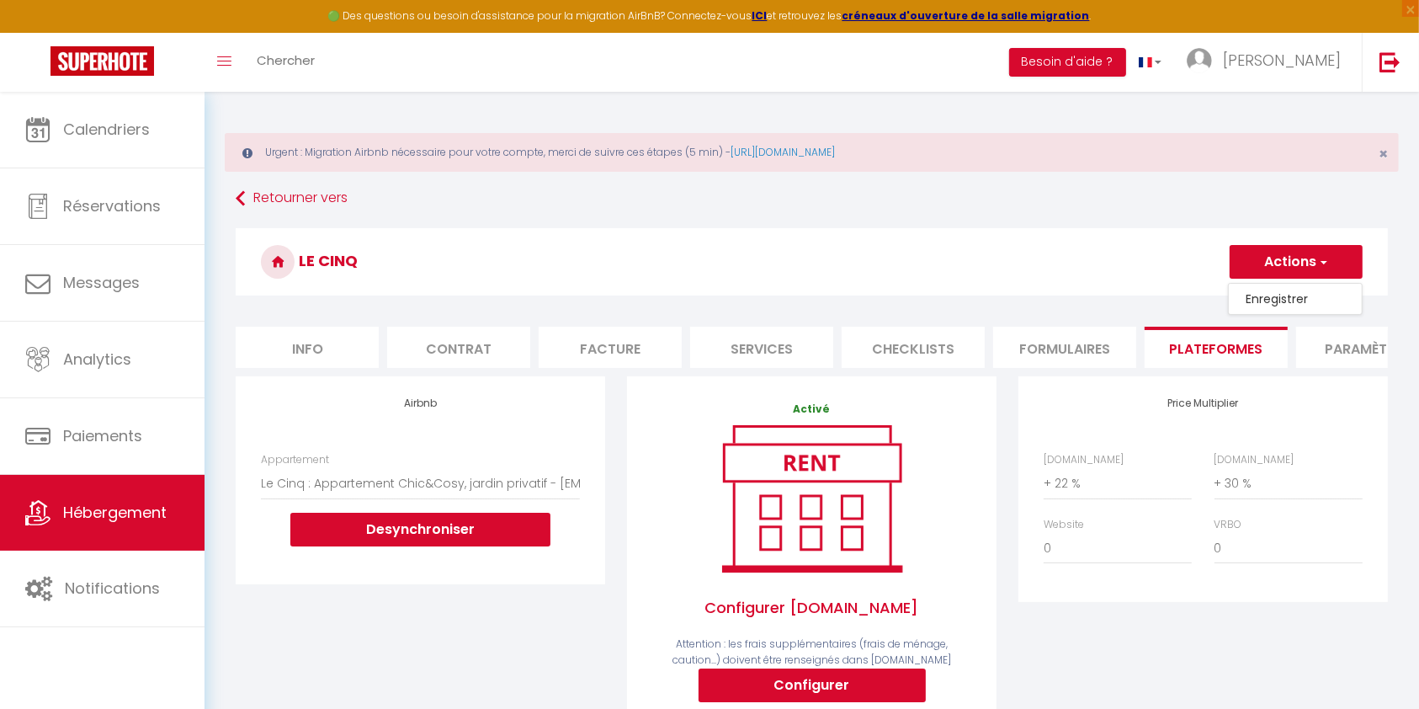
click at [1279, 288] on link "Enregistrer" at bounding box center [1295, 299] width 133 height 22
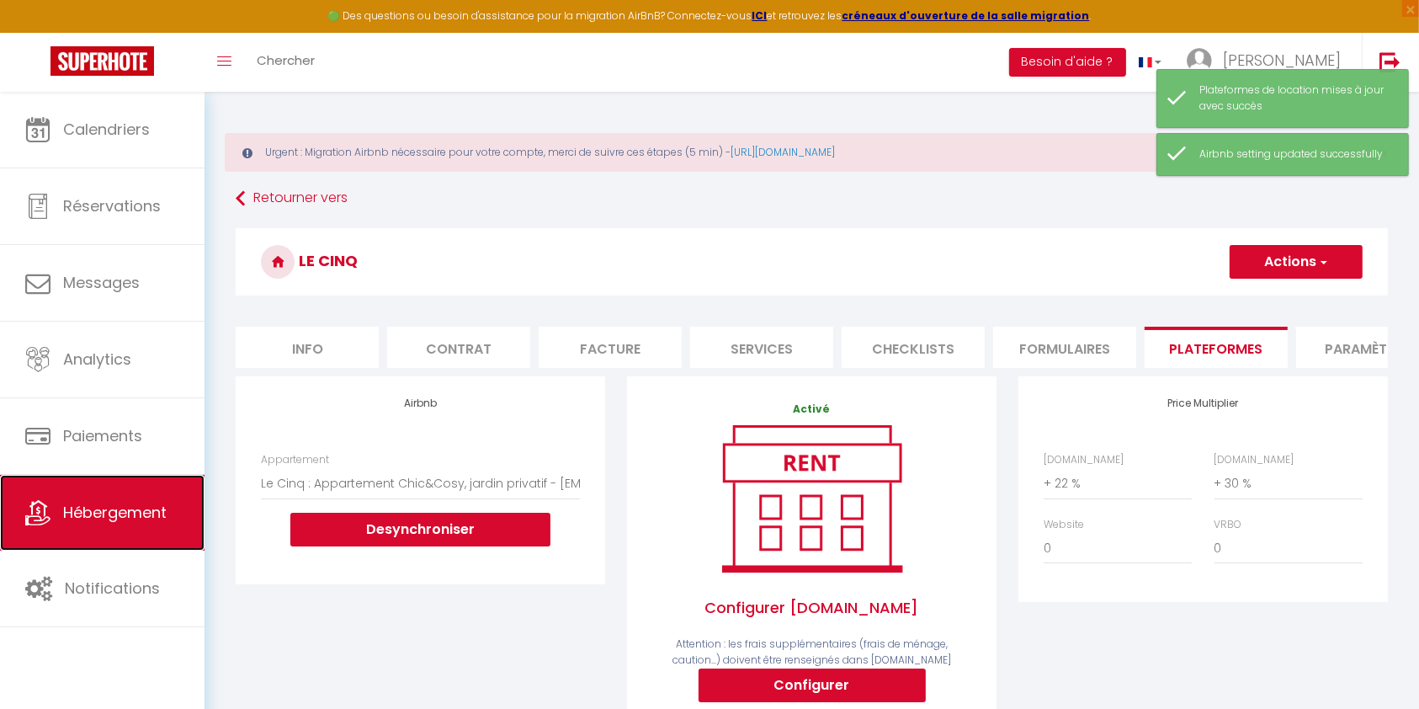
click at [49, 510] on icon at bounding box center [37, 512] width 25 height 25
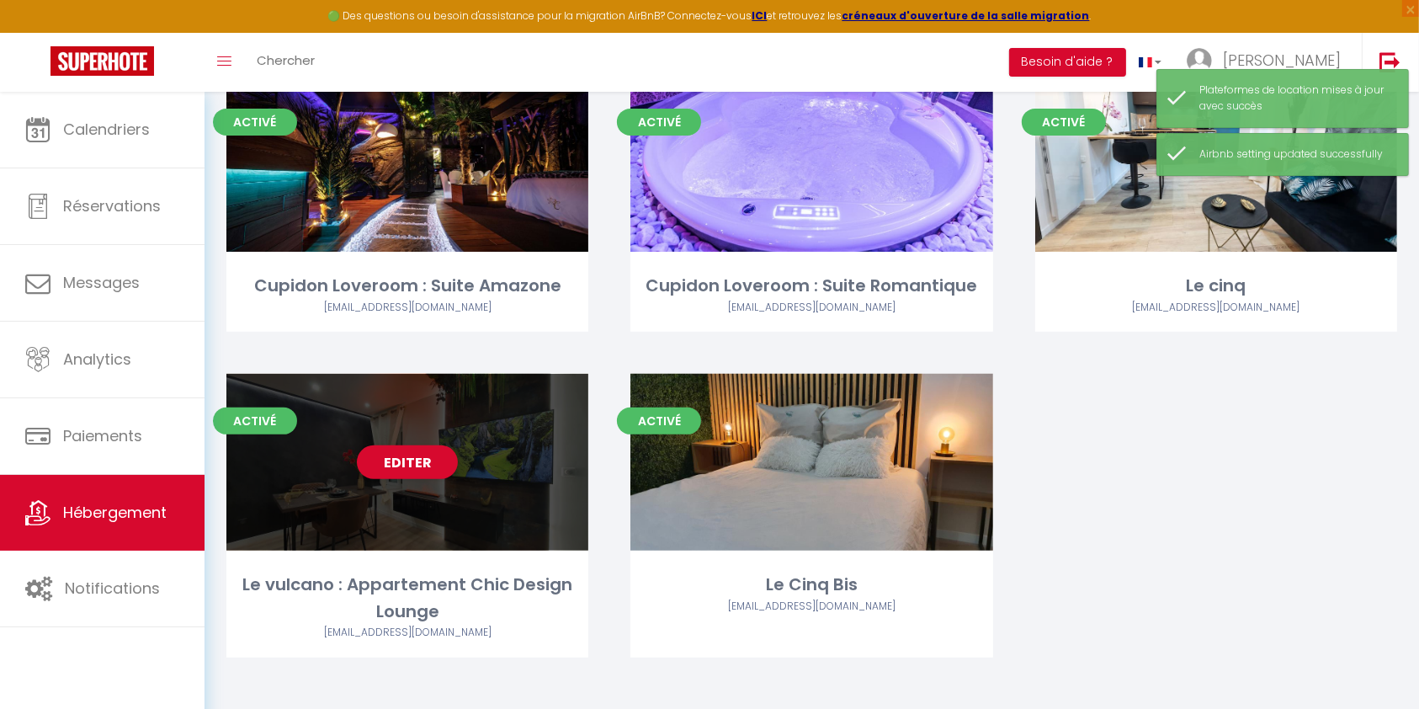
scroll to position [523, 0]
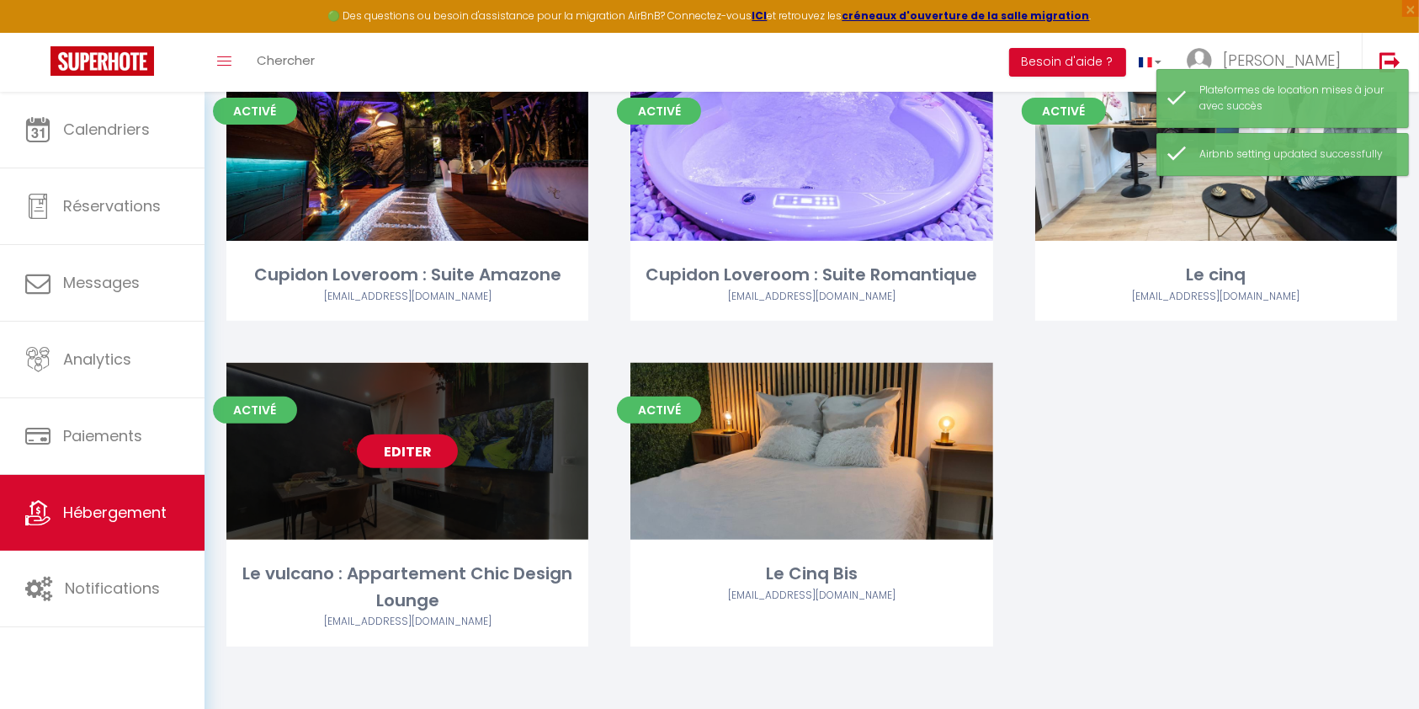
click at [391, 450] on link "Editer" at bounding box center [407, 451] width 101 height 34
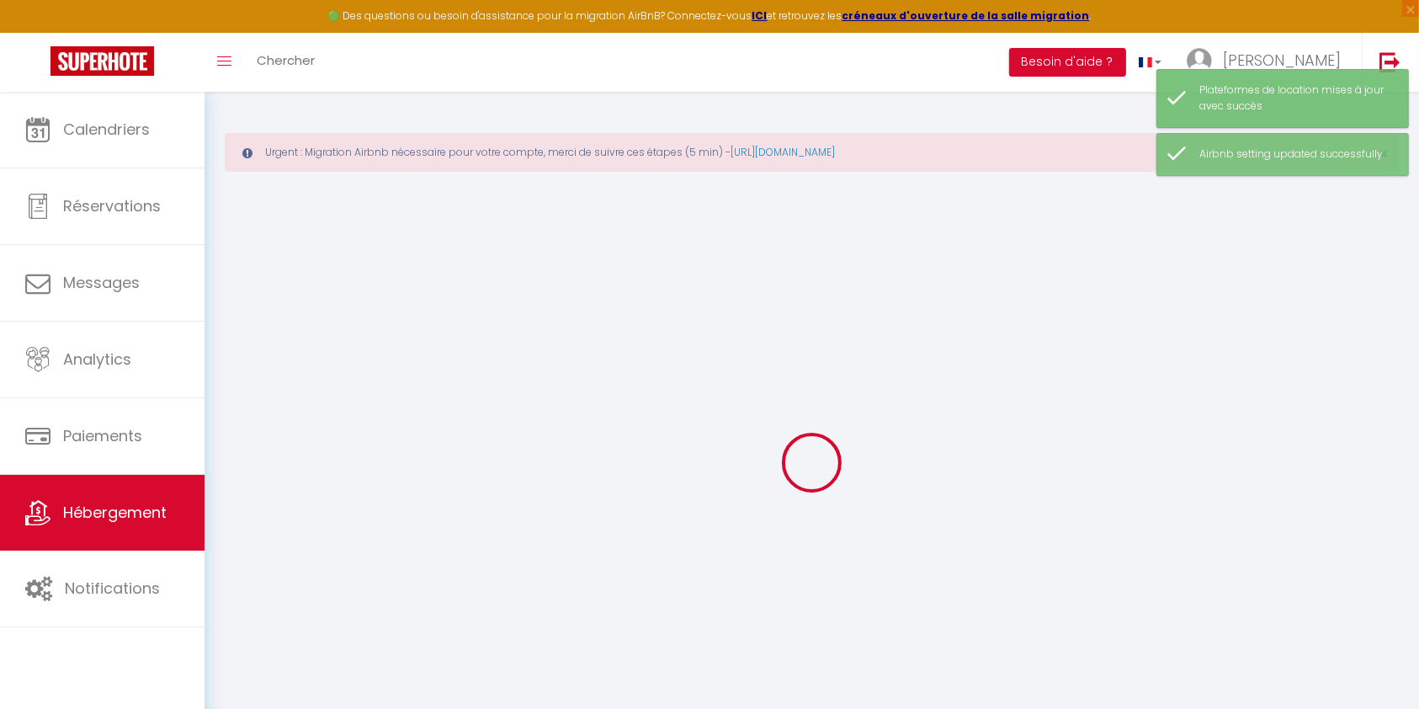
select select "+ 30 %"
select select "2562-923881606372165255"
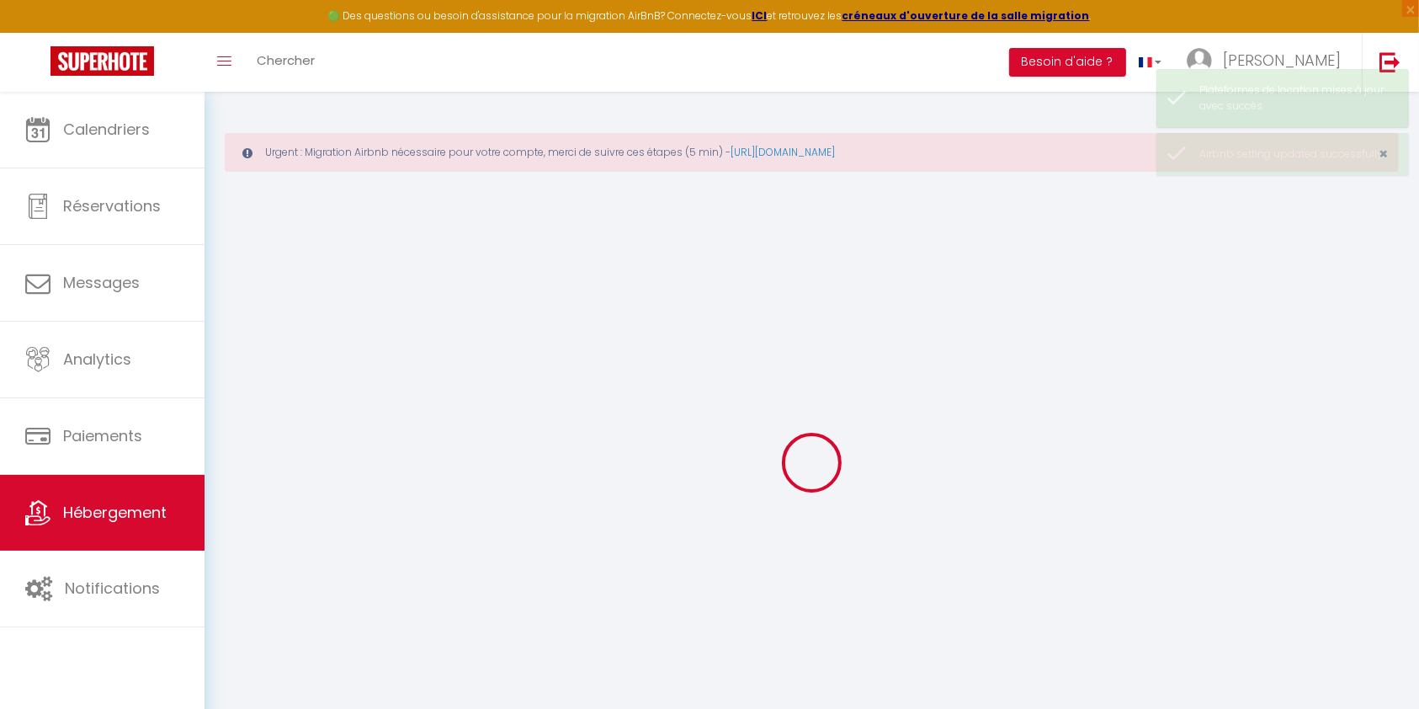
select select
checkbox input "false"
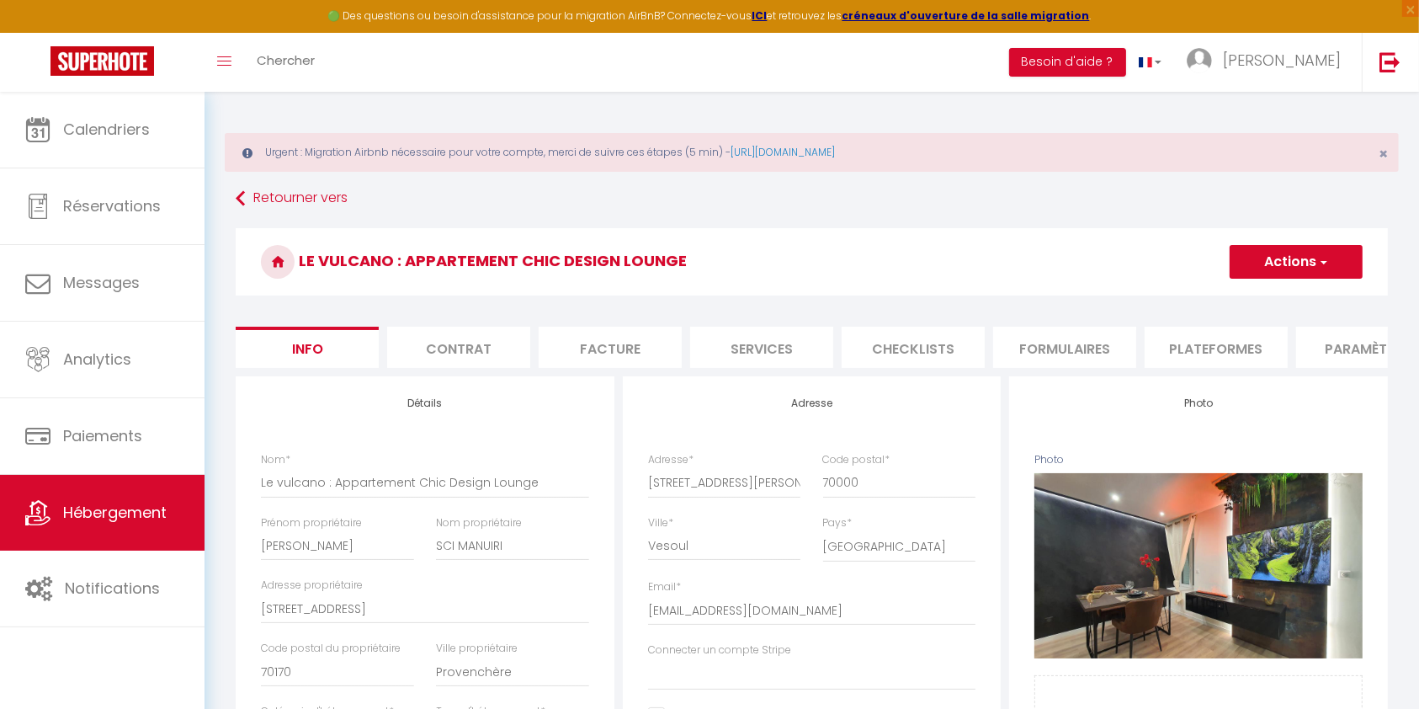
click at [1202, 341] on li "Plateformes" at bounding box center [1216, 347] width 143 height 41
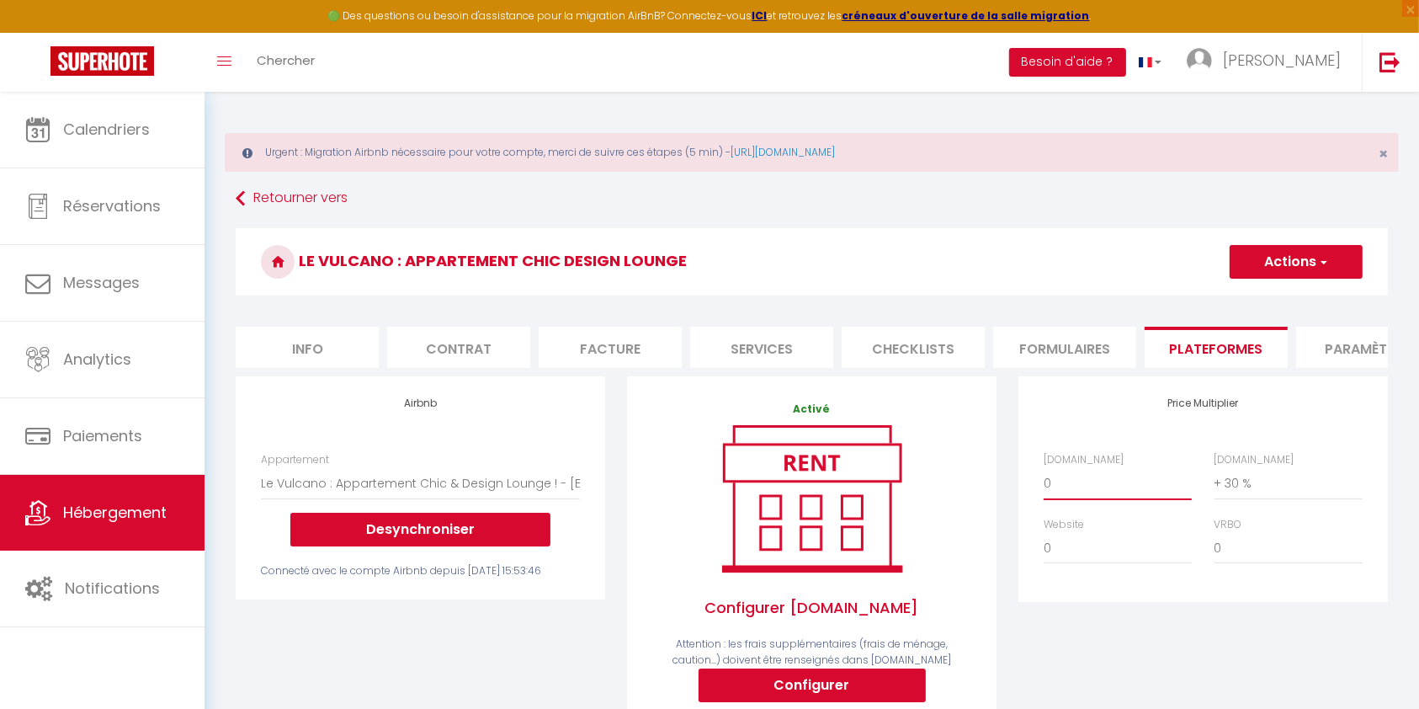
click at [1076, 495] on select "0 + 1 % + 2 % + 3 % + 4 % + 5 % + 6 % + 7 % + 8 % + 9 %" at bounding box center [1118, 483] width 148 height 32
select select "+ 22 %"
click at [1044, 484] on select "0 + 1 % + 2 % + 3 % + 4 % + 5 % + 6 % + 7 % + 8 % + 9 %" at bounding box center [1118, 483] width 148 height 32
click at [1239, 263] on button "Actions" at bounding box center [1296, 262] width 133 height 34
click at [1237, 300] on link "Enregistrer" at bounding box center [1295, 299] width 133 height 22
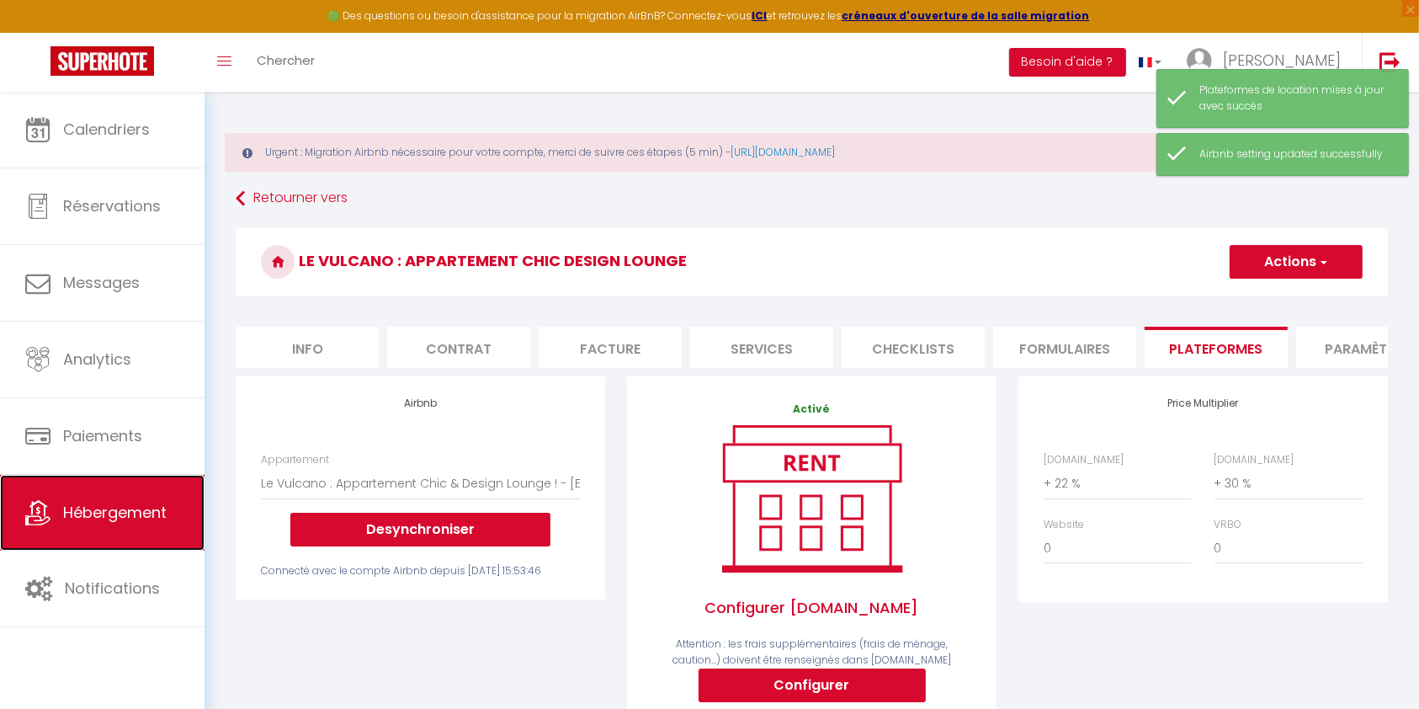
click at [50, 510] on icon at bounding box center [37, 512] width 25 height 25
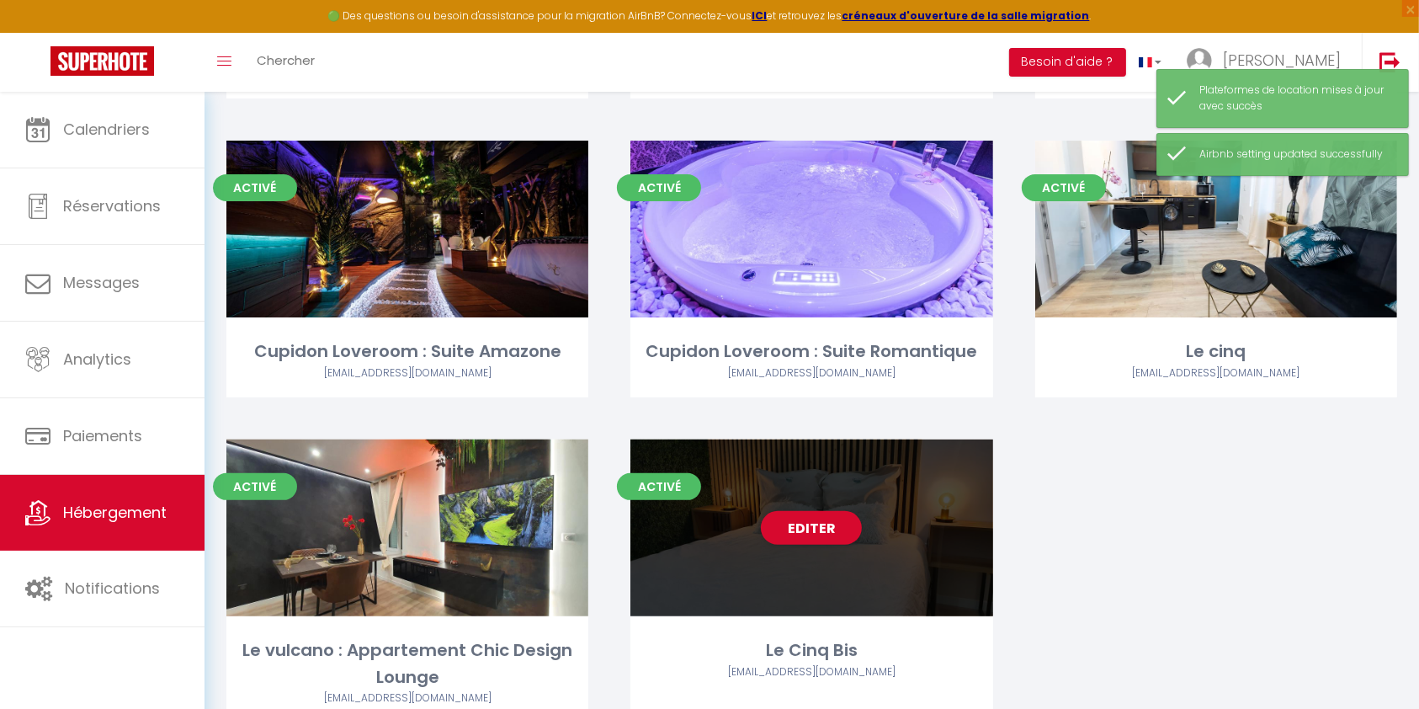
scroll to position [523, 0]
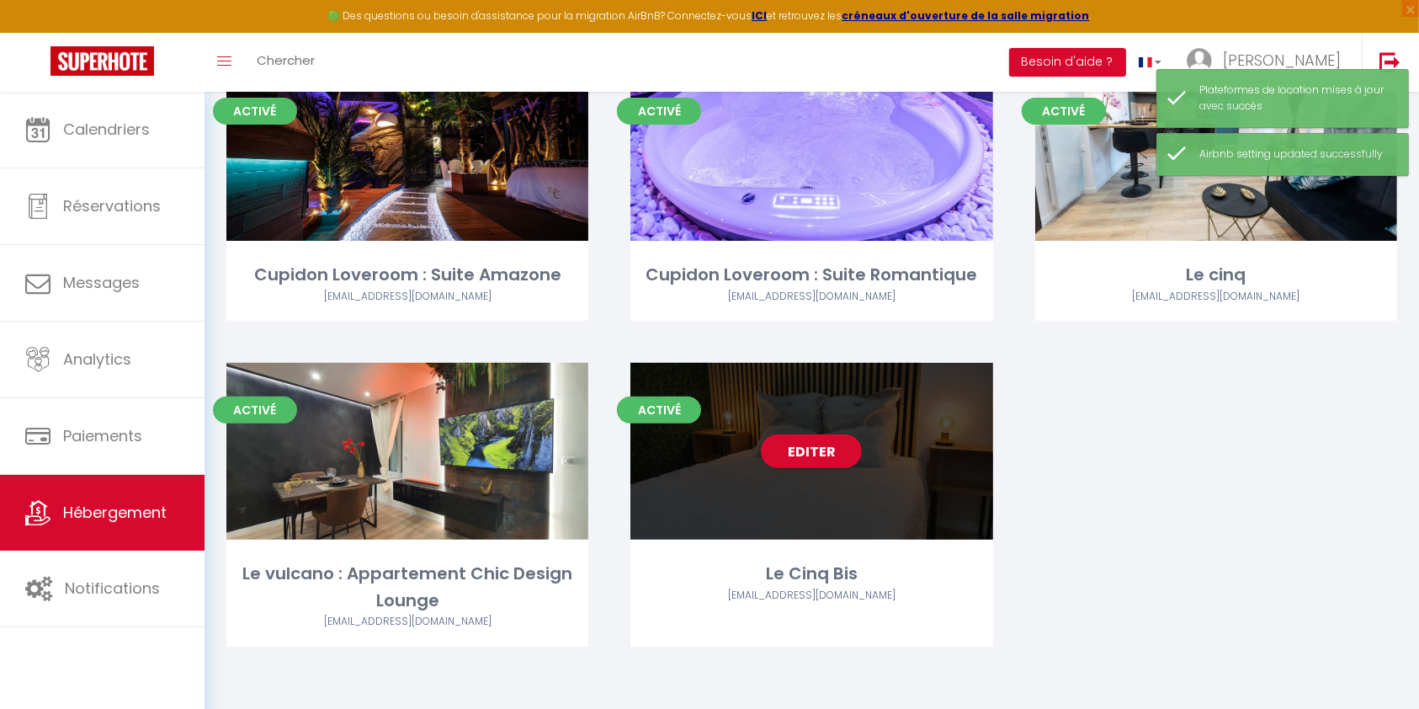
click at [827, 419] on div "Editer" at bounding box center [812, 451] width 362 height 177
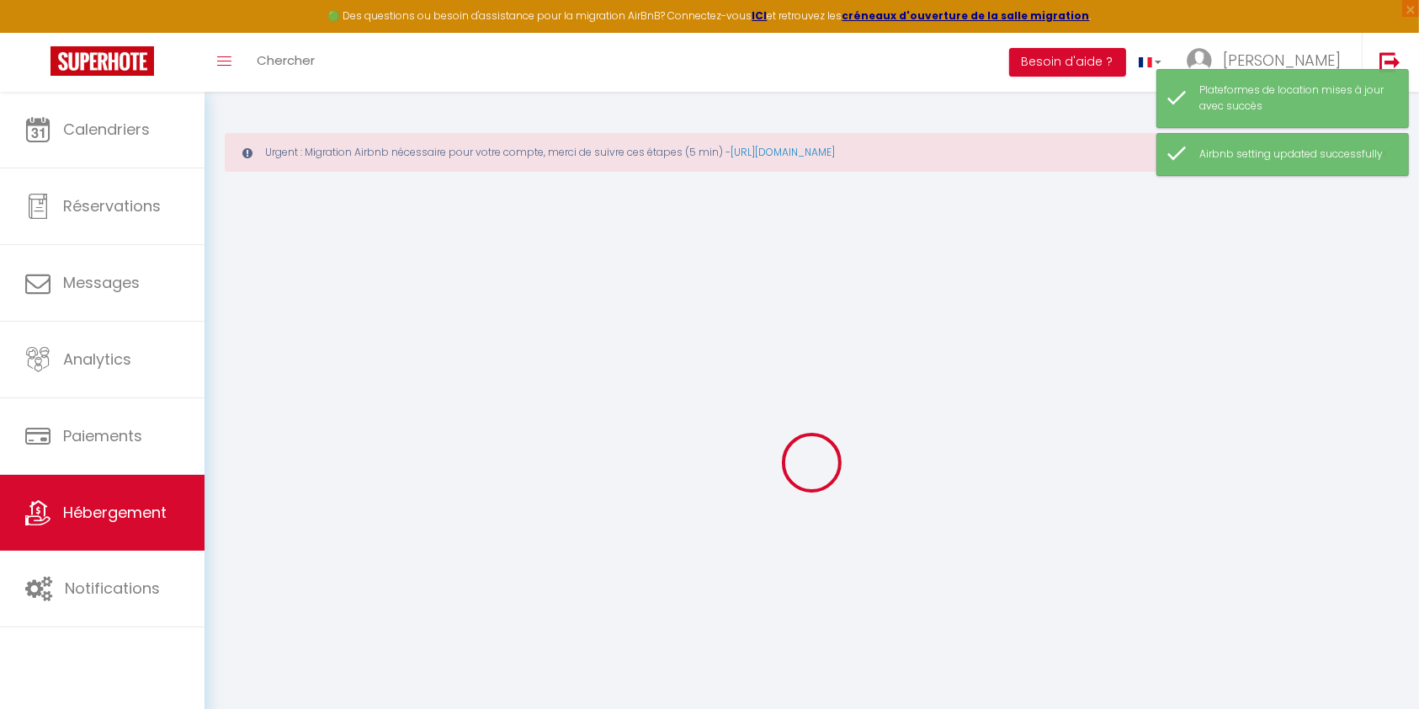
select select
checkbox input "false"
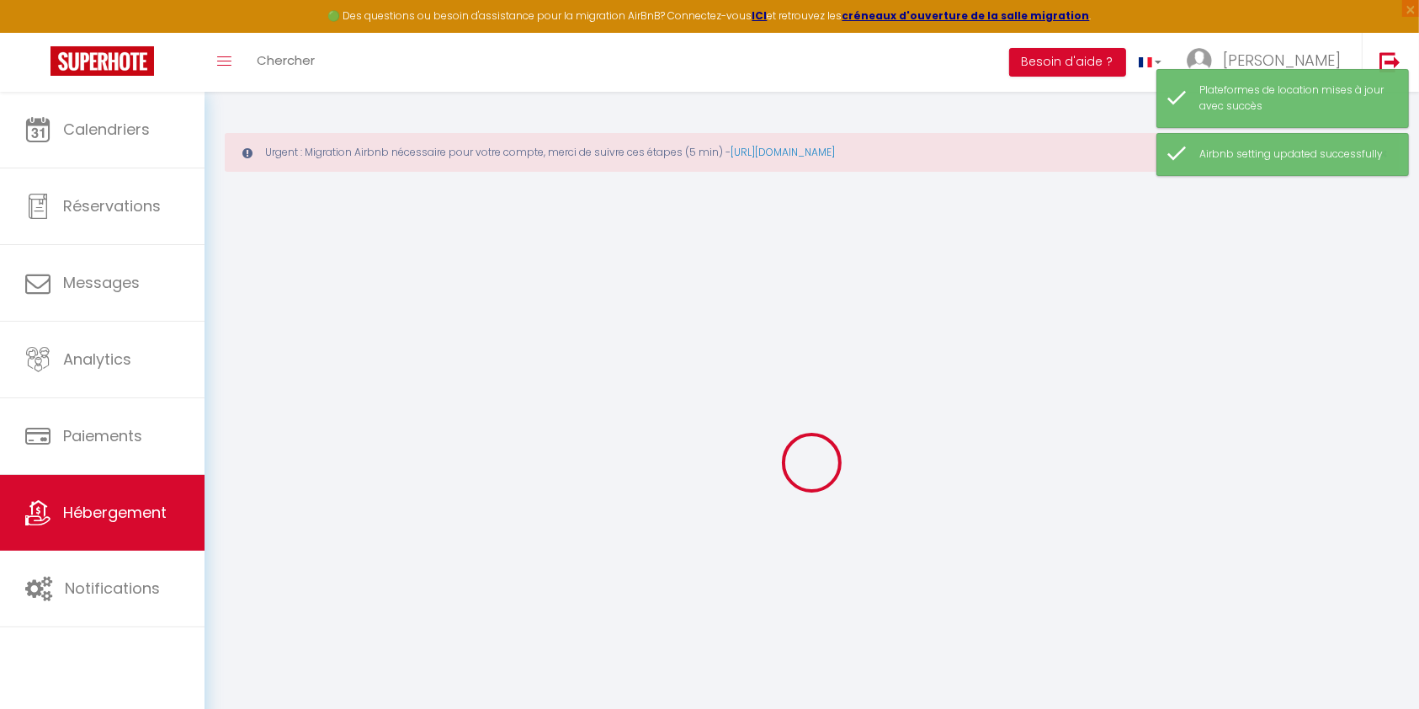
select select "17:00"
select select "23:45"
select select "11:00"
select select "30"
select select "120"
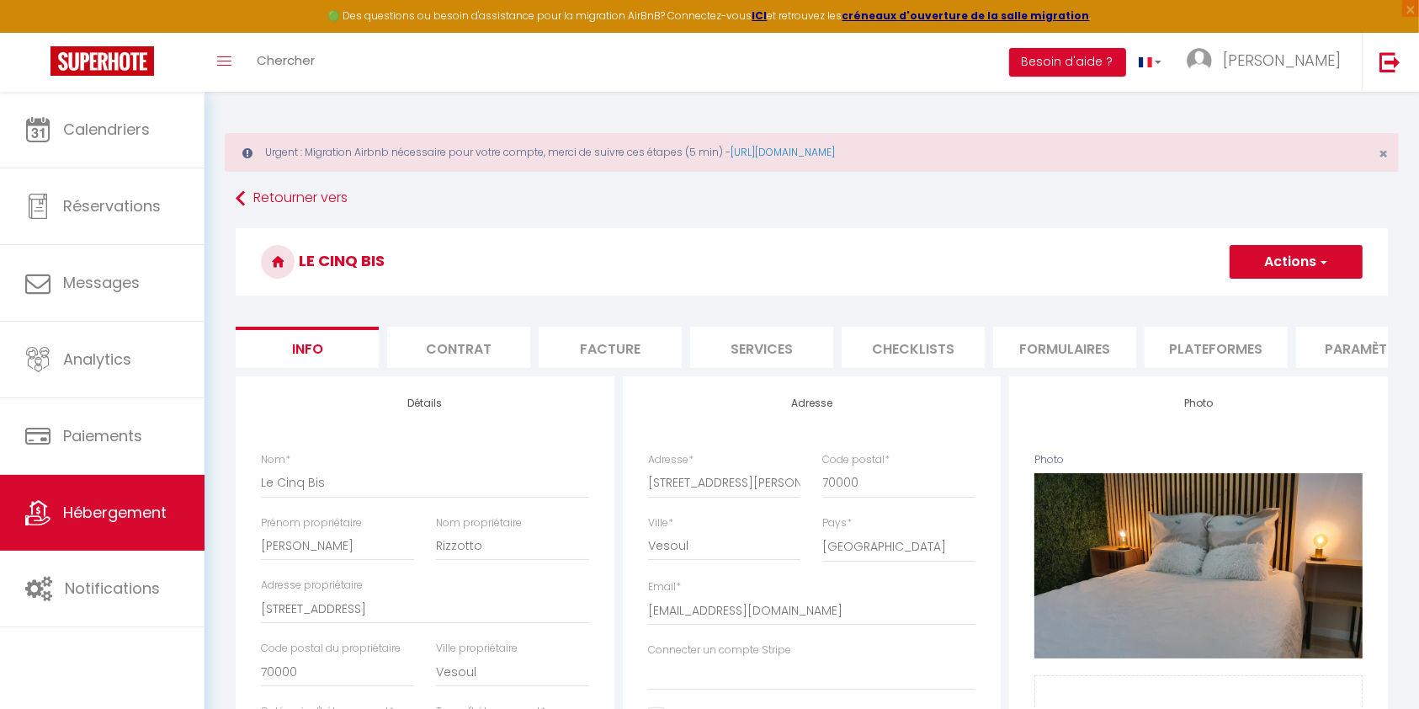
select select
checkbox input "false"
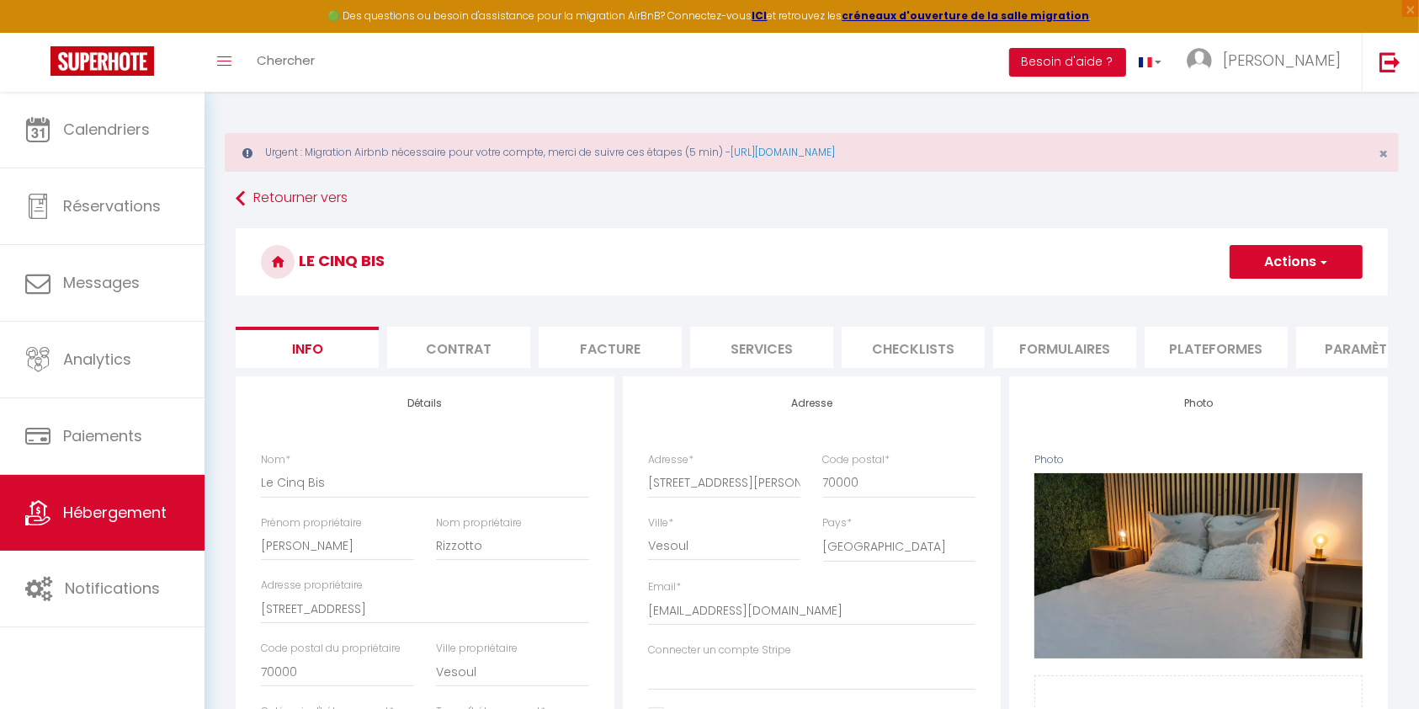
click at [1228, 343] on li "Plateformes" at bounding box center [1216, 347] width 143 height 41
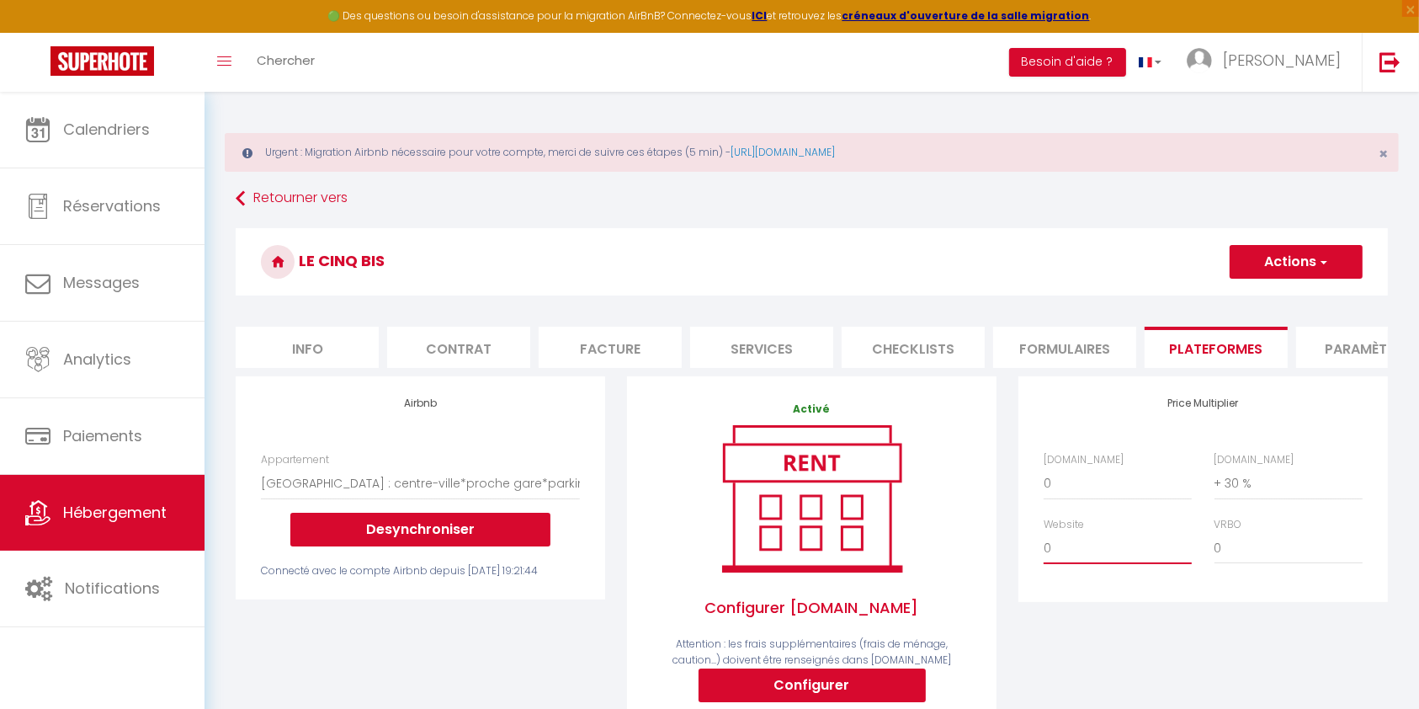
click at [1082, 552] on select "0 + 1 % + 2 % + 3 % + 4 % + 5 % + 6 % + 7 % + 8 % + 9 %" at bounding box center [1118, 548] width 148 height 32
click at [1275, 602] on div "Price Multiplier [DOMAIN_NAME] 0 + 1 % + 2 % + 3 % + 4 % + 5 % + 6 % + 7 %" at bounding box center [1204, 489] width 370 height 226
click at [1064, 489] on select "0 + 1 % + 2 % + 3 % + 4 % + 5 % + 6 % + 7 % + 8 % + 9 %" at bounding box center [1118, 483] width 148 height 32
select select "+ 22 %"
click at [1044, 484] on select "0 + 1 % + 2 % + 3 % + 4 % + 5 % + 6 % + 7 % + 8 % + 9 %" at bounding box center [1118, 483] width 148 height 32
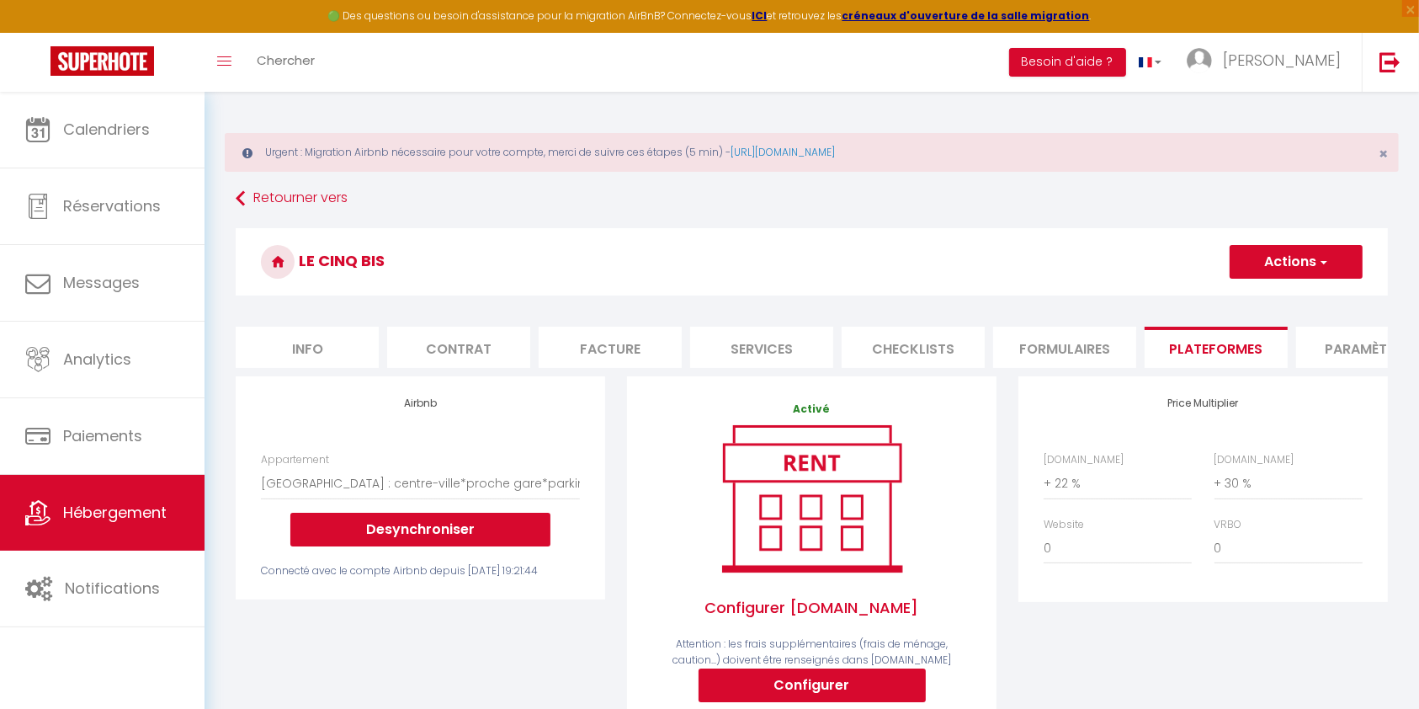
click at [1239, 267] on button "Actions" at bounding box center [1296, 262] width 133 height 34
click at [1251, 293] on link "Enregistrer" at bounding box center [1295, 299] width 133 height 22
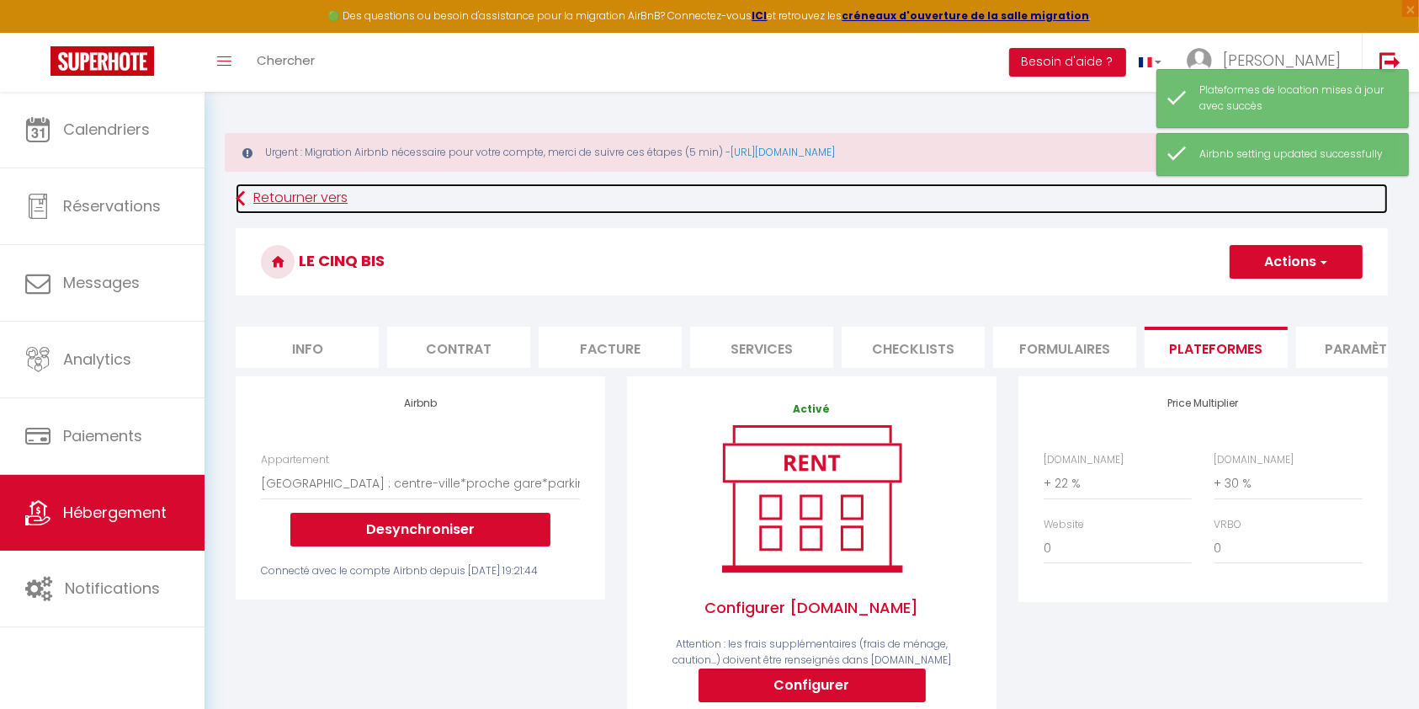
click at [645, 204] on link "Retourner vers" at bounding box center [812, 199] width 1152 height 30
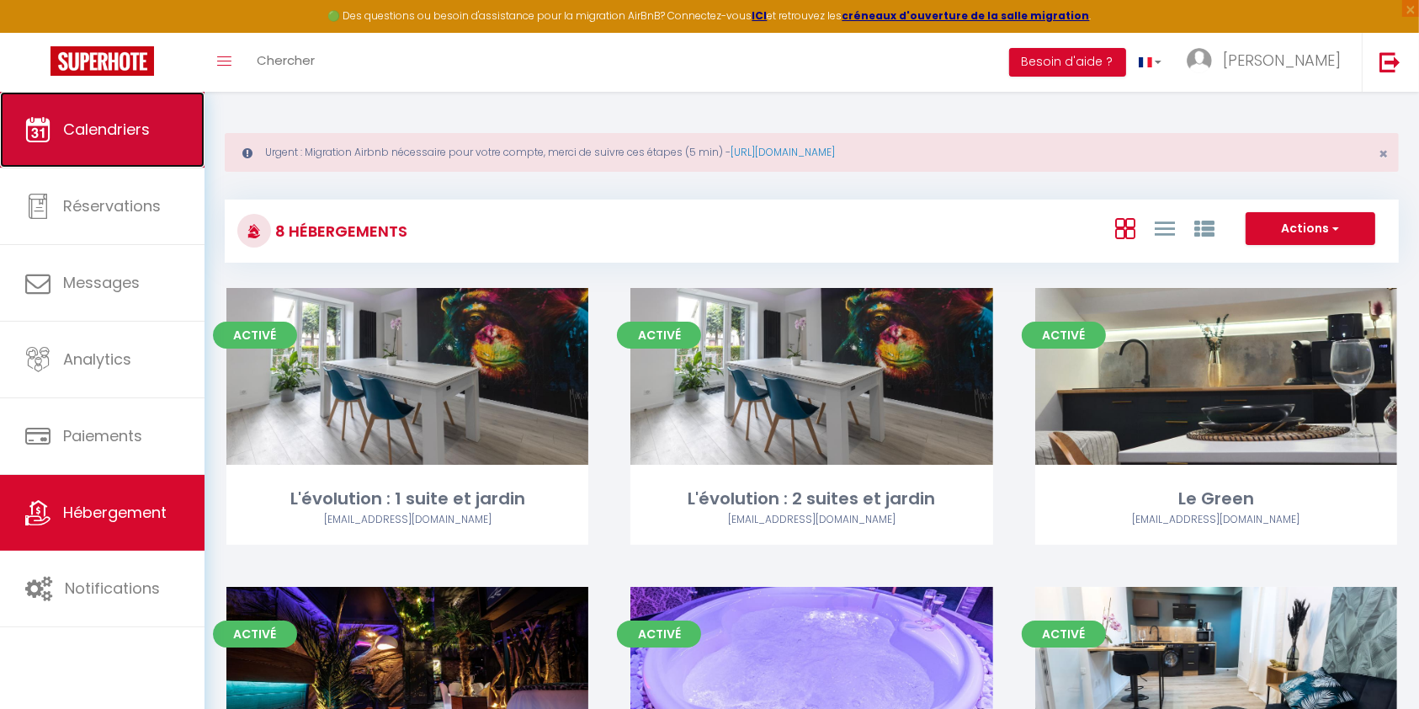
click at [96, 100] on link "Calendriers" at bounding box center [102, 130] width 205 height 76
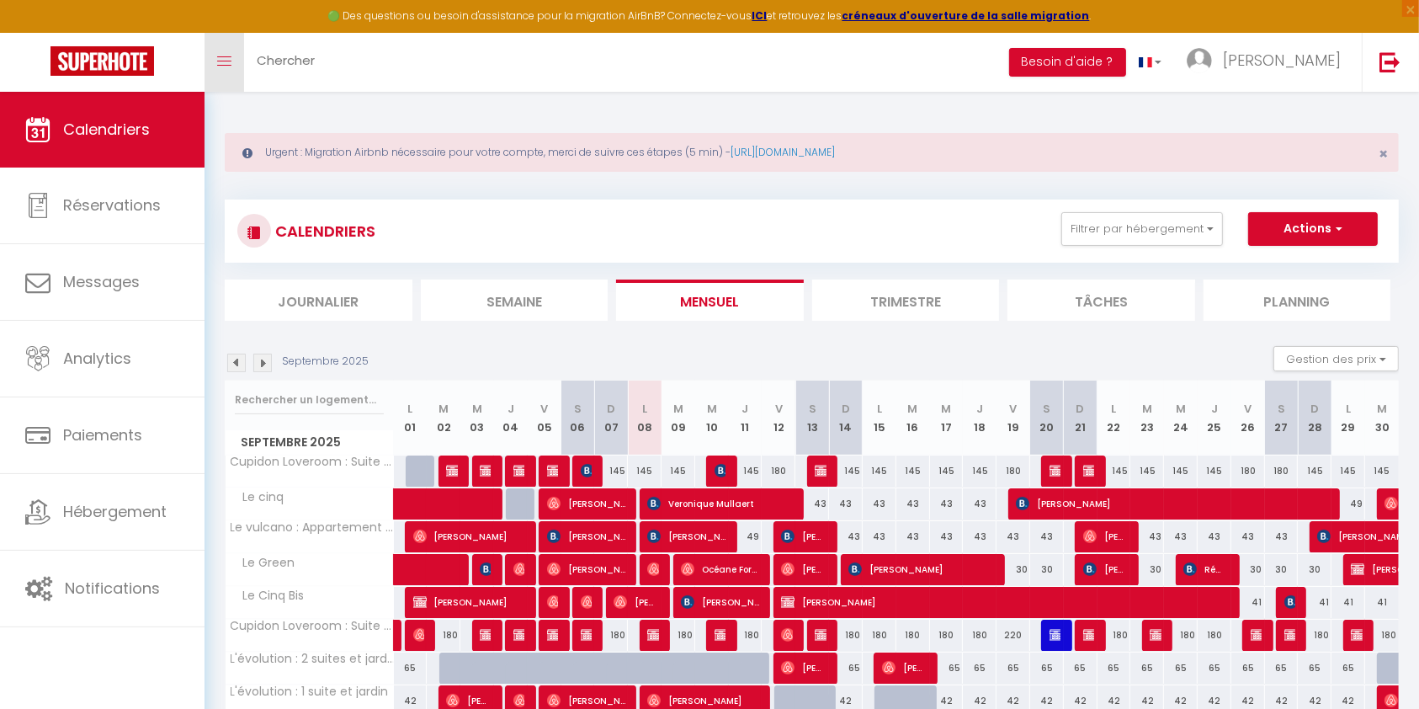
click at [229, 56] on icon "Toggle menubar" at bounding box center [224, 61] width 14 height 10
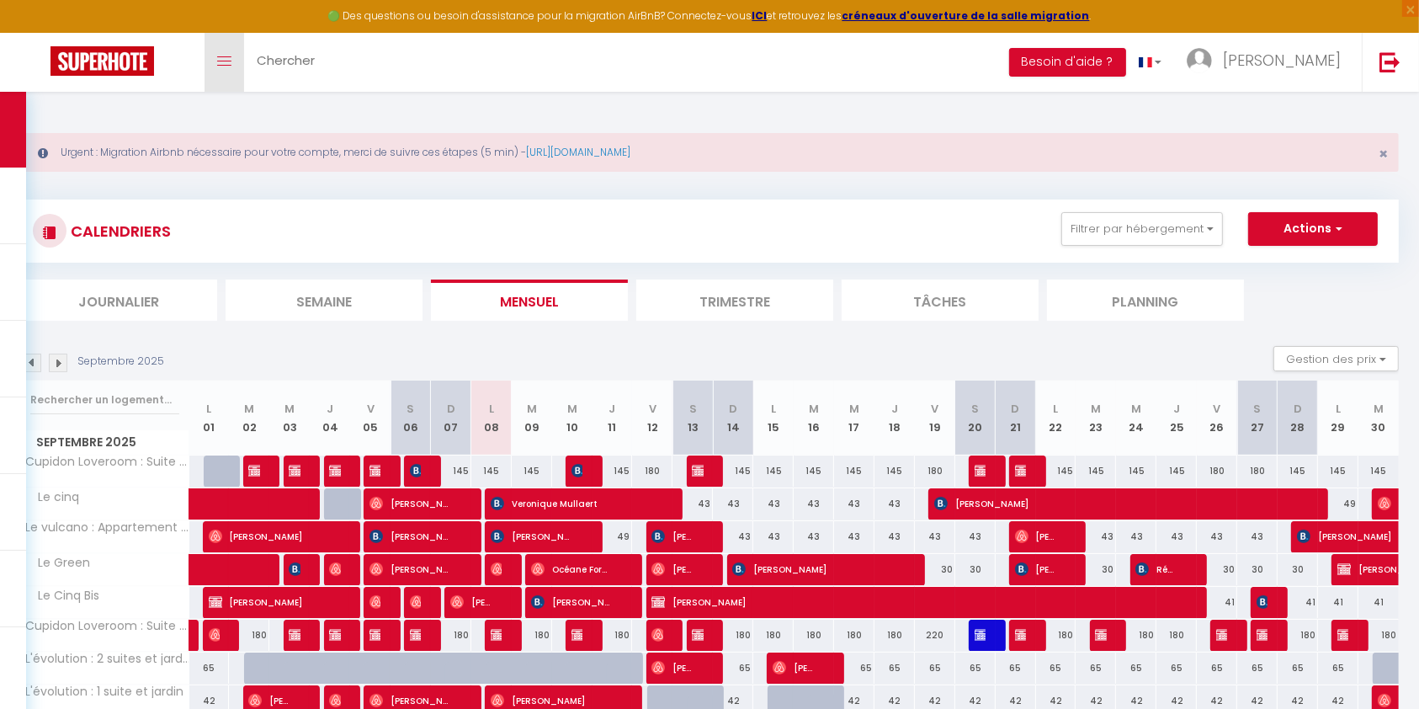
click at [229, 56] on icon "Toggle menubar" at bounding box center [224, 61] width 14 height 10
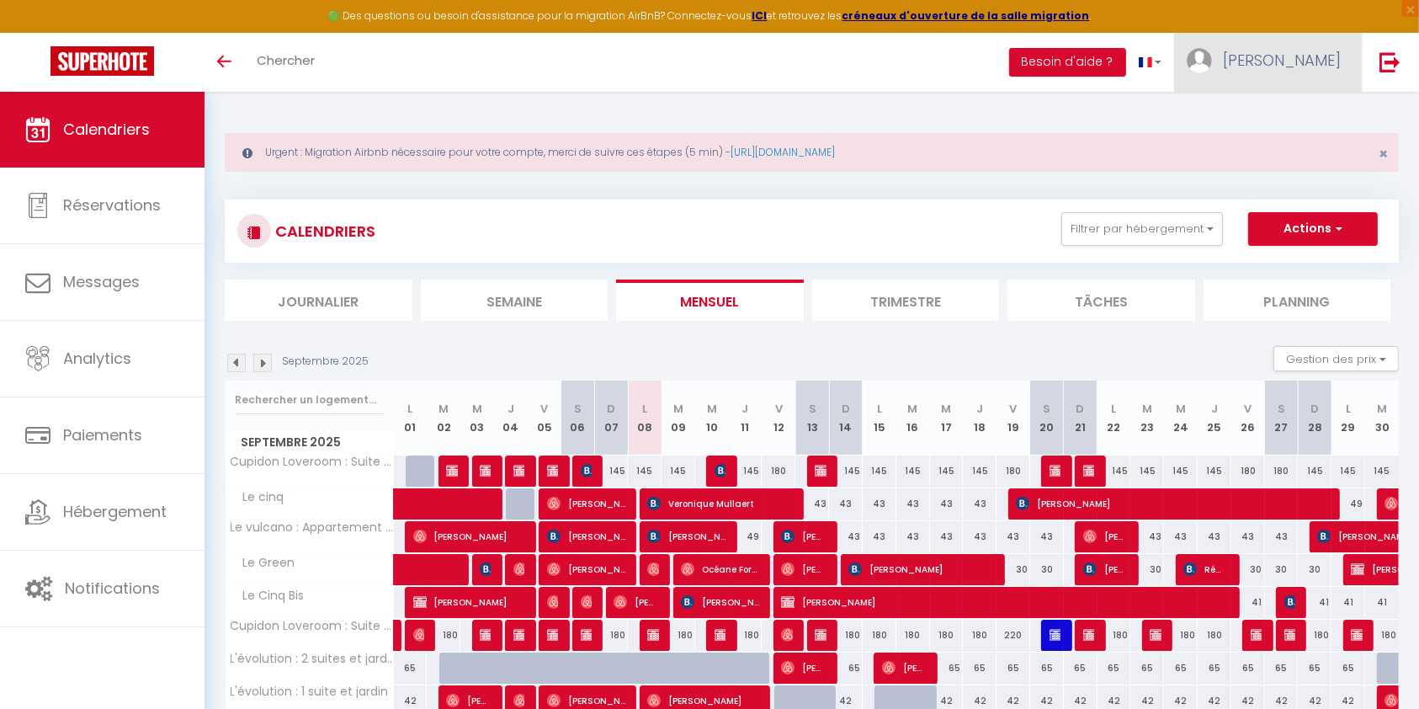
click at [1310, 54] on span "[PERSON_NAME]" at bounding box center [1282, 60] width 118 height 21
click at [1307, 114] on link "Paramètres" at bounding box center [1294, 117] width 125 height 29
select select "28"
select select "fr"
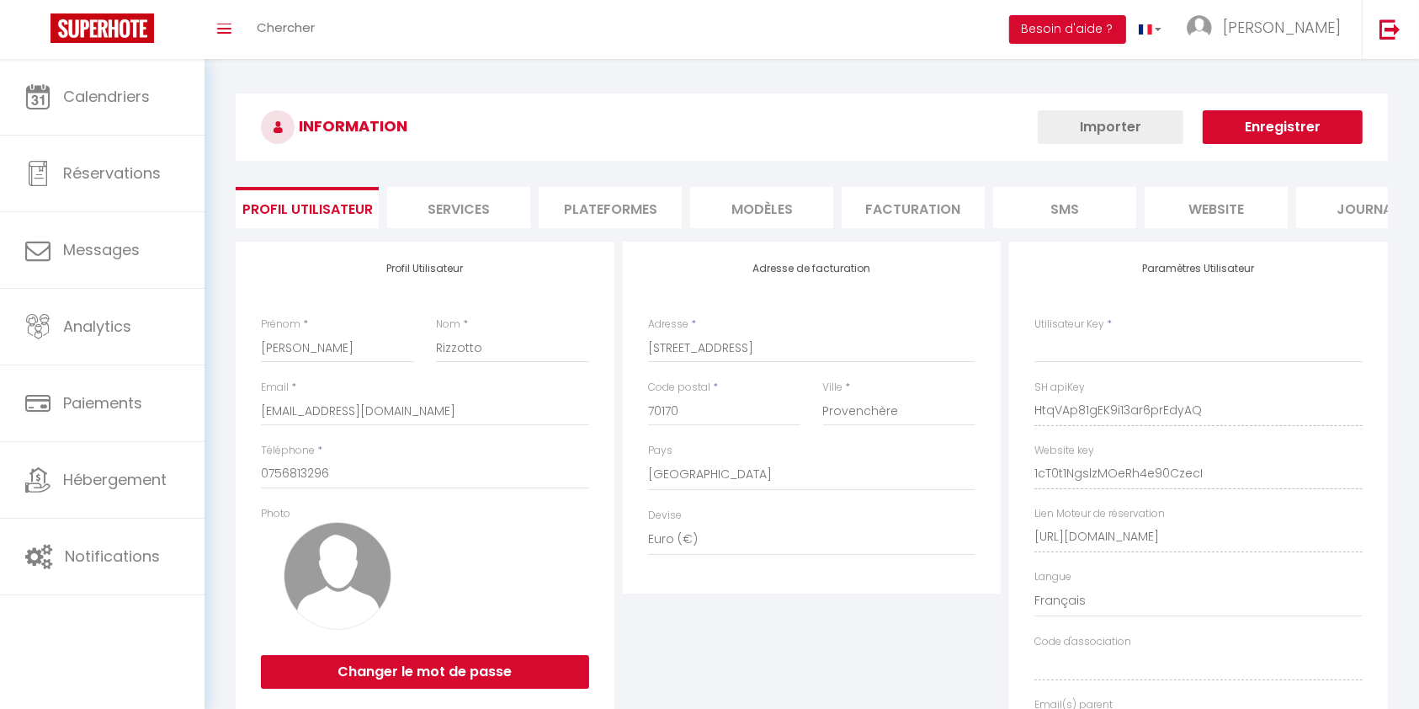
type input "HtqVAp81gEK9i13ar6prEdyAQ"
type input "1cT0t1NgslzMOeRh4e90CzecI"
type input "[URL][DOMAIN_NAME]"
select select "fr"
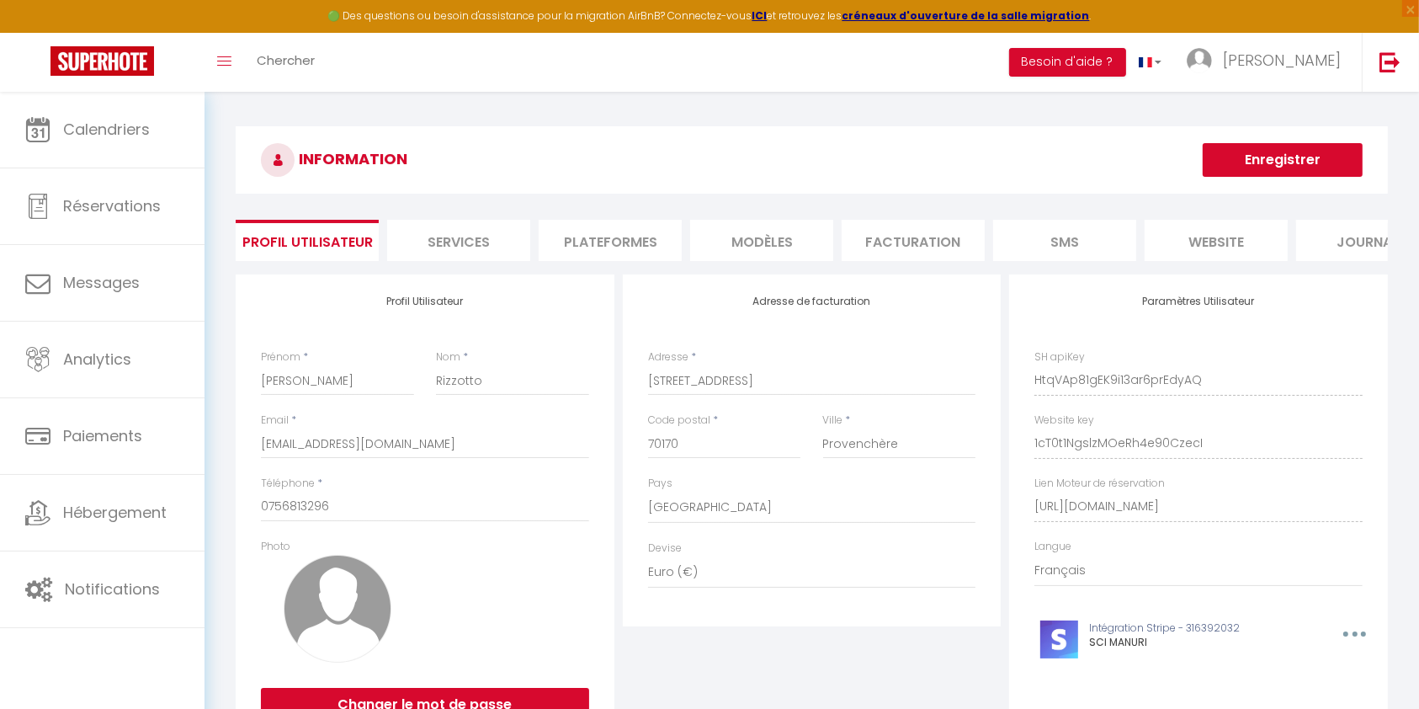
click at [625, 232] on li "Plateformes" at bounding box center [610, 240] width 143 height 41
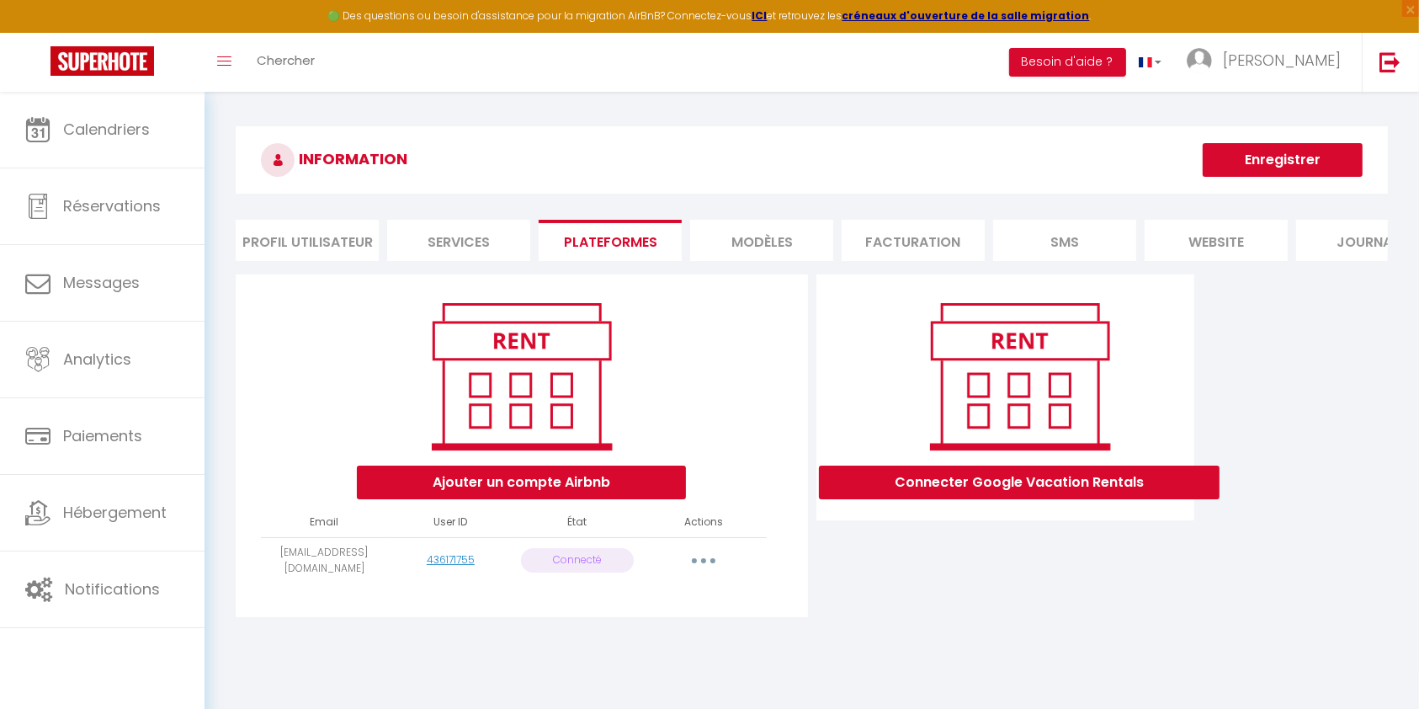
click at [696, 574] on button "button" at bounding box center [703, 560] width 47 height 27
click at [677, 672] on link "Reconnecter le compte" at bounding box center [629, 659] width 186 height 29
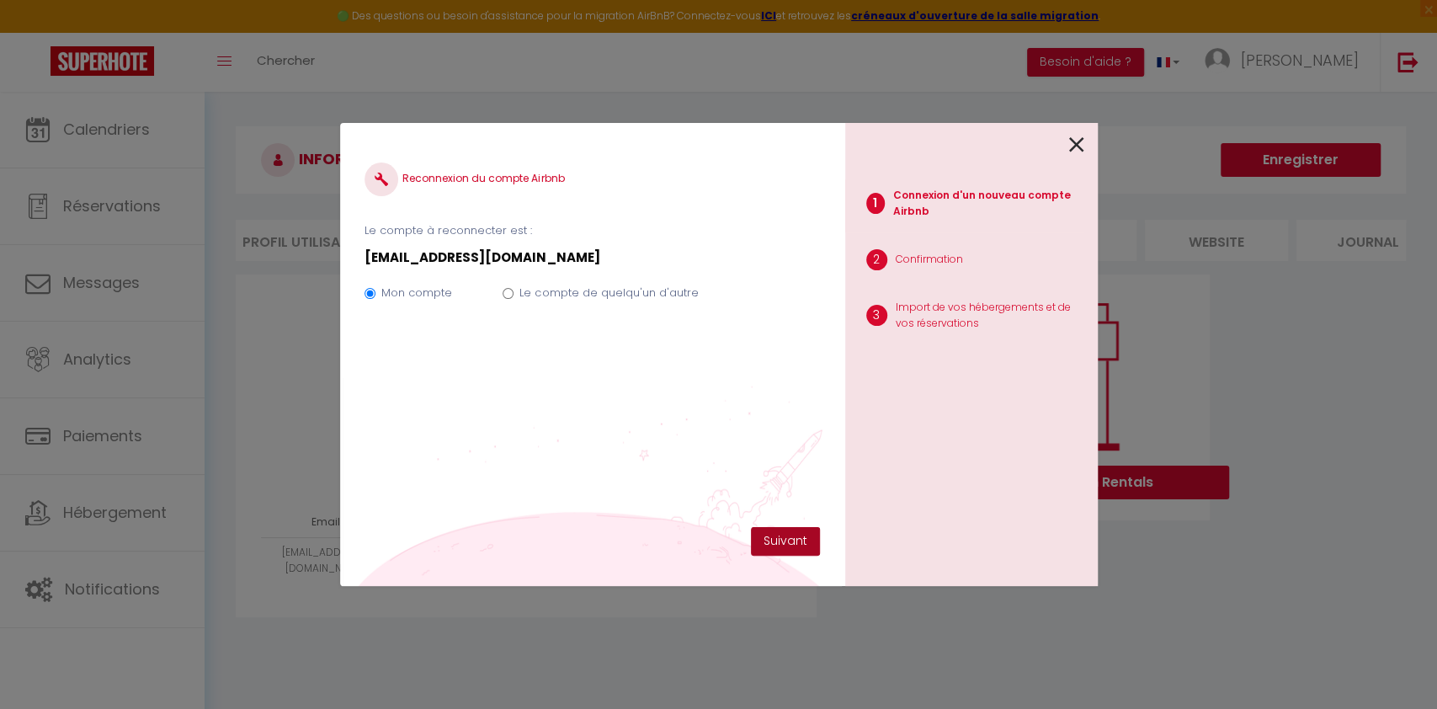
click at [783, 543] on button "Suivant" at bounding box center [785, 541] width 69 height 29
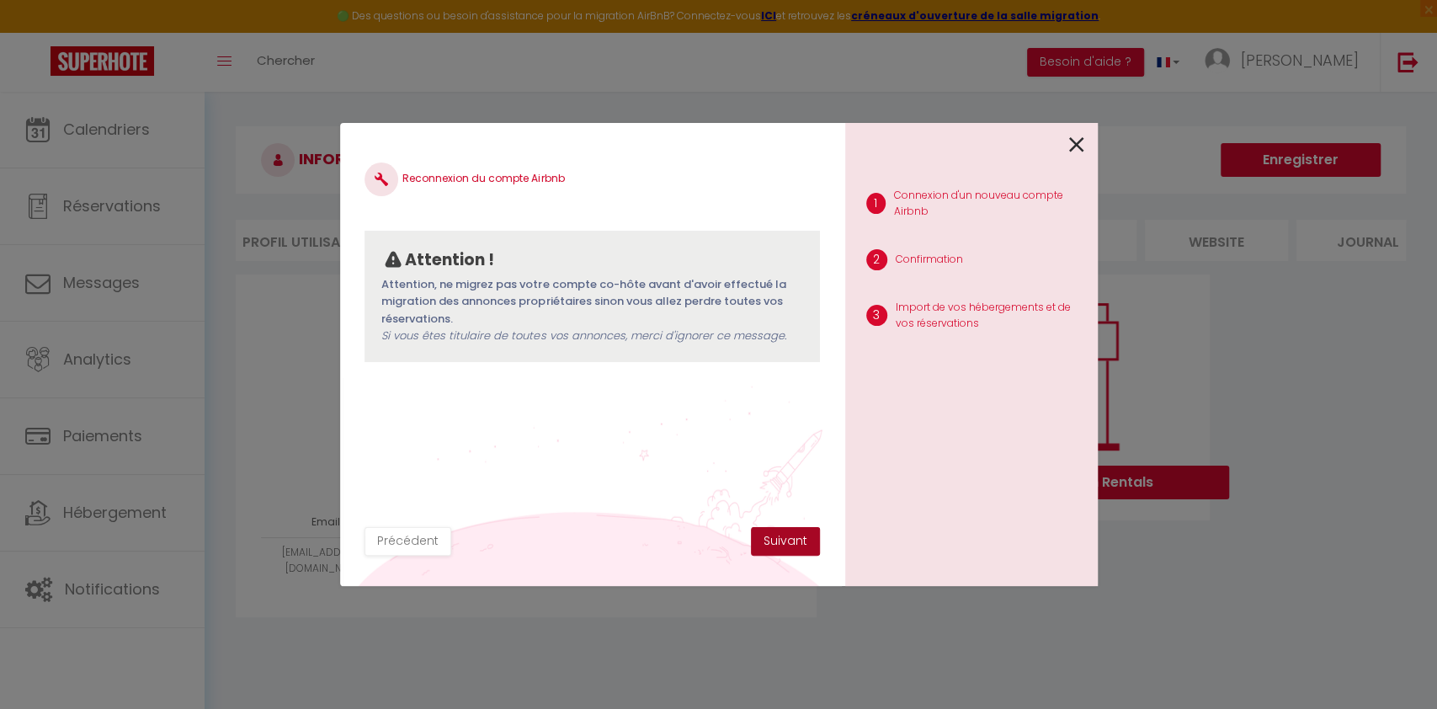
click at [783, 543] on button "Suivant" at bounding box center [785, 541] width 69 height 29
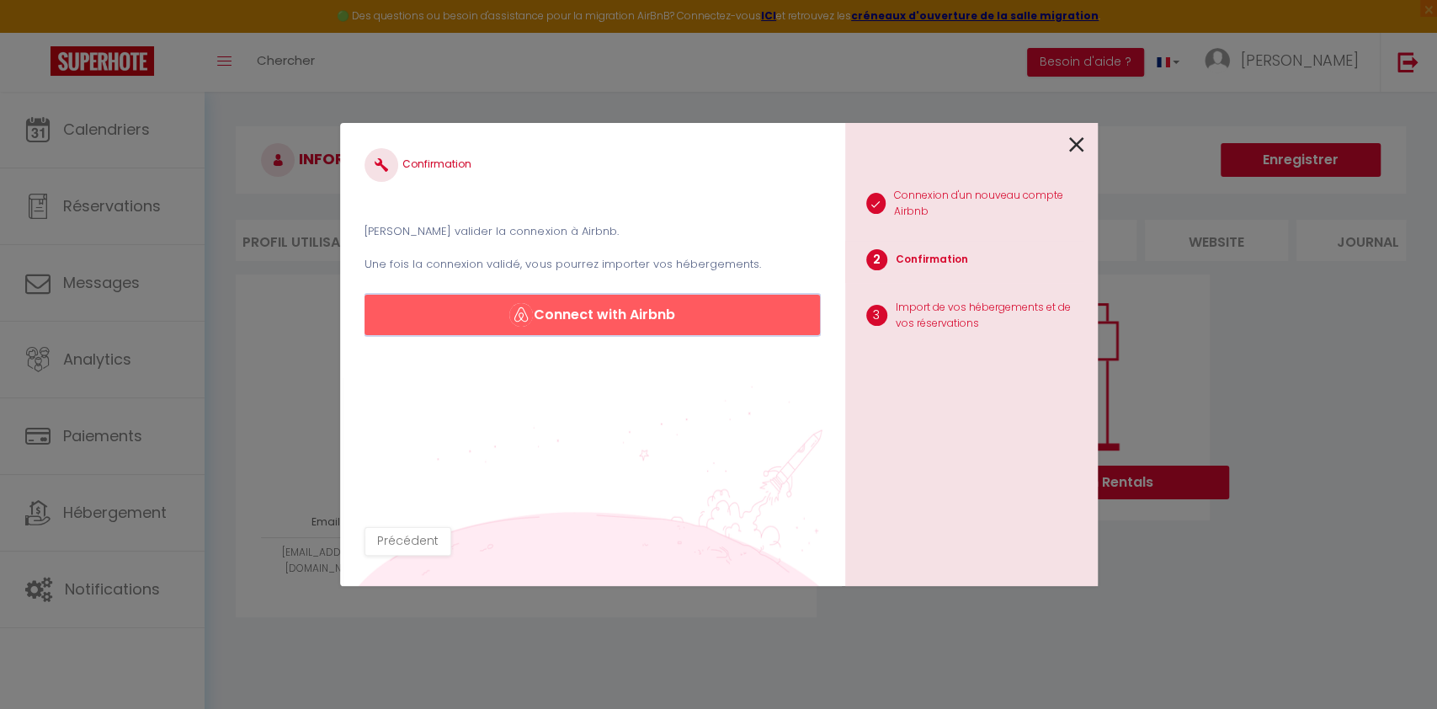
click at [607, 317] on button "Connect with Airbnb" at bounding box center [592, 315] width 455 height 40
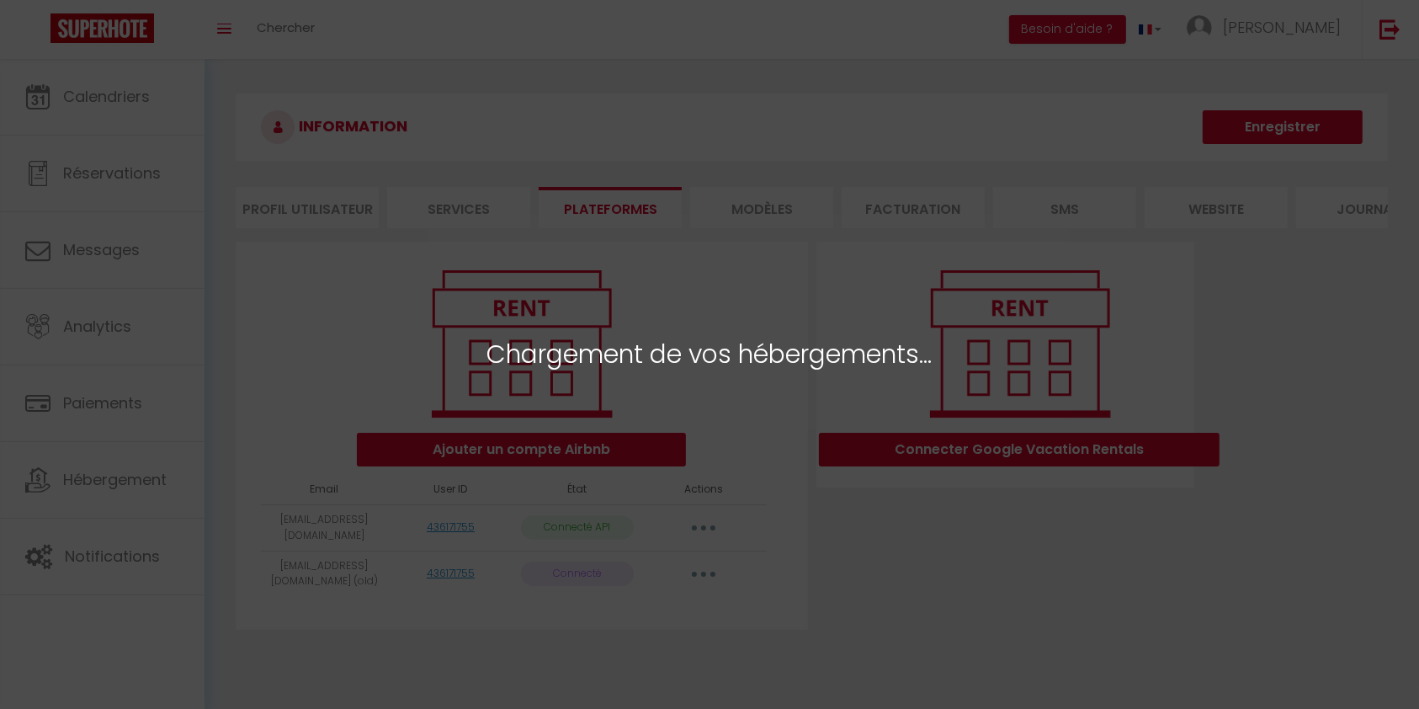
select select "17073"
select select "17074"
select select "22747"
select select "28225"
select select "28650"
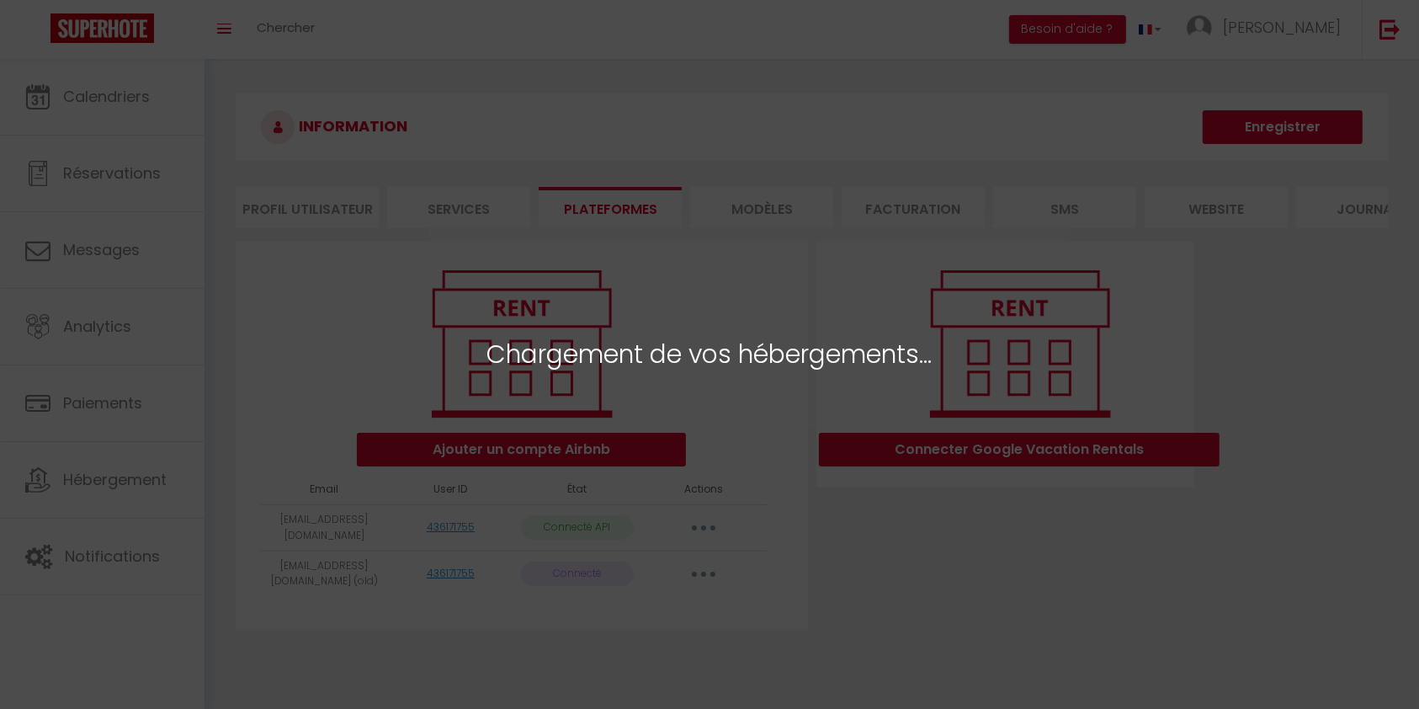
select select "60779"
select select "70412"
select select "72459"
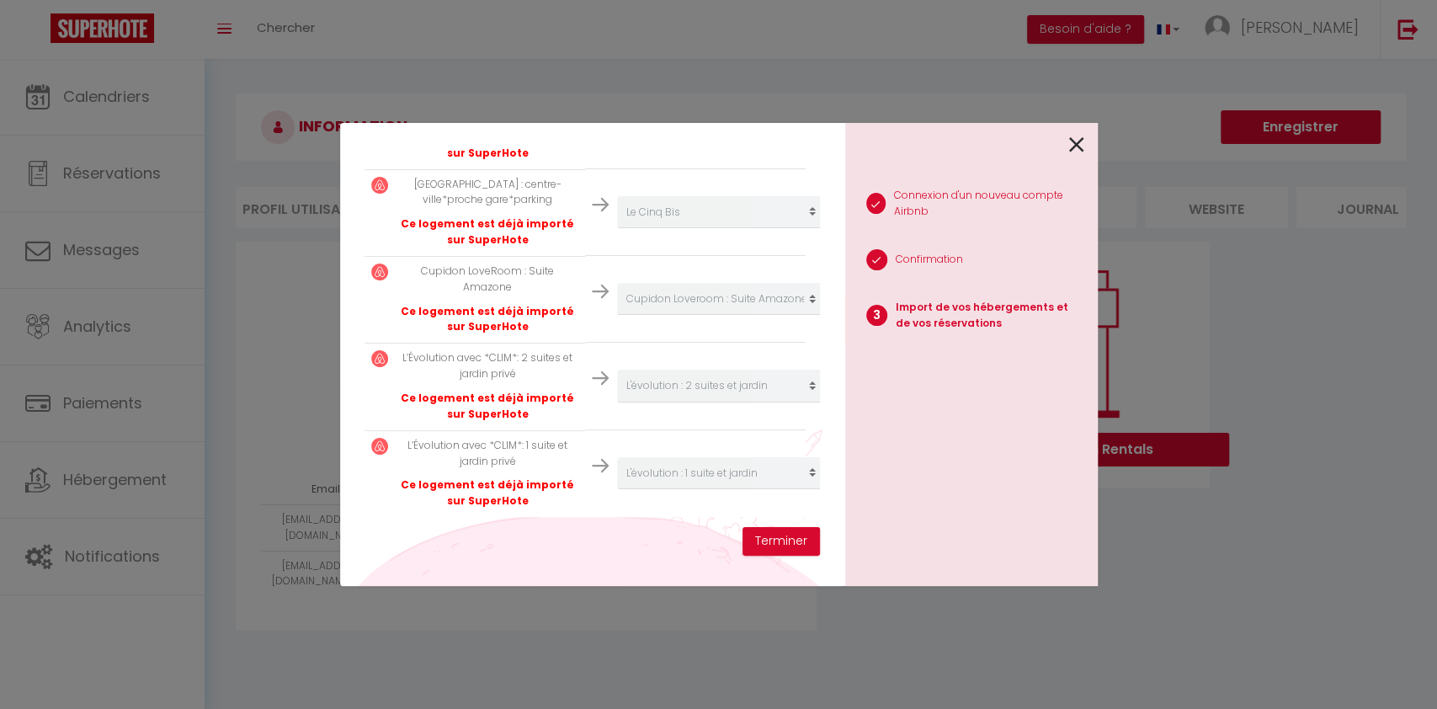
scroll to position [690, 0]
click at [778, 542] on button "Terminer" at bounding box center [781, 541] width 77 height 29
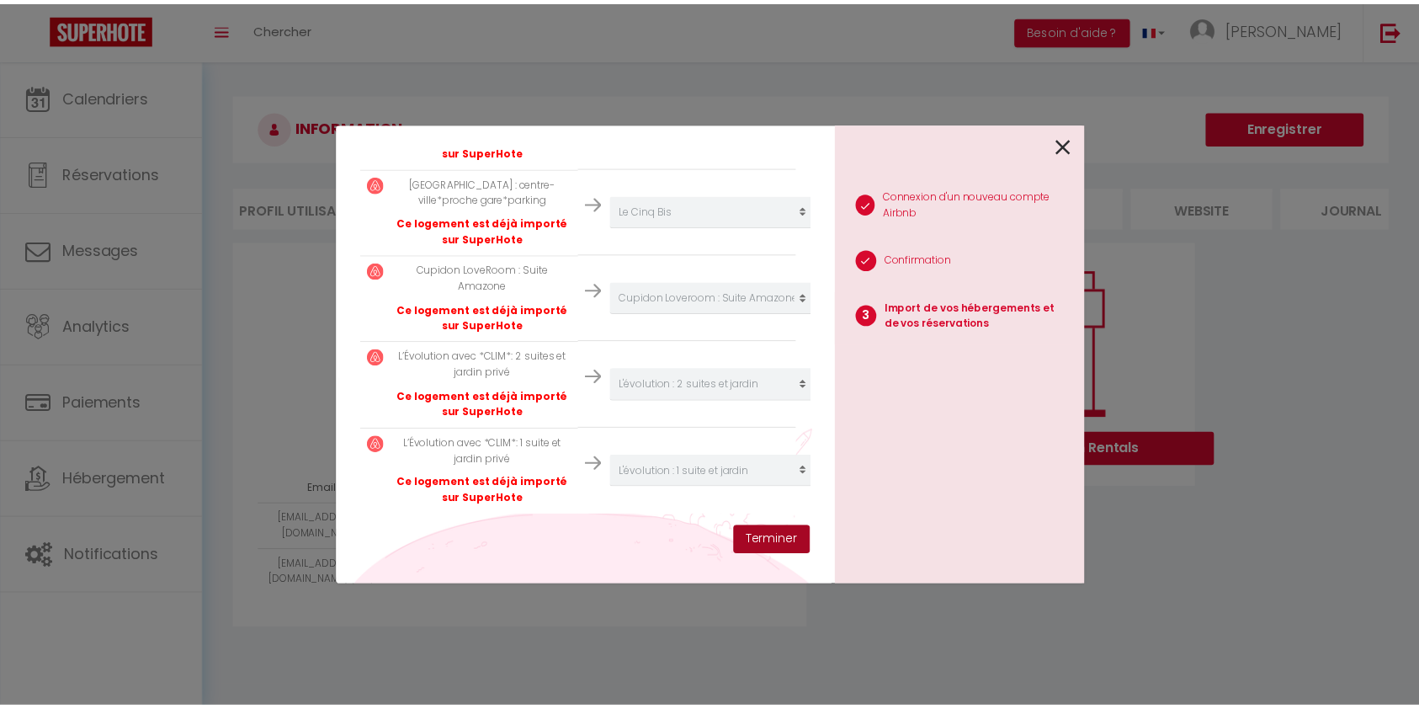
scroll to position [733, 0]
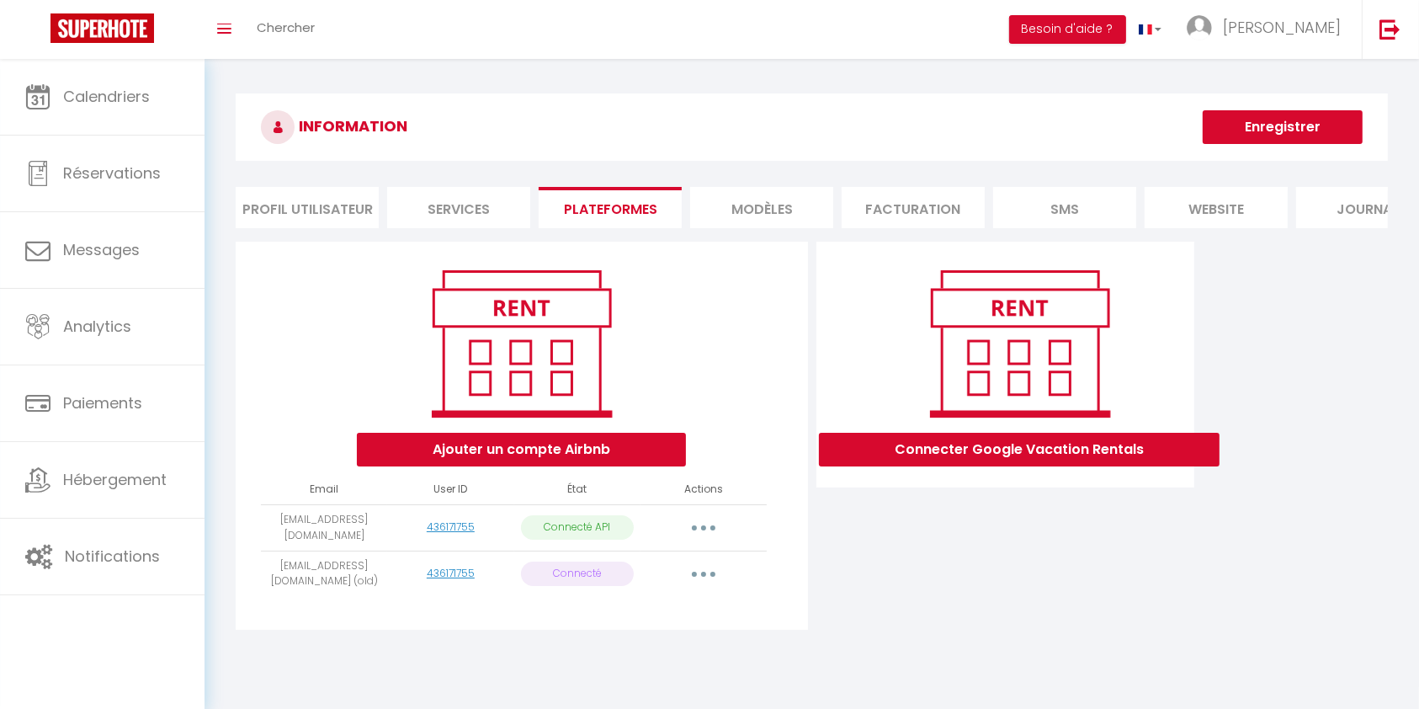
click at [703, 588] on button "button" at bounding box center [703, 574] width 47 height 27
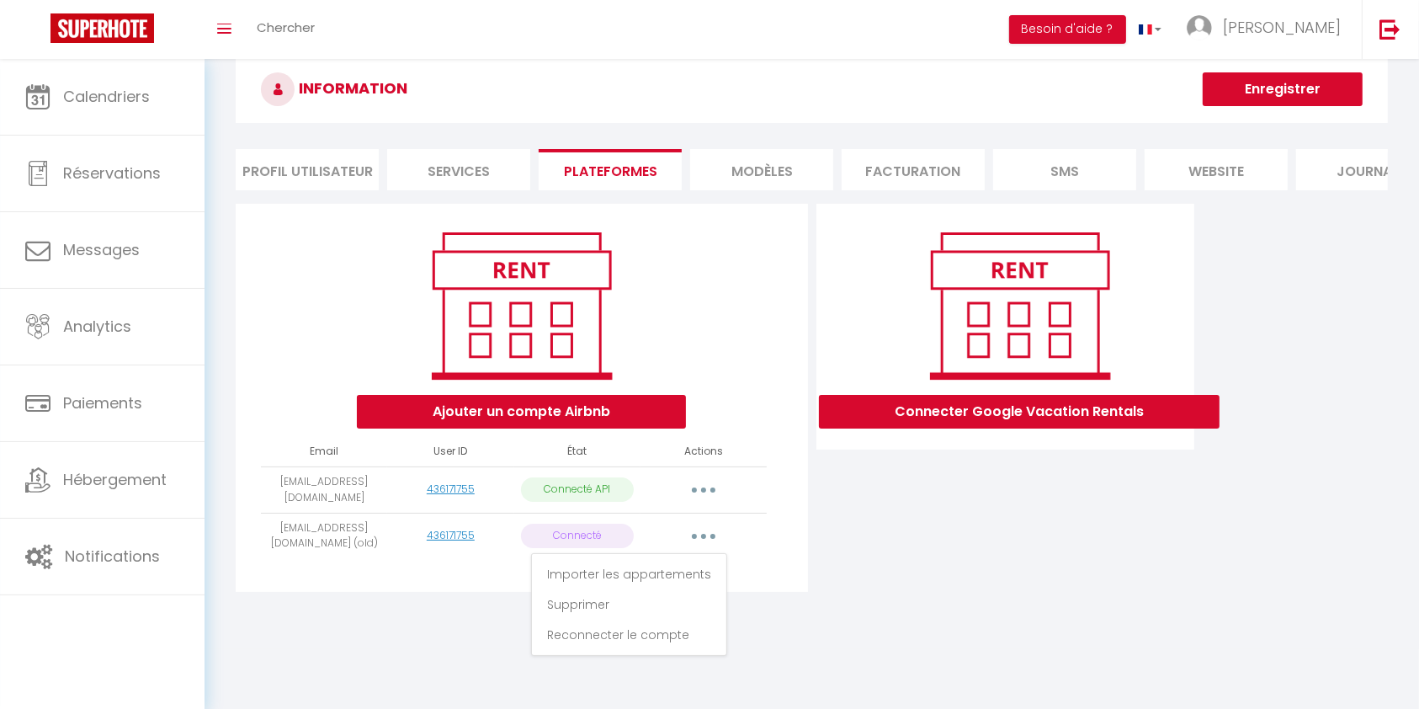
scroll to position [59, 0]
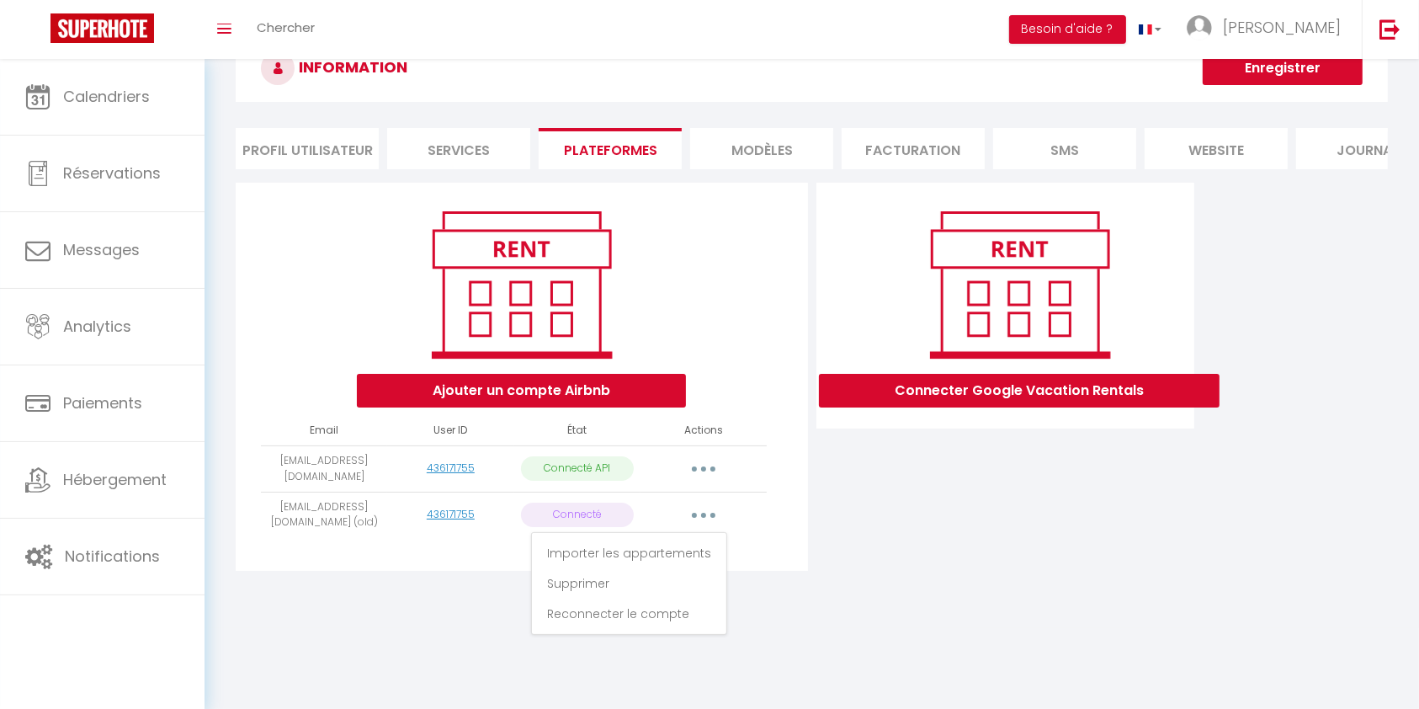
click at [850, 654] on body "🟢 Des questions ou besoin d'assistance pour la migration AirBnB? Connectez-vous…" at bounding box center [709, 354] width 1419 height 709
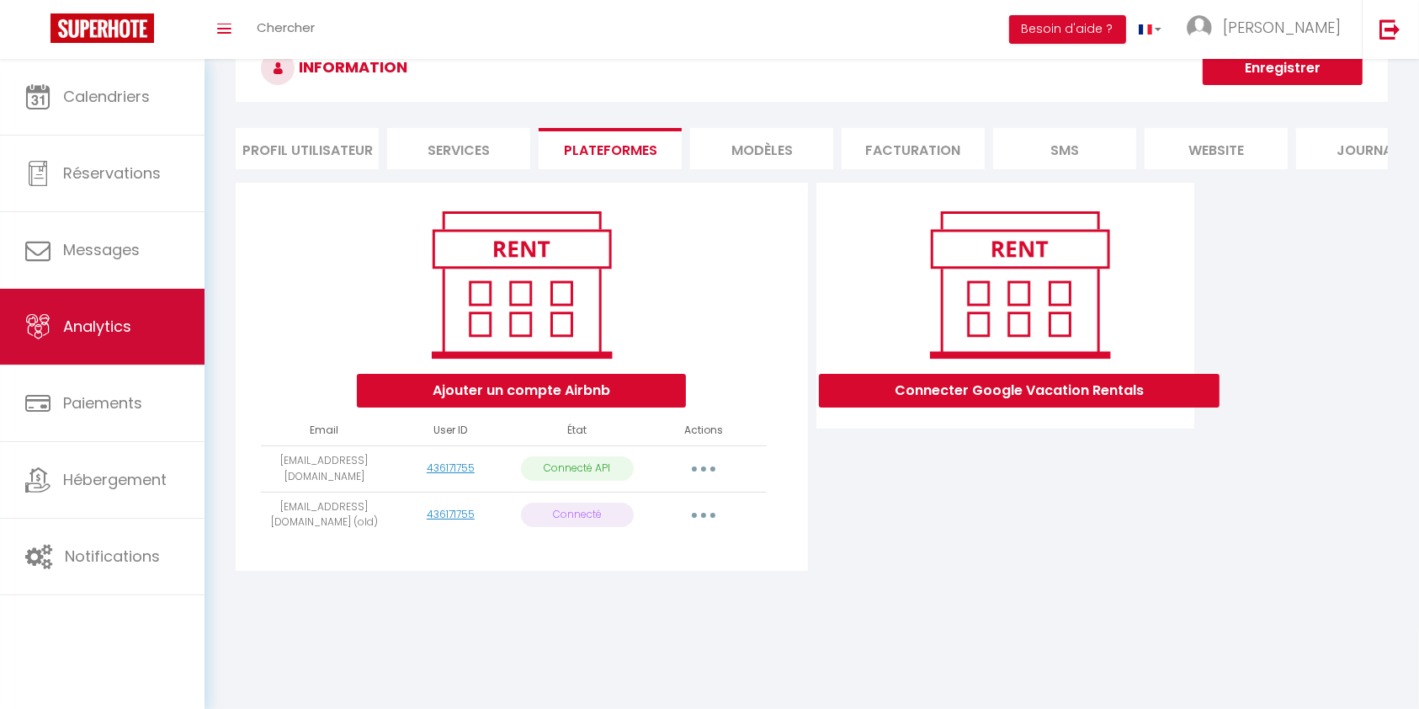
scroll to position [0, 0]
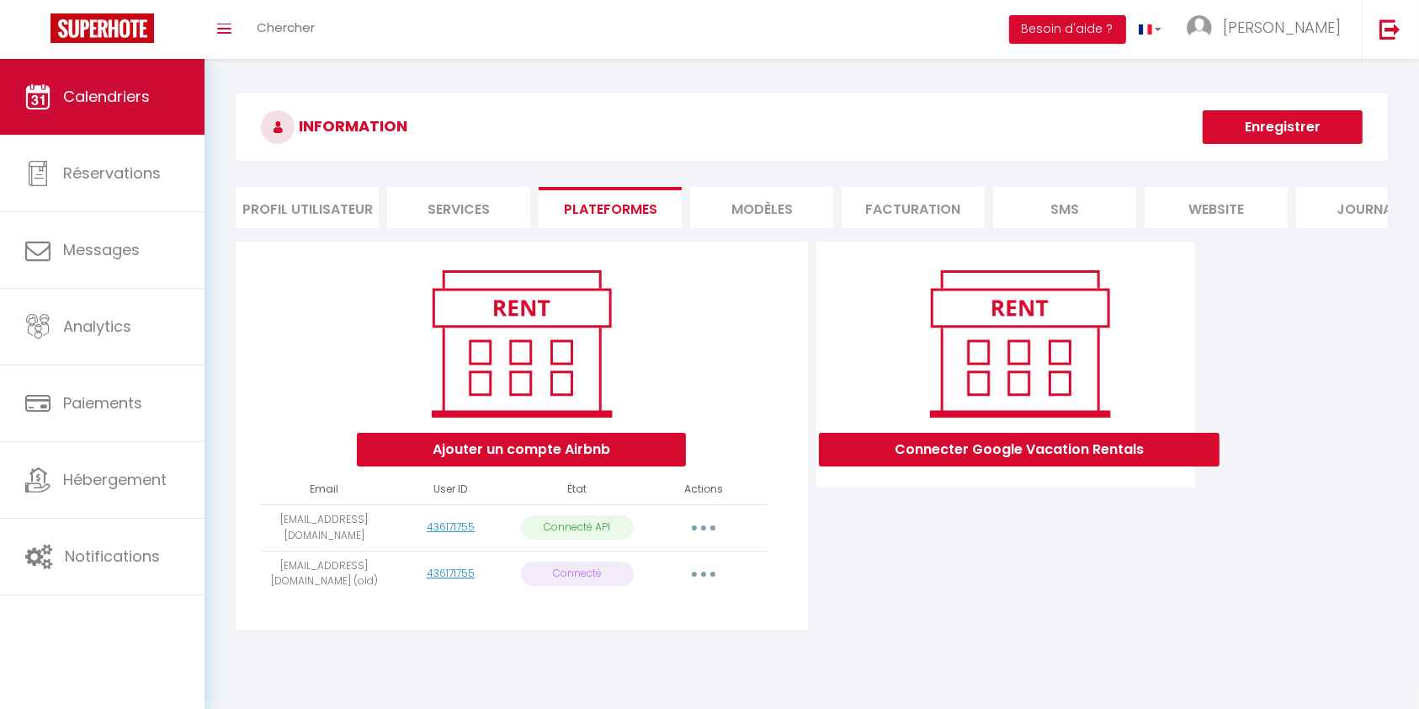
click at [114, 87] on span "Calendriers" at bounding box center [106, 96] width 87 height 21
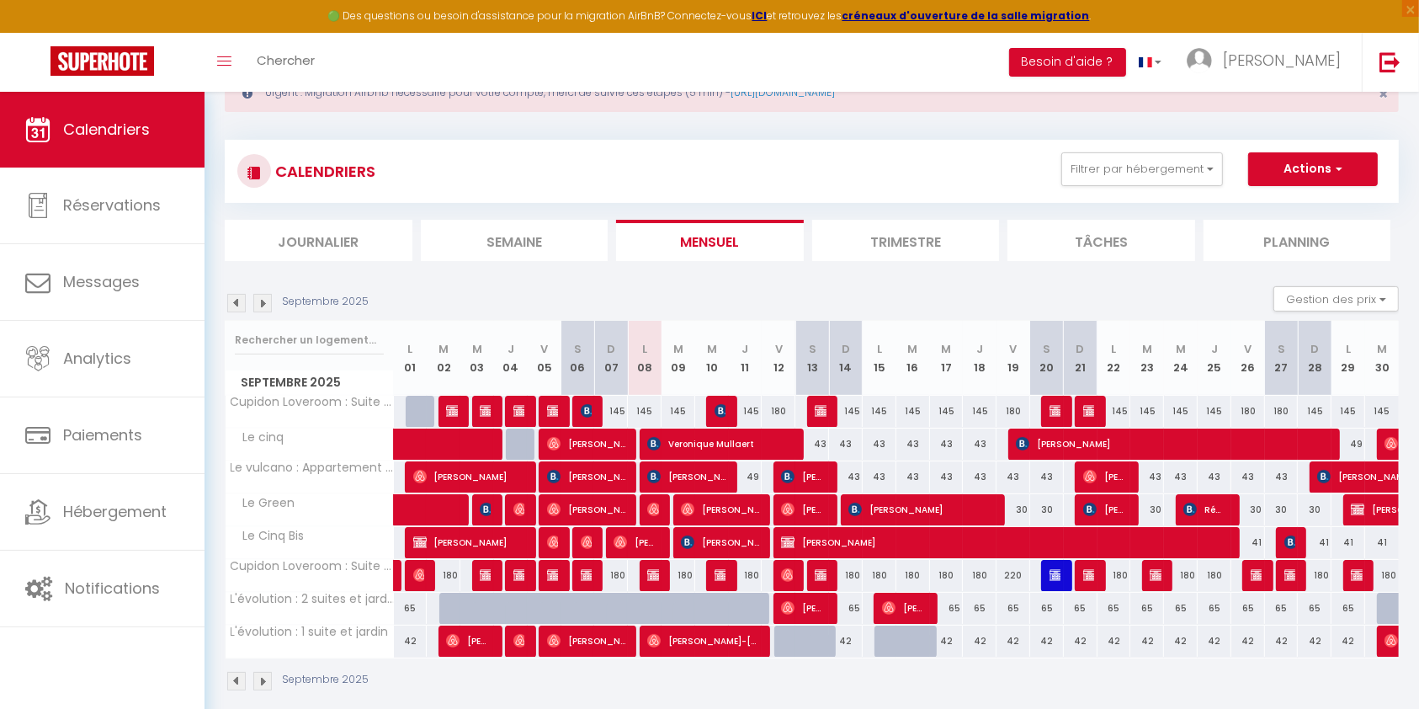
scroll to position [92, 0]
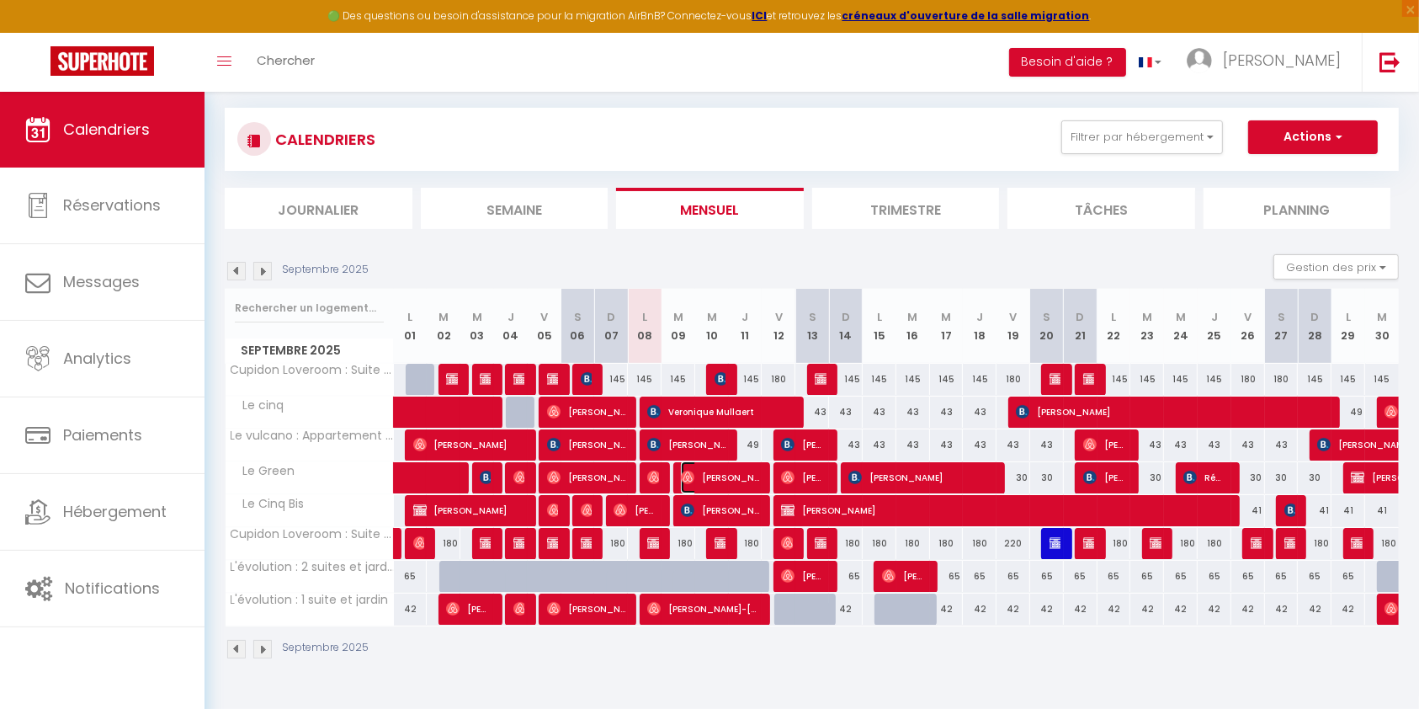
click at [687, 474] on img at bounding box center [687, 477] width 13 height 13
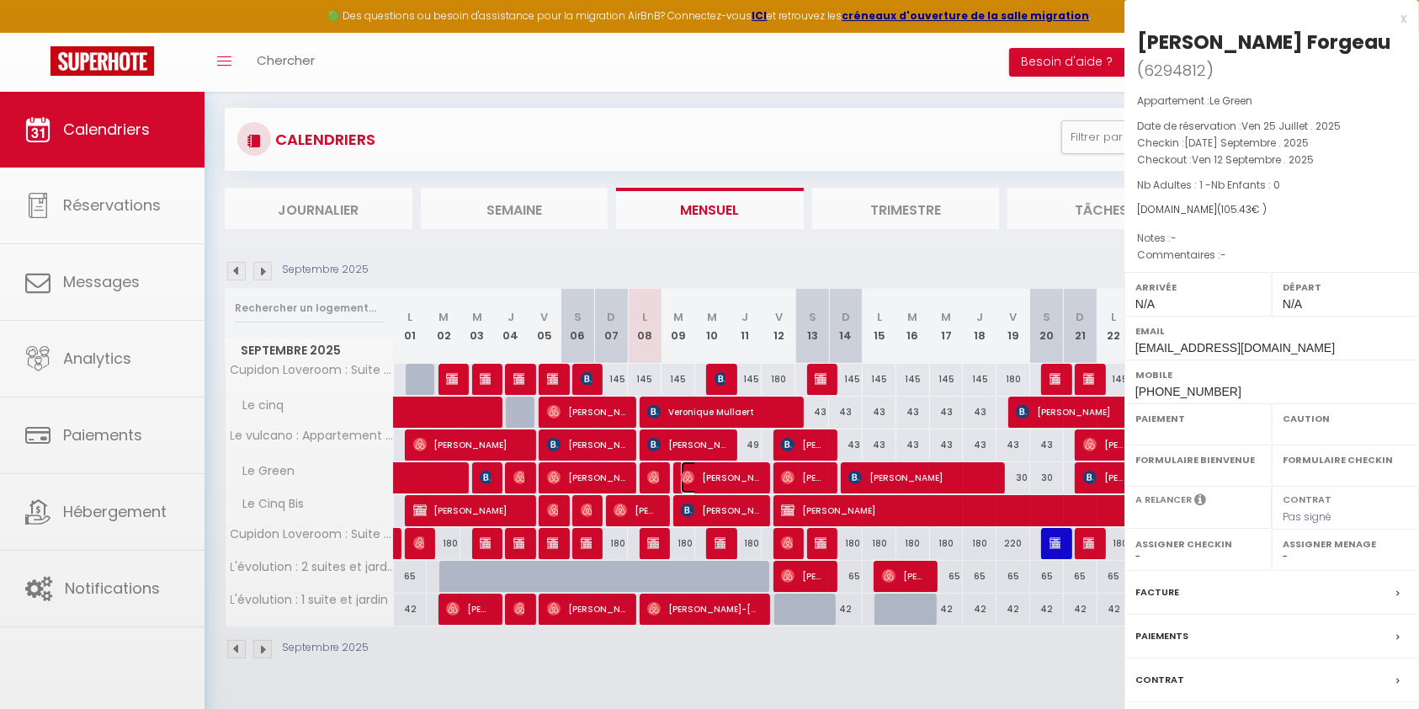
select select "OK"
select select "0"
select select "1"
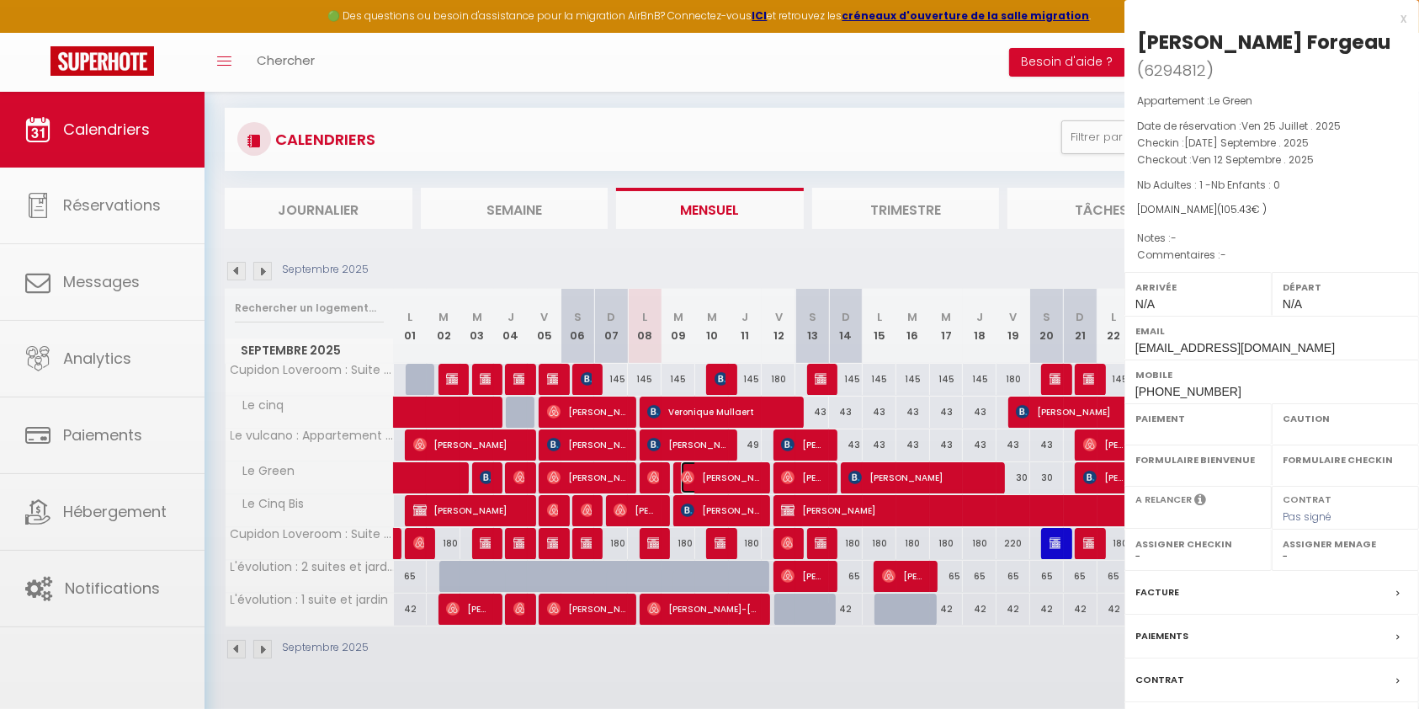
select select
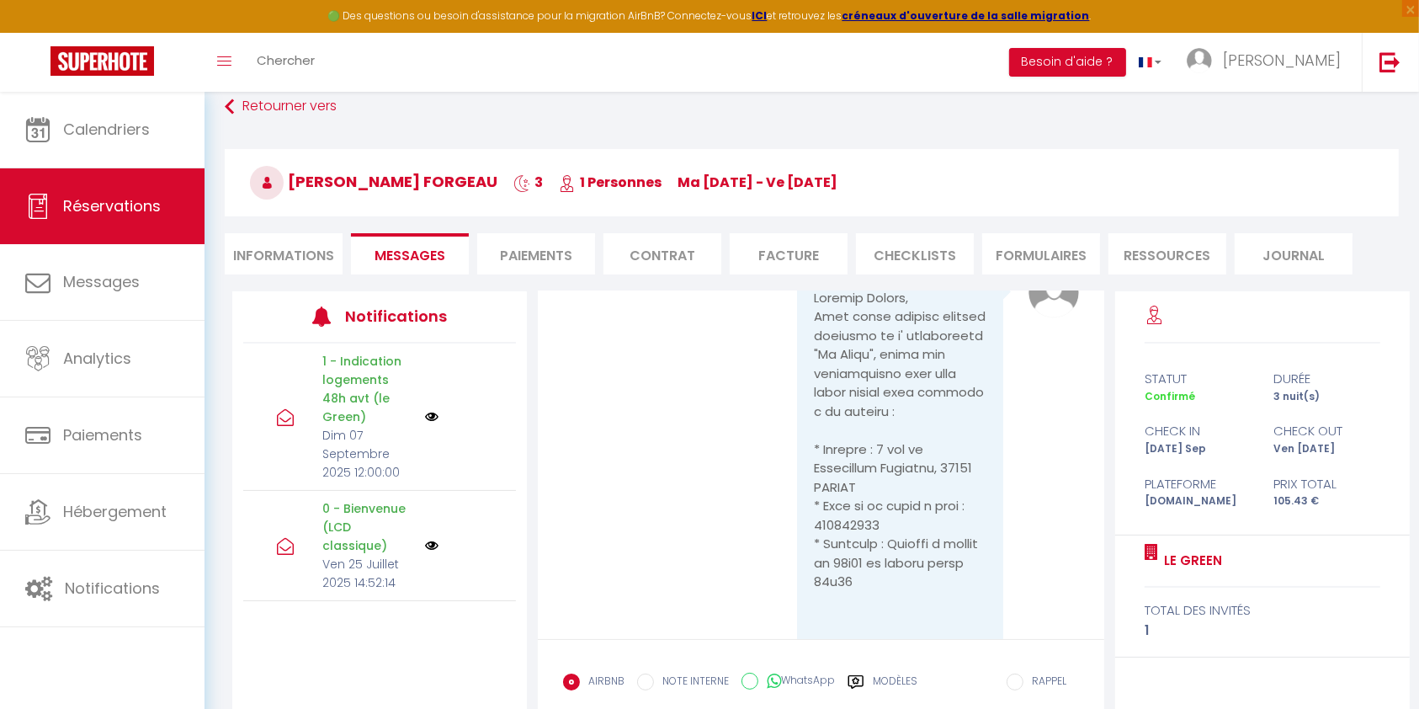
scroll to position [2630, 0]
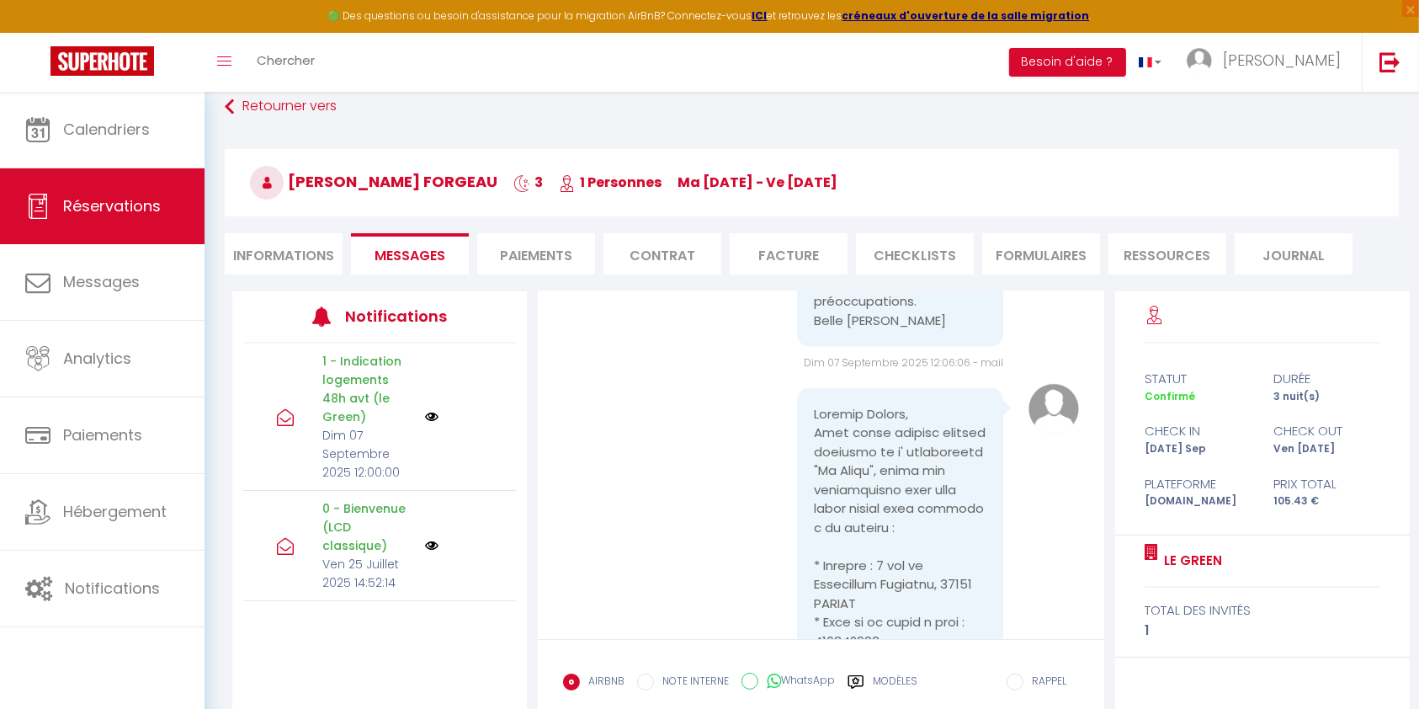
drag, startPoint x: 968, startPoint y: 548, endPoint x: 804, endPoint y: 454, distance: 189.3
copy pre "Bonjour Océane, Vous allez bientôt pouvoir profiter de l' appartement "Le Green…"
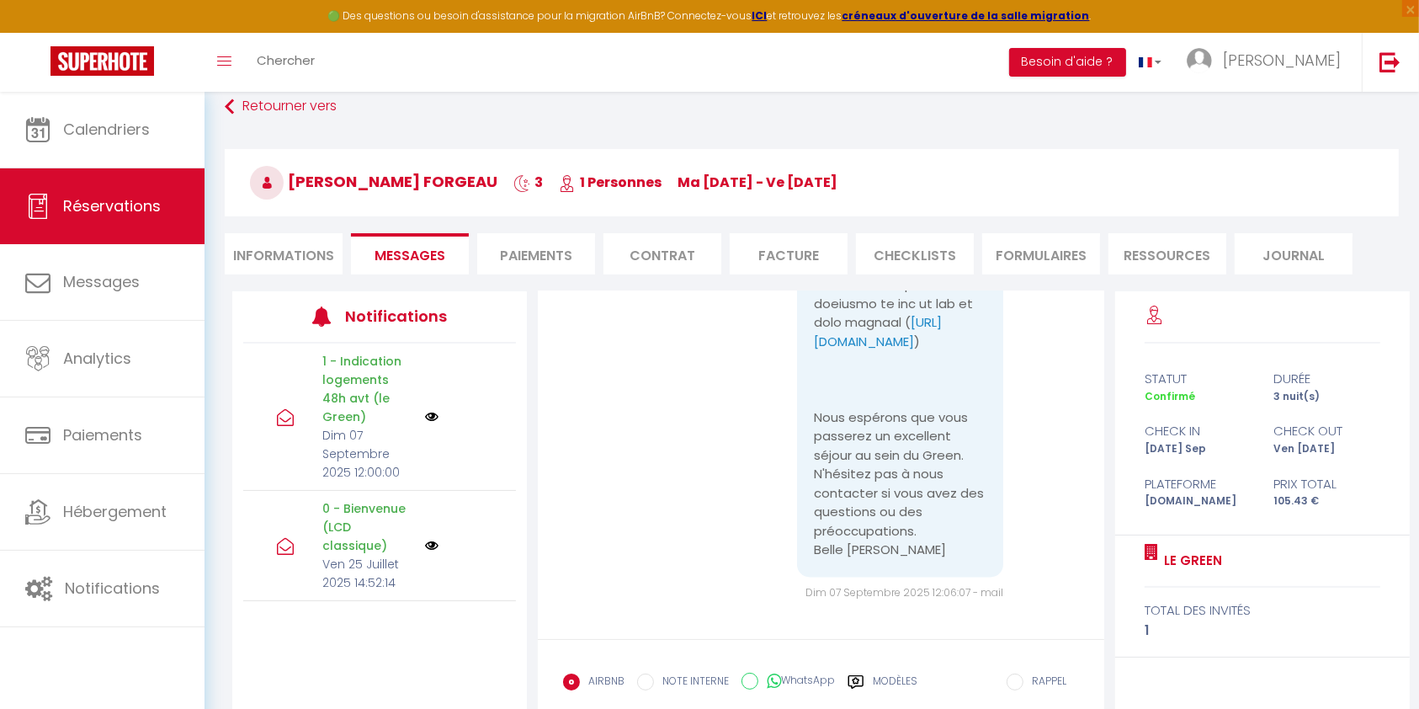
scroll to position [190, 0]
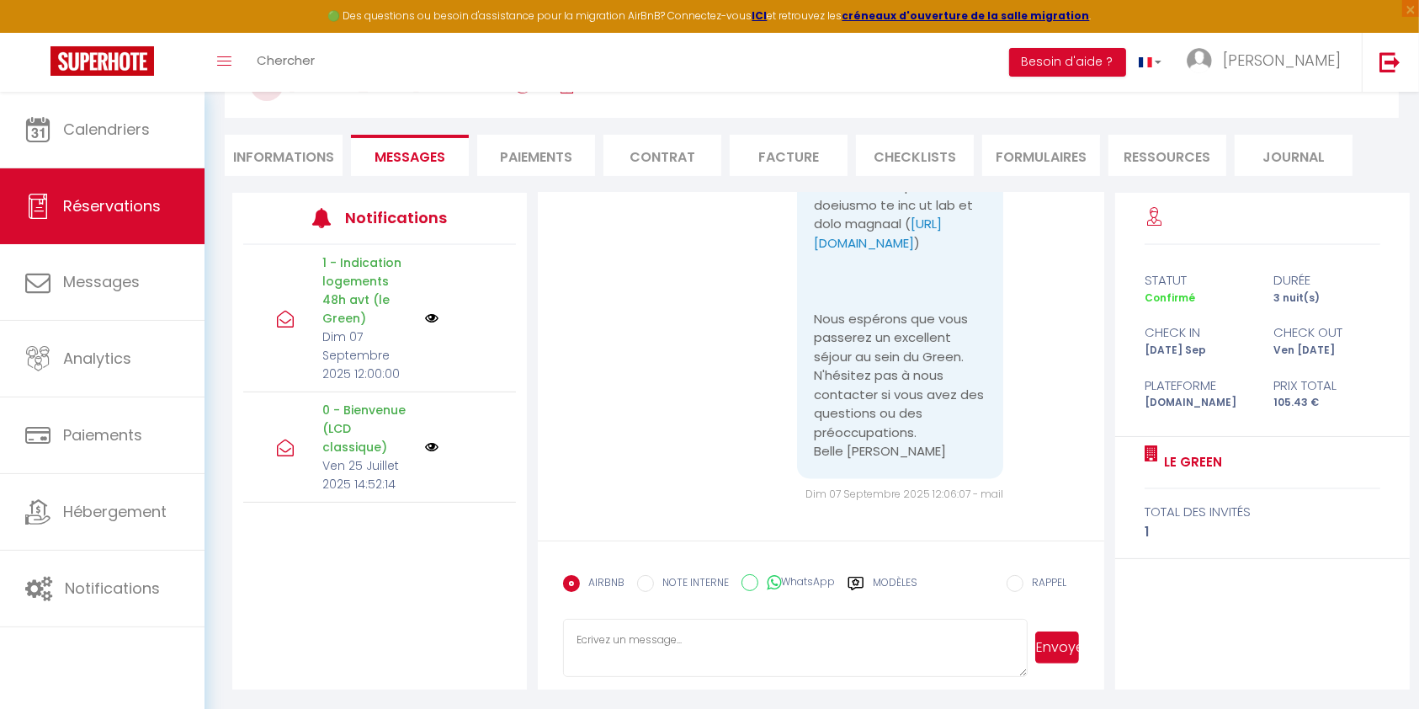
click at [700, 648] on textarea at bounding box center [795, 648] width 465 height 59
paste textarea "Bonjour Océane, Vous allez bientôt pouvoir profiter de l' appartement "Le Green…"
type textarea "Bonjour Océane, Vous allez bientôt pouvoir profiter de l' appartement "Le Green…"
click at [1058, 651] on button "Envoyer" at bounding box center [1057, 647] width 44 height 32
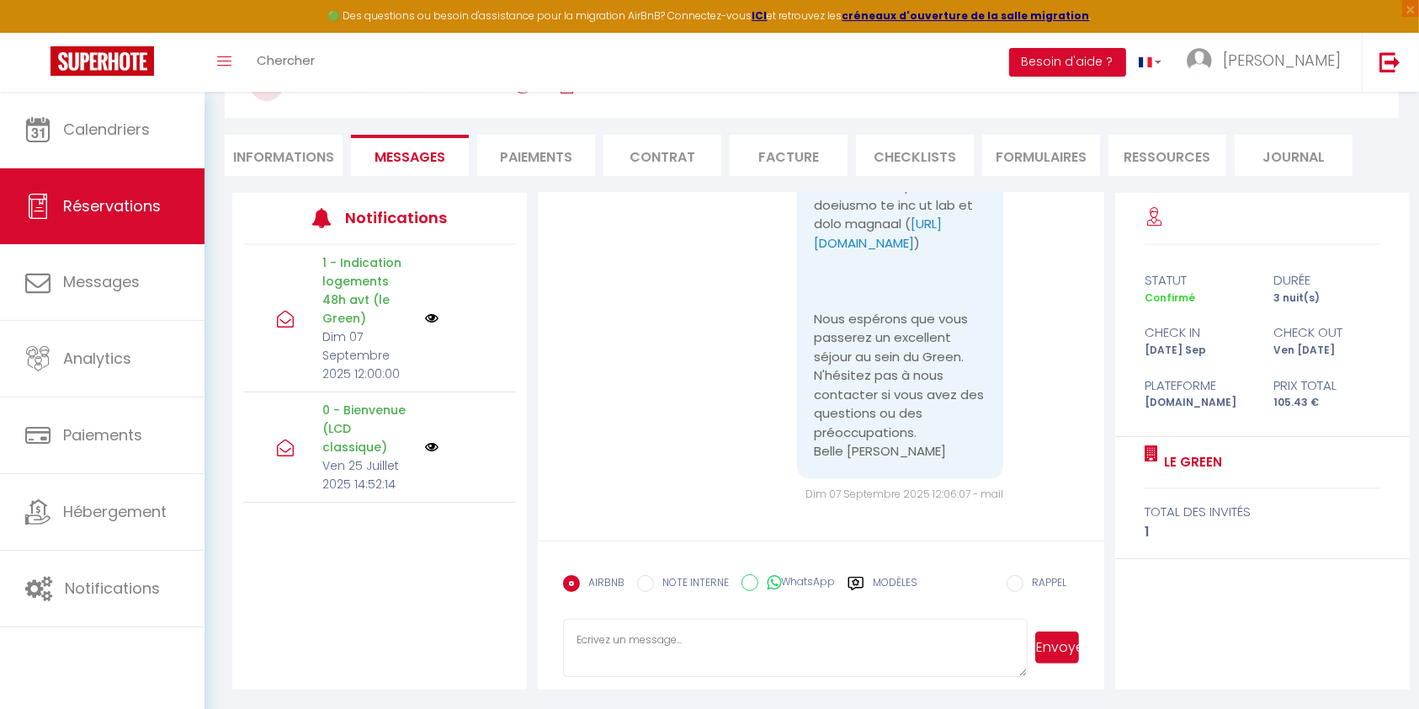
scroll to position [0, 0]
